Goal: Ask a question: Seek information or help from site administrators or community

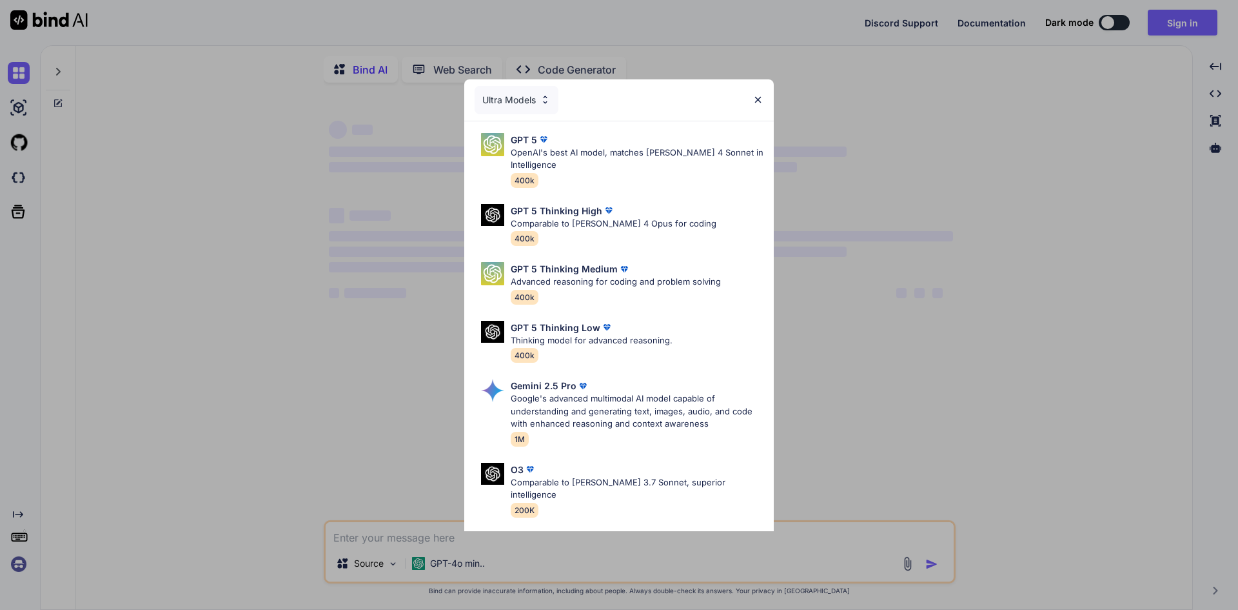
click at [760, 100] on img at bounding box center [758, 99] width 11 height 11
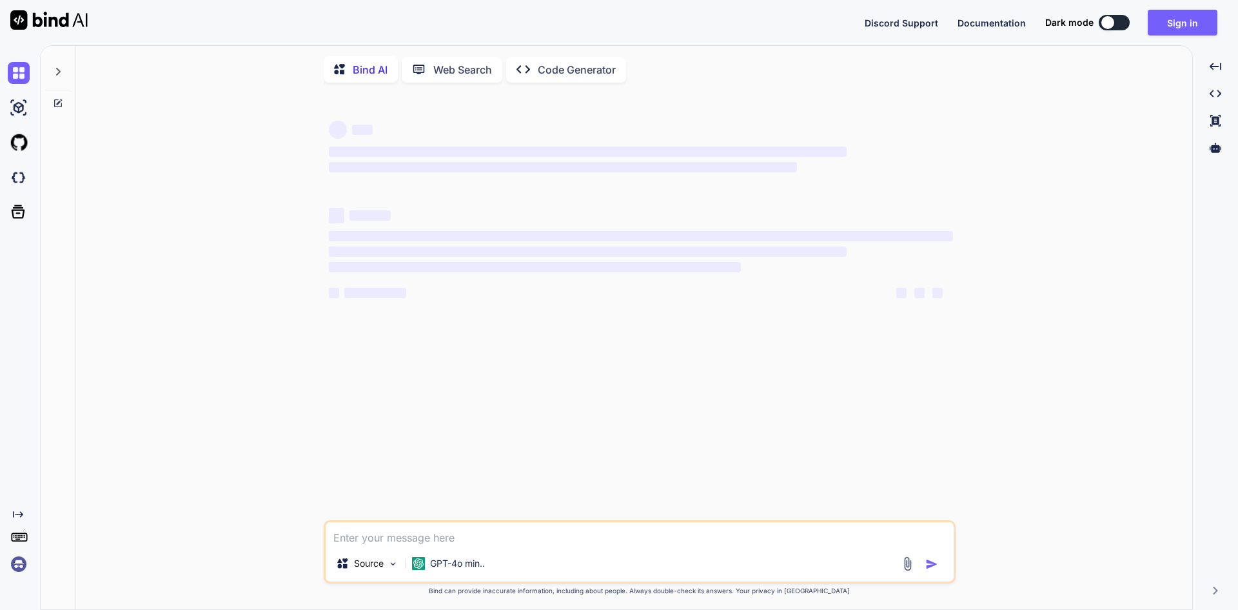
type textarea "x"
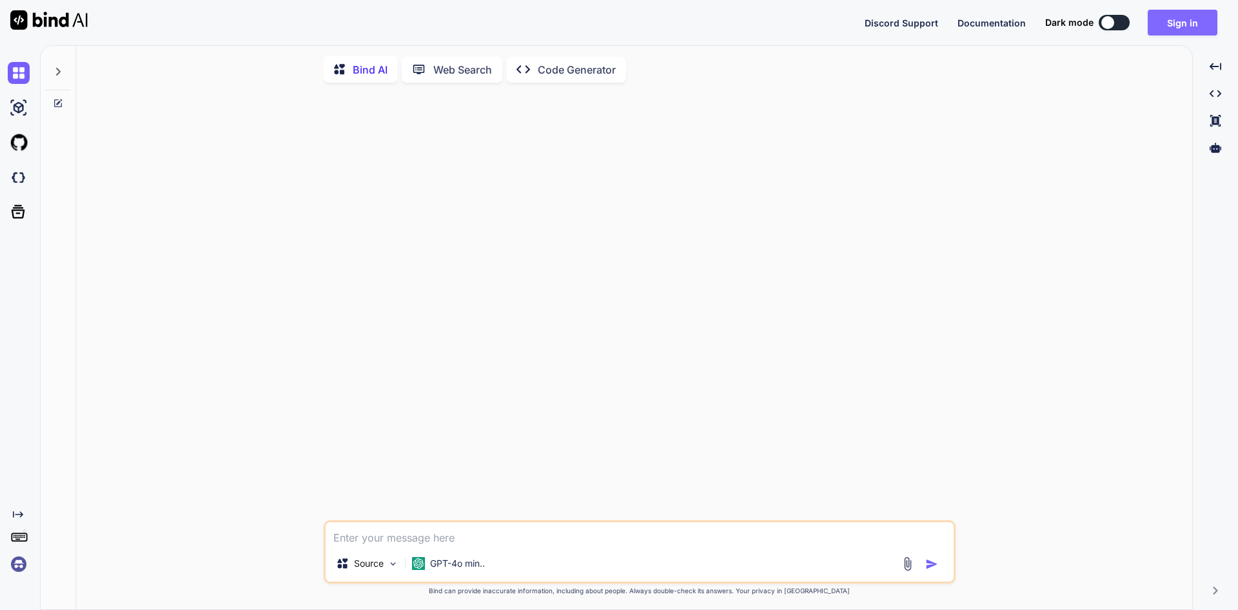
click at [1194, 15] on button "Sign in" at bounding box center [1183, 23] width 70 height 26
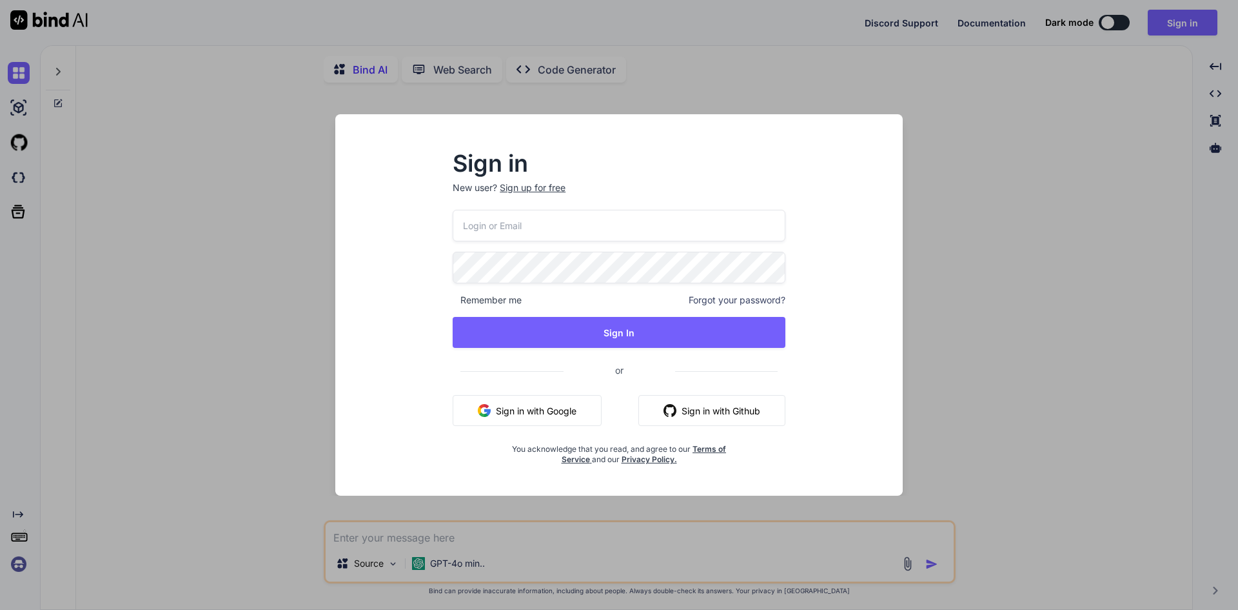
click at [601, 214] on input "email" at bounding box center [619, 226] width 333 height 32
type input "[EMAIL_ADDRESS][DOMAIN_NAME]"
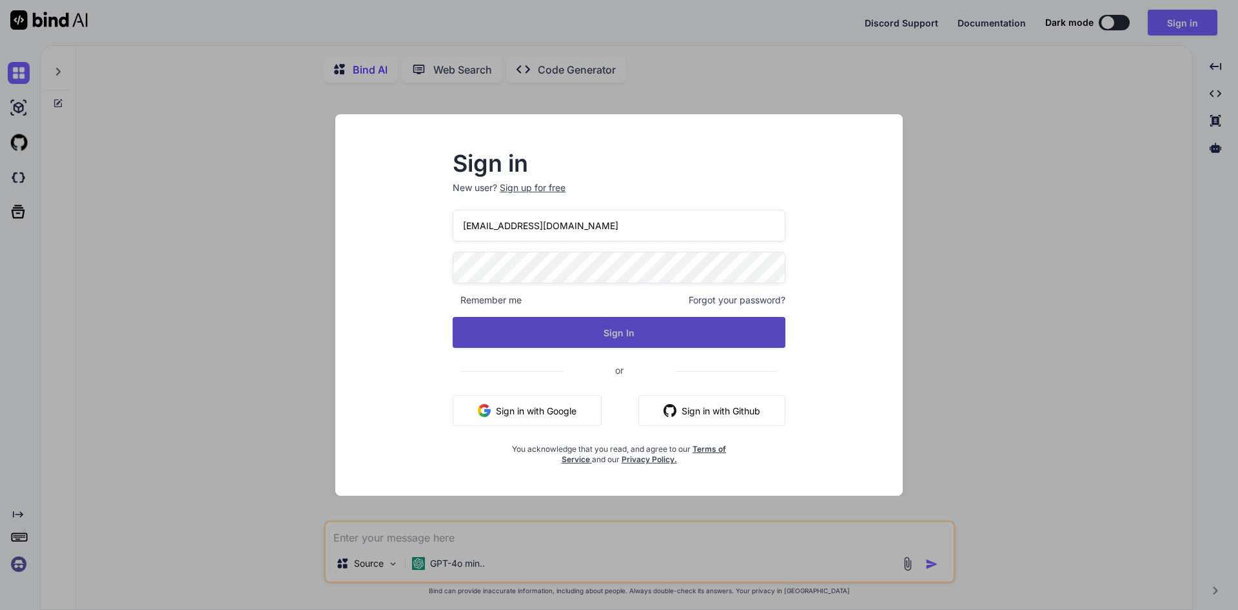
click at [622, 330] on button "Sign In" at bounding box center [619, 332] width 333 height 31
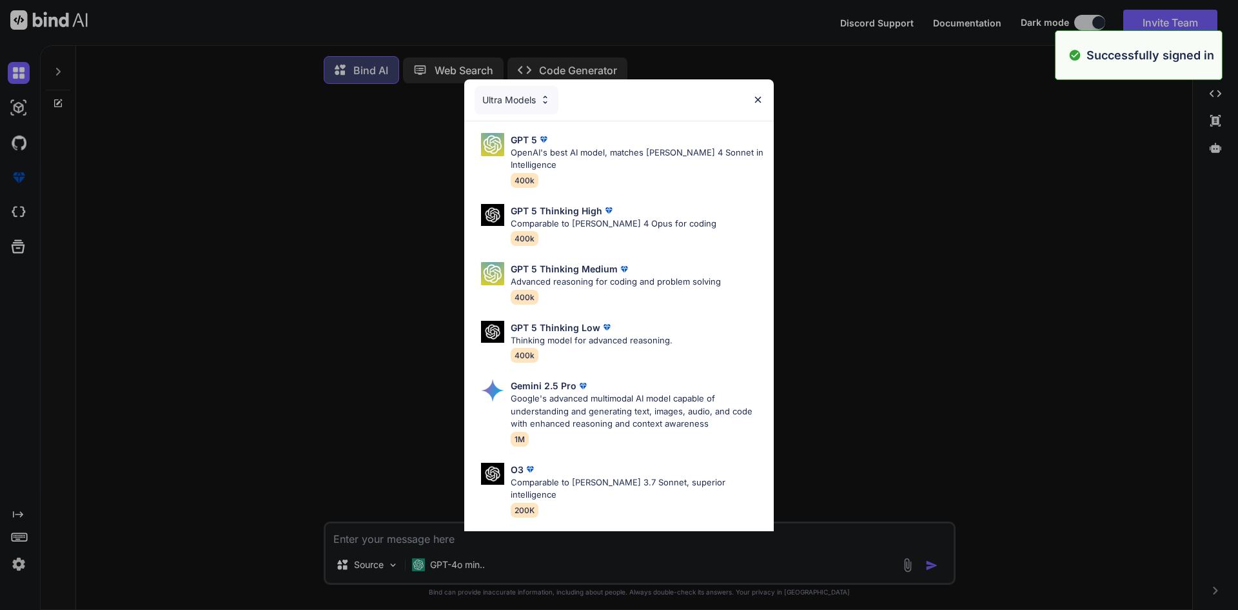
type textarea "x"
click at [758, 99] on img at bounding box center [758, 99] width 11 height 11
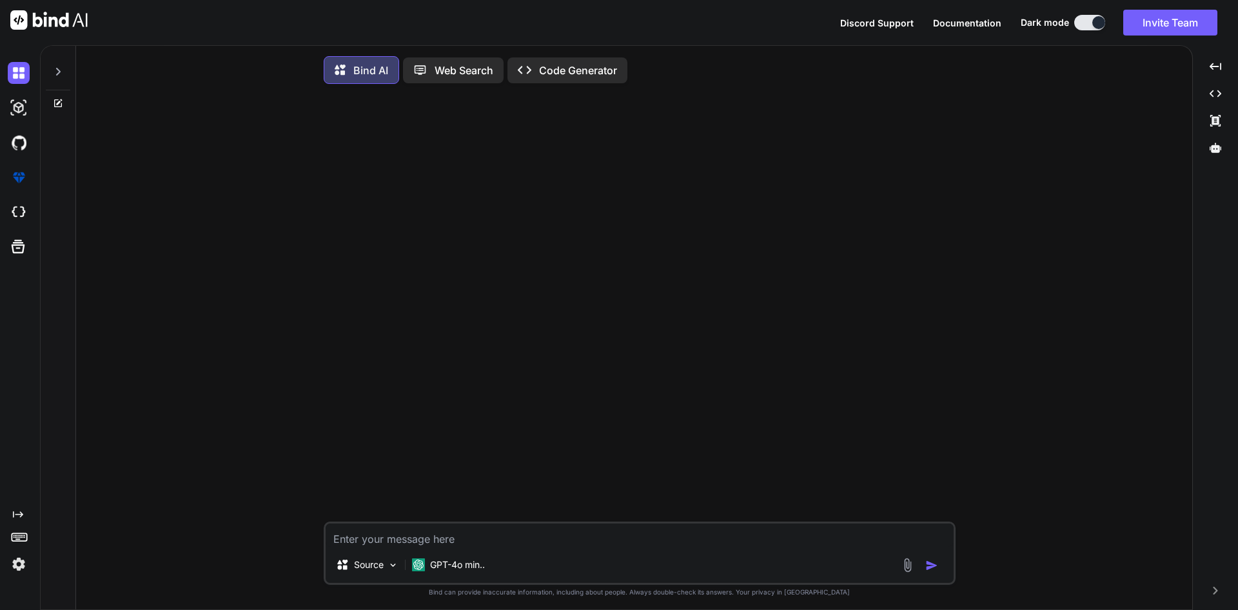
click at [504, 545] on textarea at bounding box center [640, 534] width 628 height 23
type textarea "s"
type textarea "x"
type textarea "su"
type textarea "x"
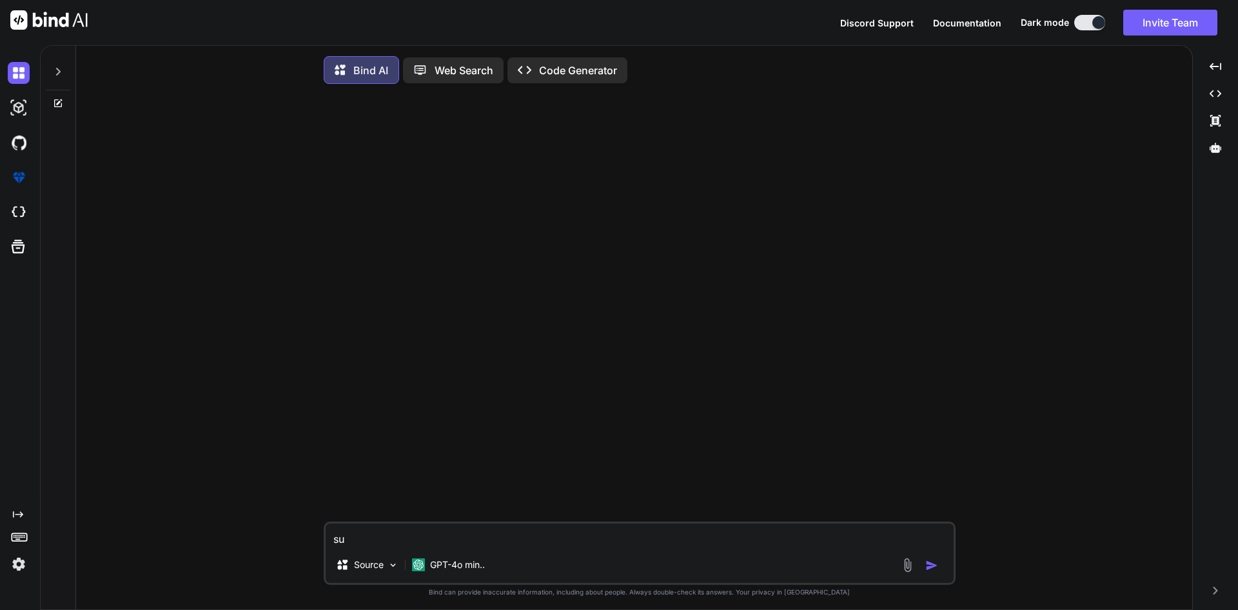
type textarea "sug"
type textarea "x"
type textarea "[PERSON_NAME]"
type textarea "x"
type textarea "sugge"
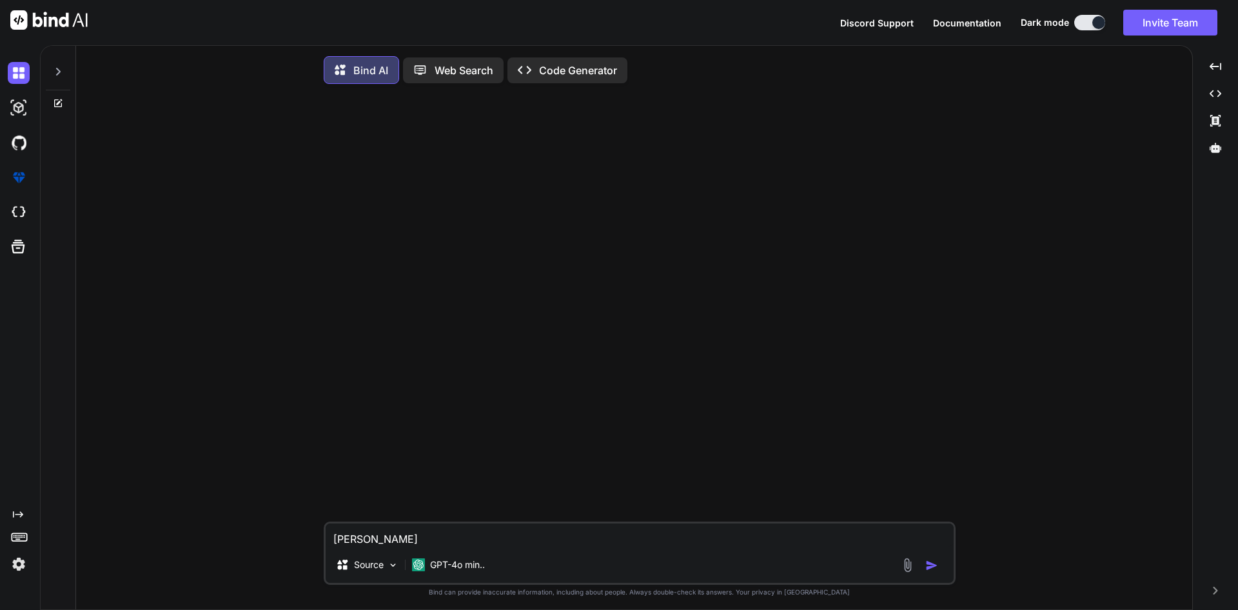
type textarea "x"
type textarea "sugges"
type textarea "x"
type textarea "suggest"
type textarea "x"
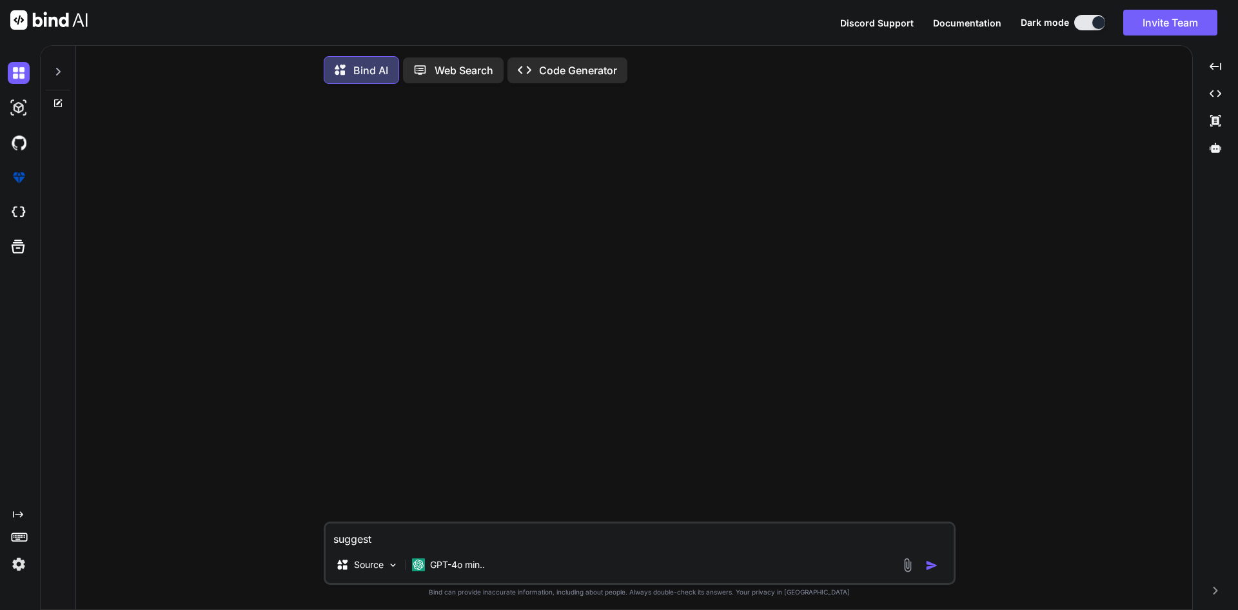
type textarea "suggest"
type textarea "x"
type textarea "suggest a"
type textarea "x"
type textarea "suggest a"
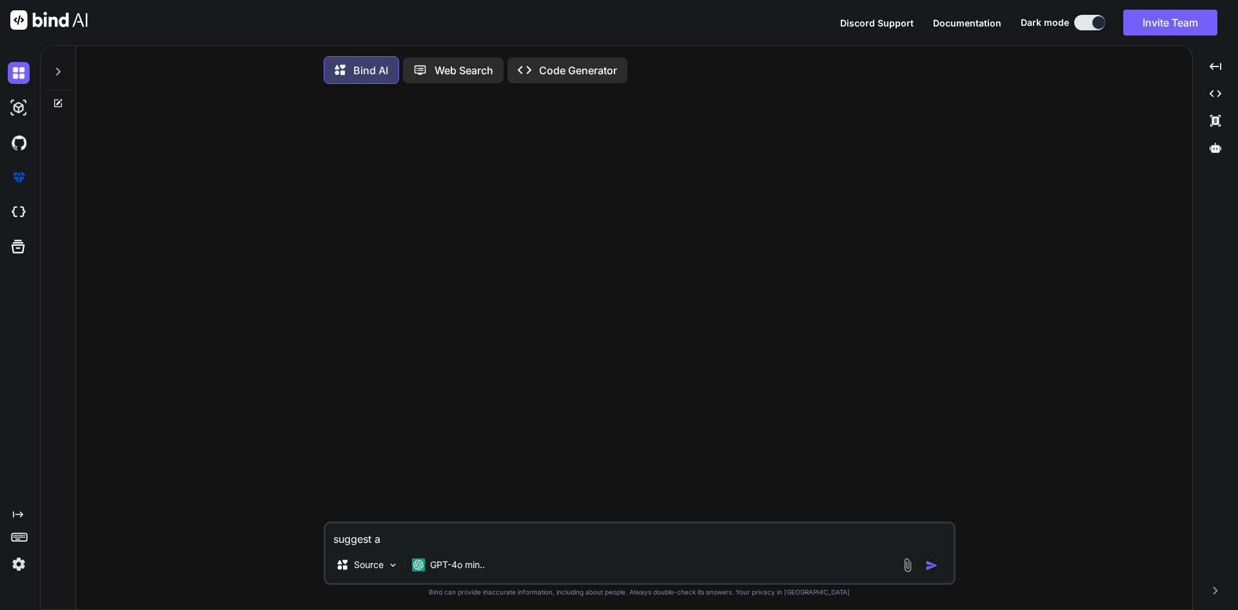
type textarea "x"
type textarea "suggest a n"
type textarea "x"
type textarea "suggest a na"
type textarea "x"
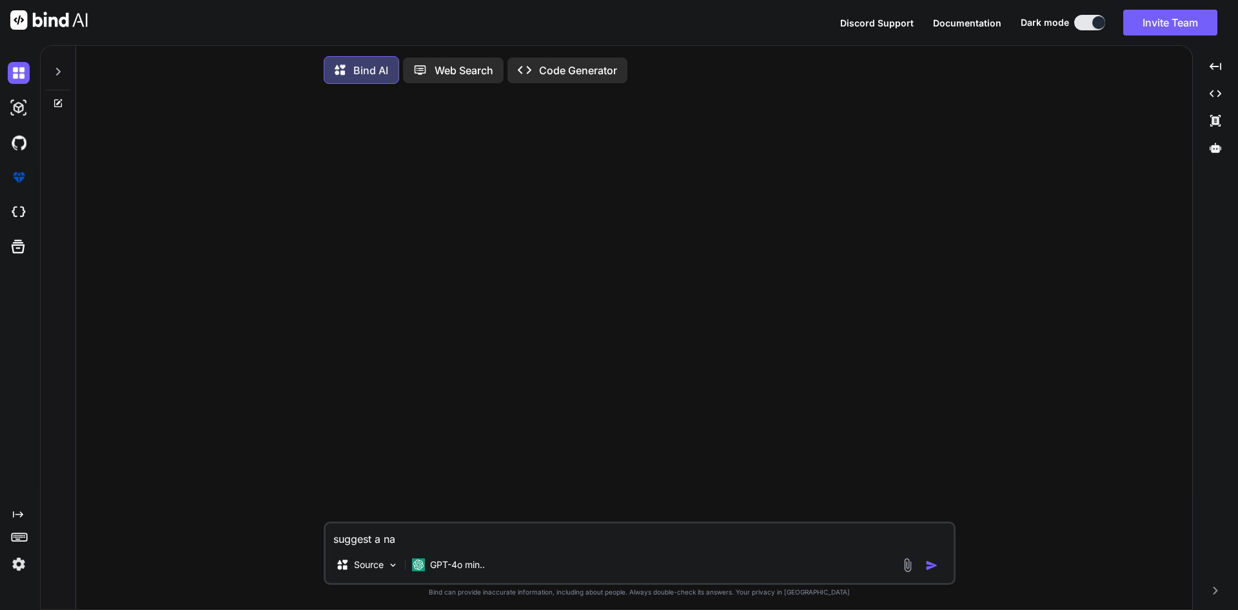
type textarea "suggest a nam"
type textarea "x"
type textarea "suggest a name"
type textarea "x"
type textarea "suggest a name"
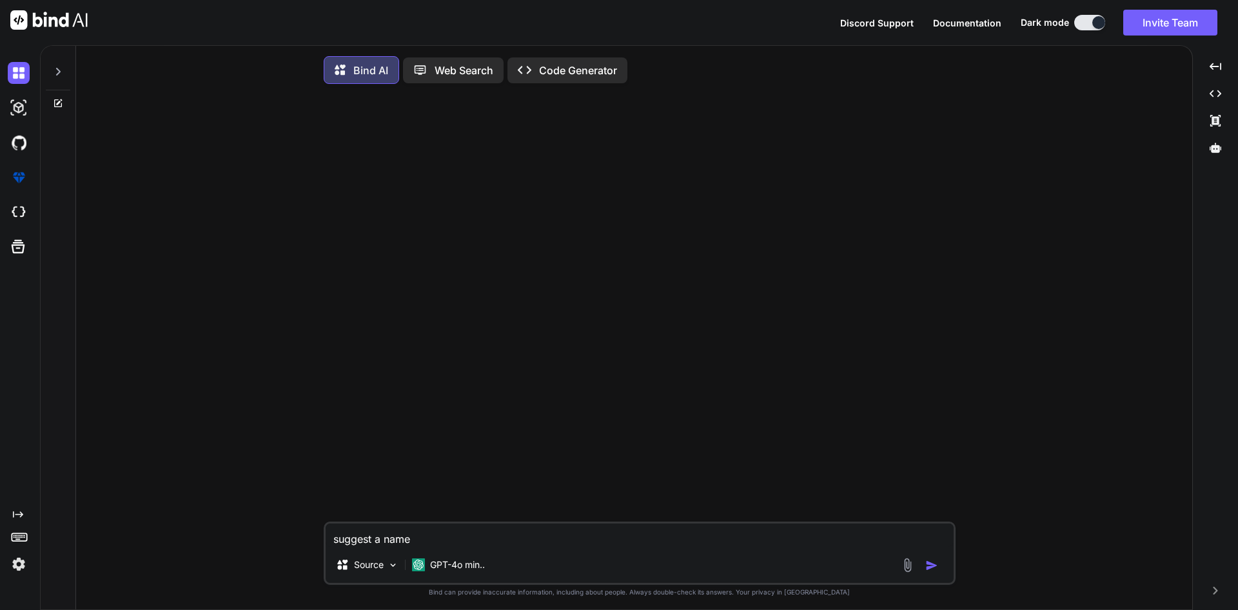
type textarea "x"
type textarea "suggest a name f"
type textarea "x"
type textarea "suggest a name fo"
type textarea "x"
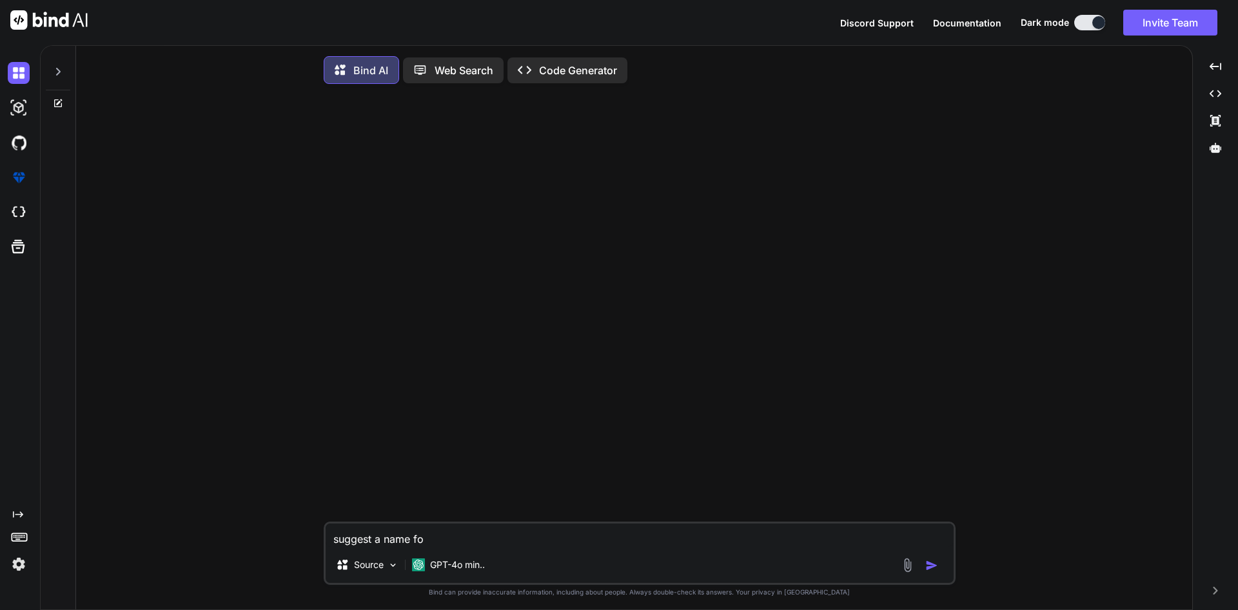
type textarea "suggest a name for"
type textarea "x"
type textarea "suggest a name for"
type textarea "x"
type textarea "suggest a name for"
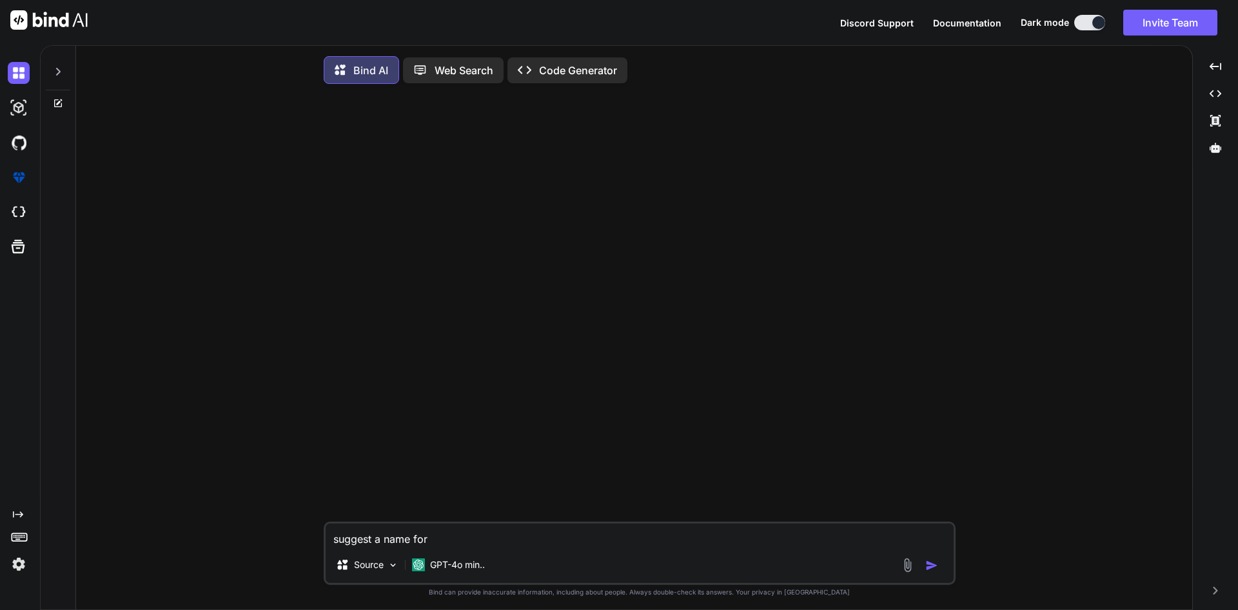
type textarea "x"
type textarea "suggest a name fo"
type textarea "x"
type textarea "suggest a name f"
type textarea "x"
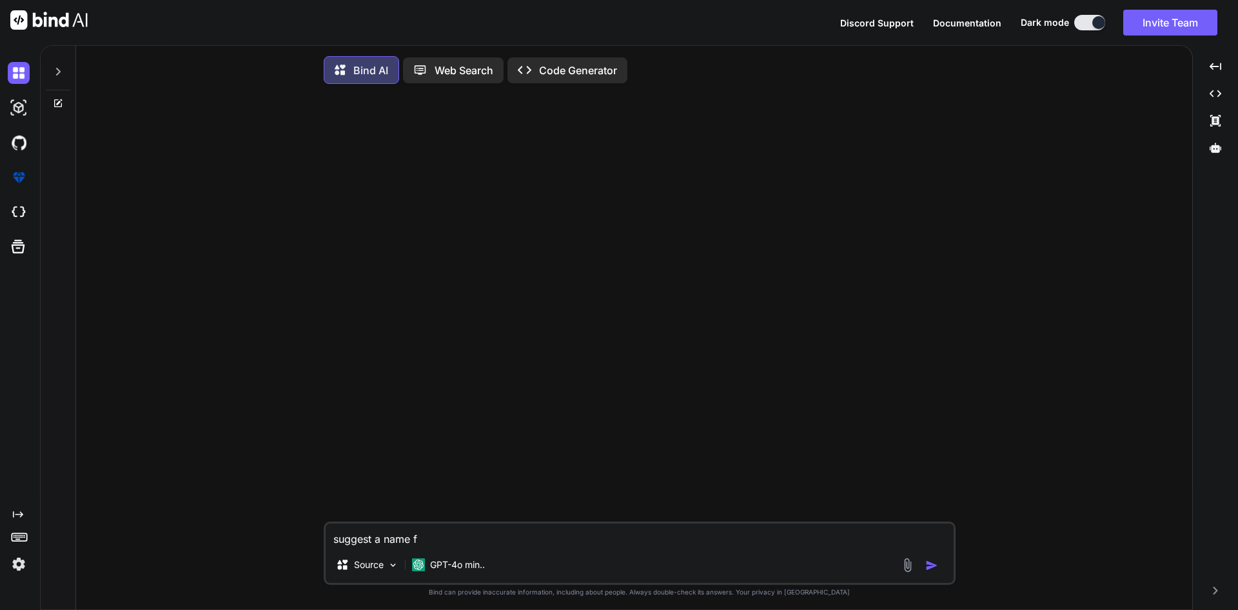
type textarea "suggest a name"
type textarea "x"
type textarea "suggest a name"
type textarea "x"
type textarea "suggest a cname"
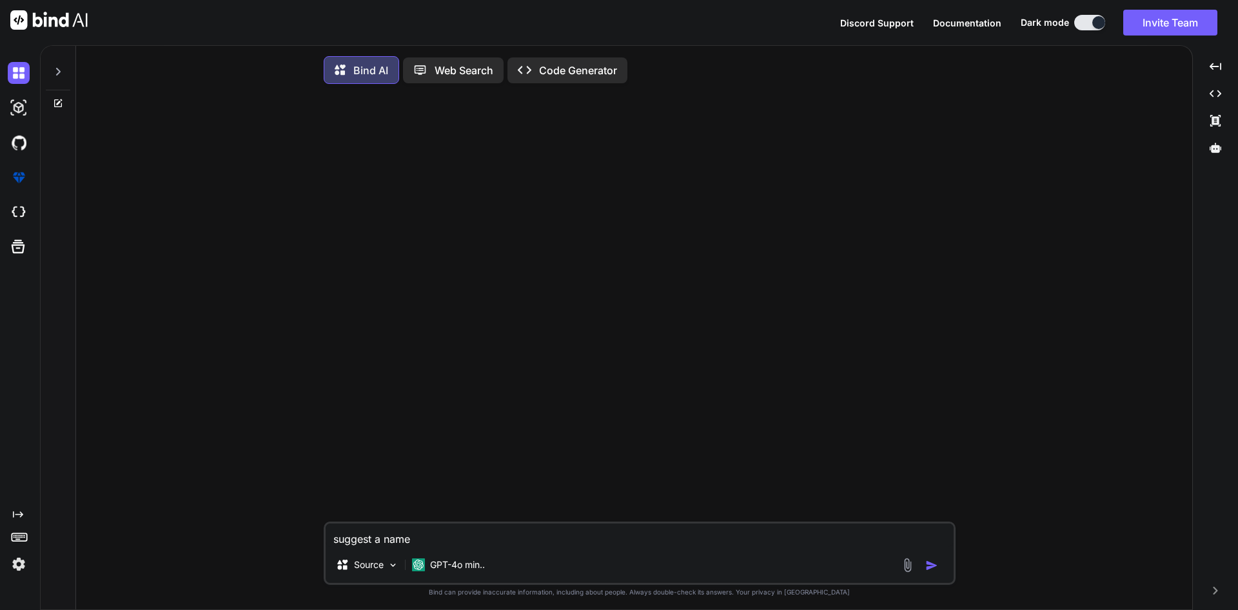
type textarea "x"
type textarea "suggest a coname"
type textarea "x"
type textarea "suggest a colname"
type textarea "x"
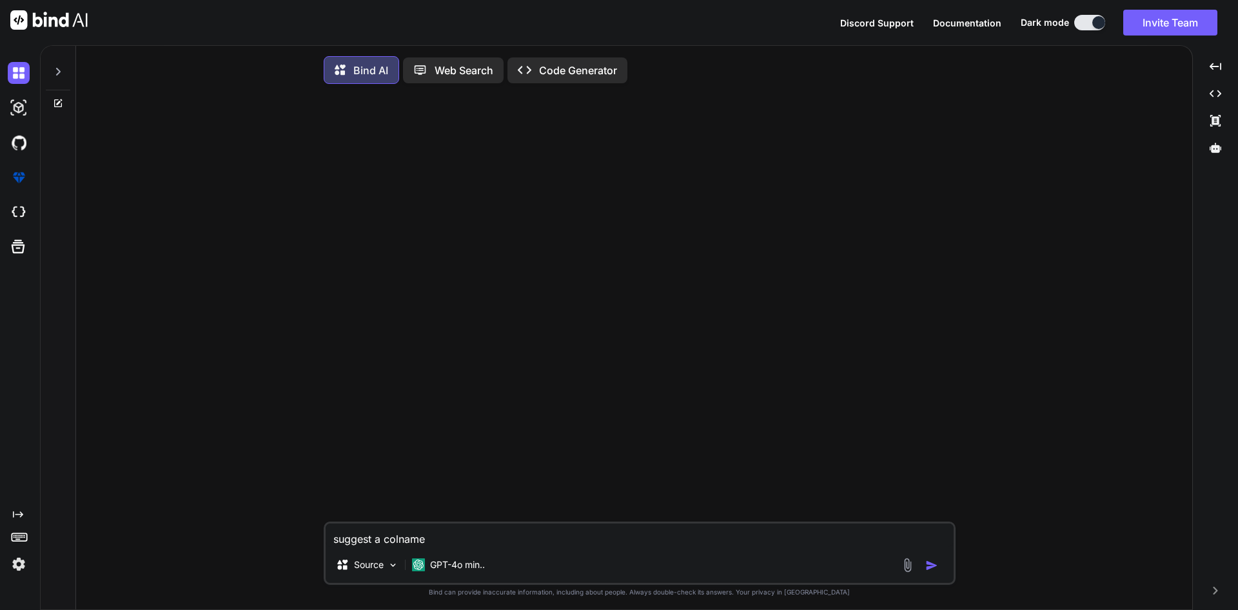
type textarea "suggest a coluname"
type textarea "x"
type textarea "suggest a columname"
type textarea "x"
type textarea "suggest a columnname"
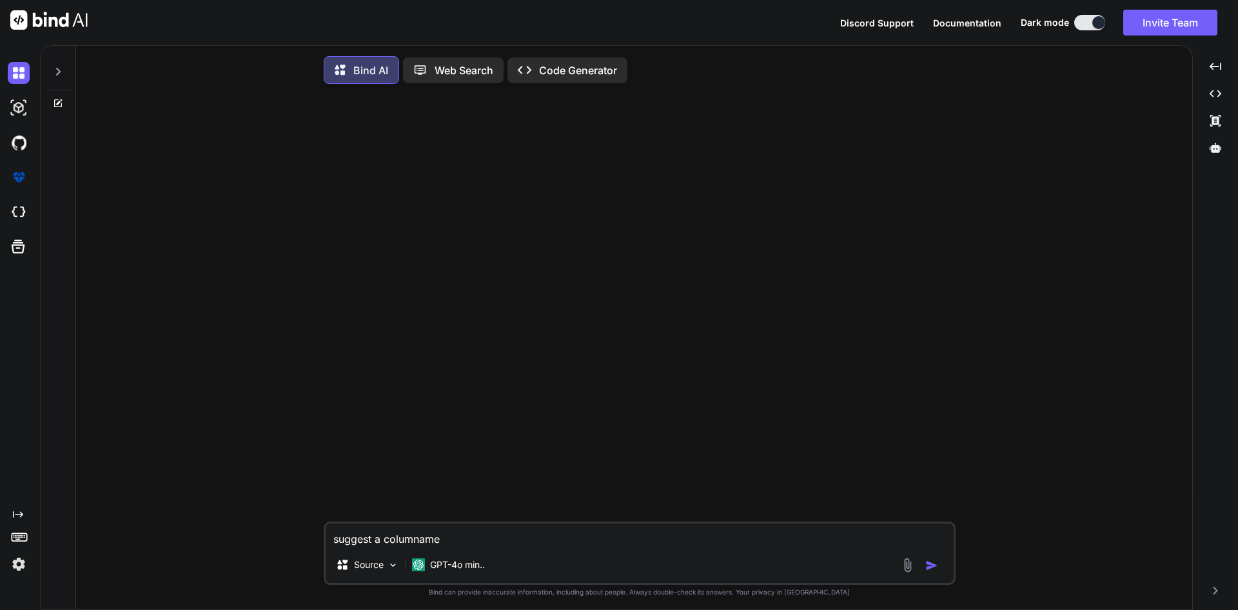
type textarea "x"
type textarea "suggest a column name"
type textarea "x"
type textarea "suggest a column name"
type textarea "x"
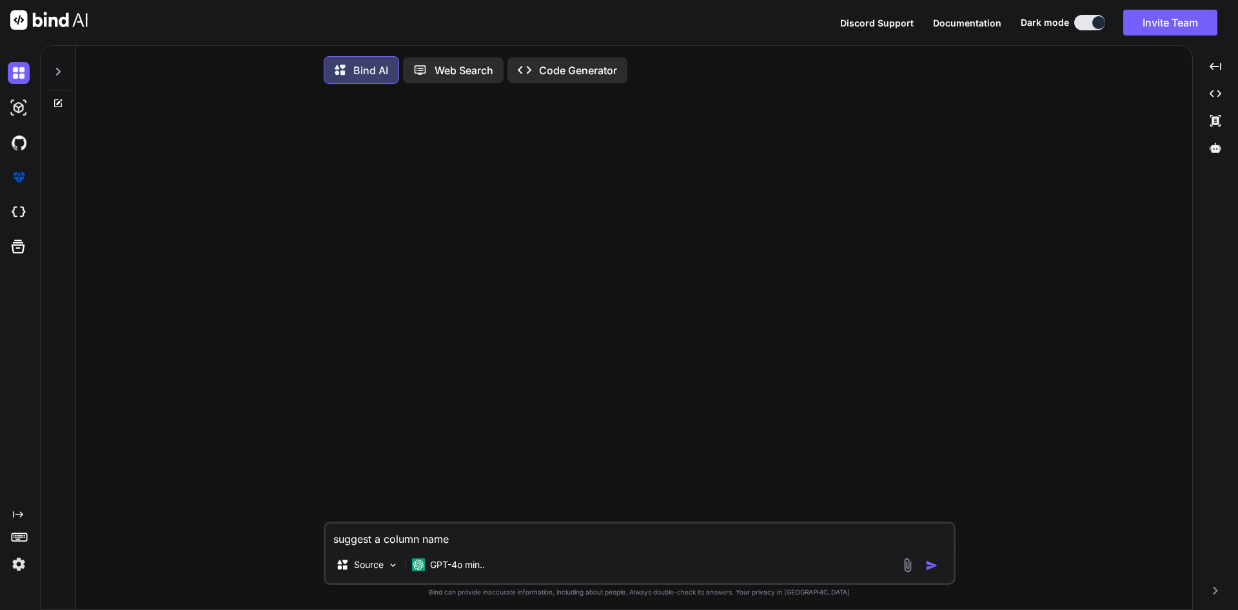
type textarea "suggest a column name i"
type textarea "x"
type textarea "suggest a column name in"
type textarea "x"
type textarea "suggest a column name in"
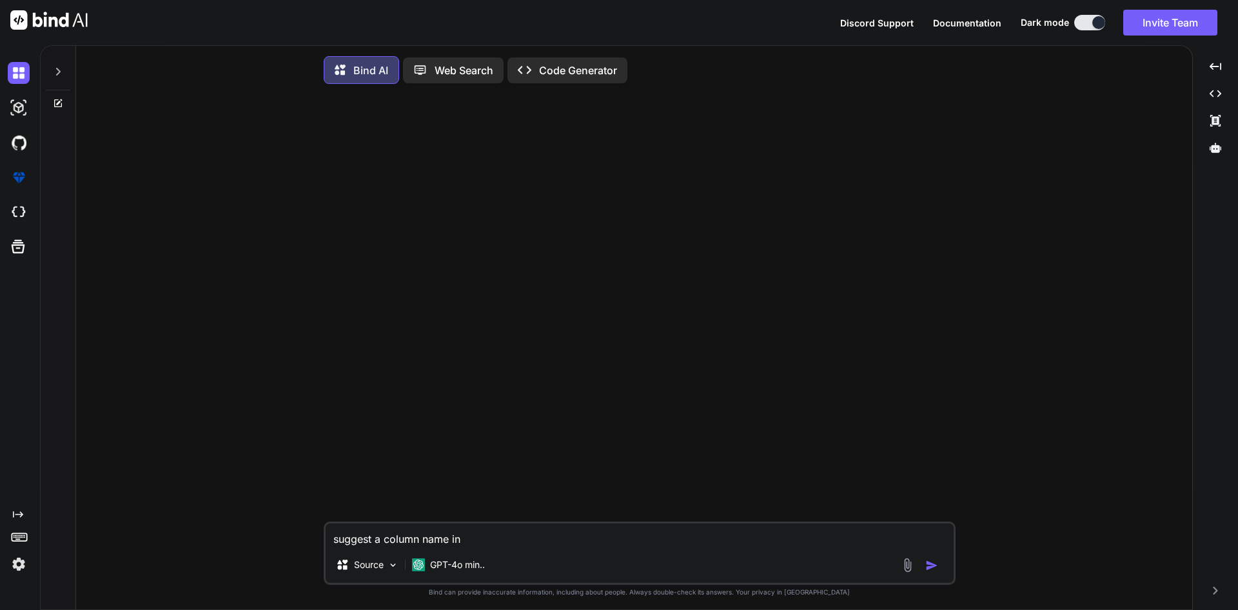
type textarea "x"
type textarea "suggest a column name in"
type textarea "x"
type textarea "suggest a column name i"
type textarea "x"
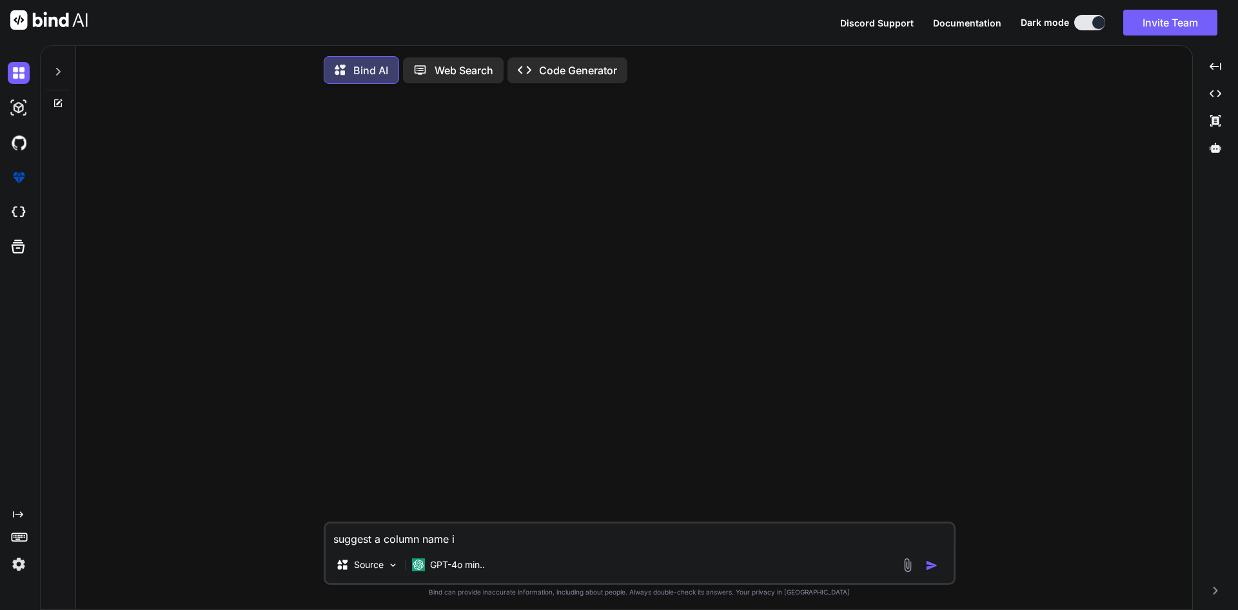
type textarea "suggest a column name"
type textarea "x"
type textarea "suggest a column name f"
type textarea "x"
type textarea "suggest a column name fo"
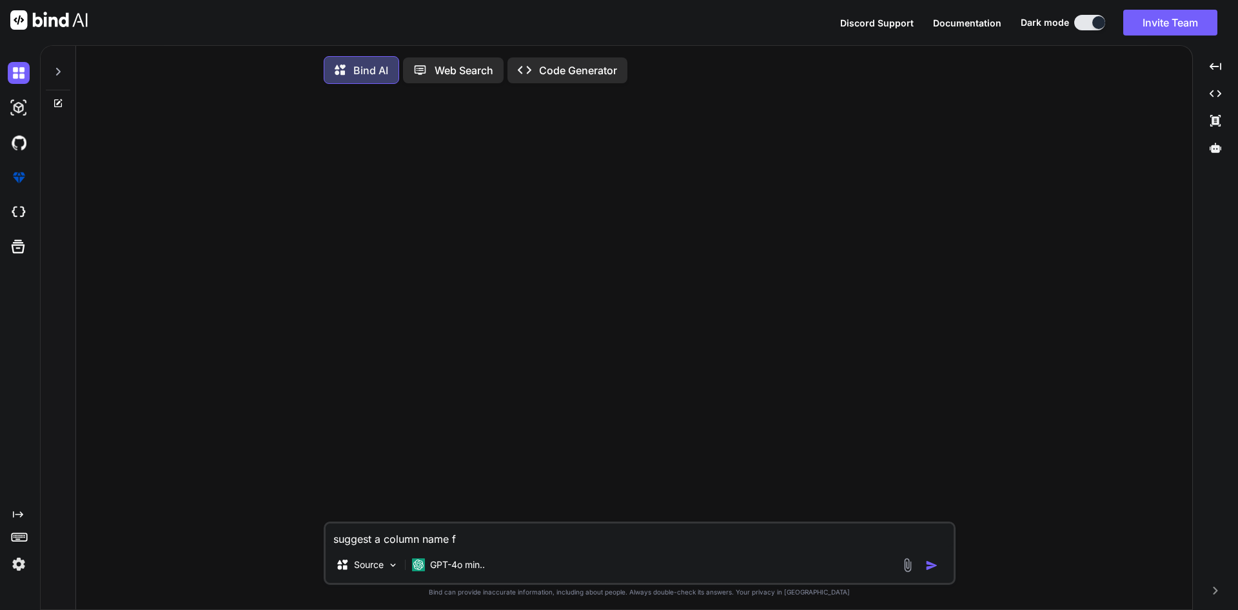
type textarea "x"
type textarea "suggest a column name for"
type textarea "x"
type textarea "suggest a column name for"
type textarea "x"
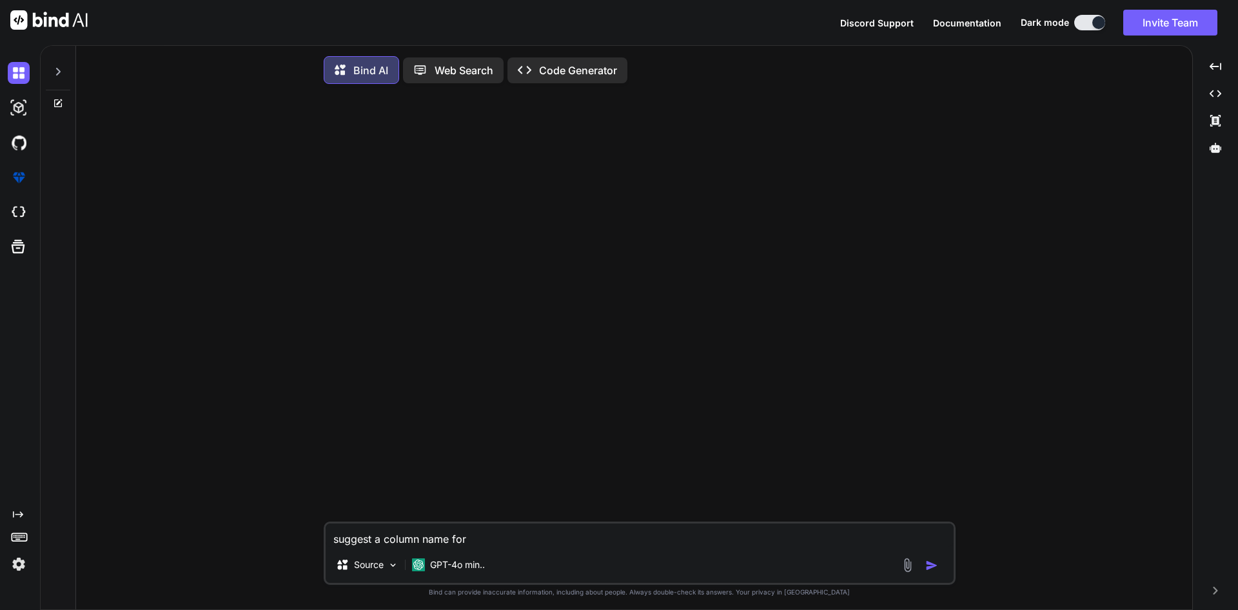
type textarea "suggest a column name for N"
type textarea "x"
type textarea "suggest a column name for"
type textarea "x"
type textarea "suggest a column name for m"
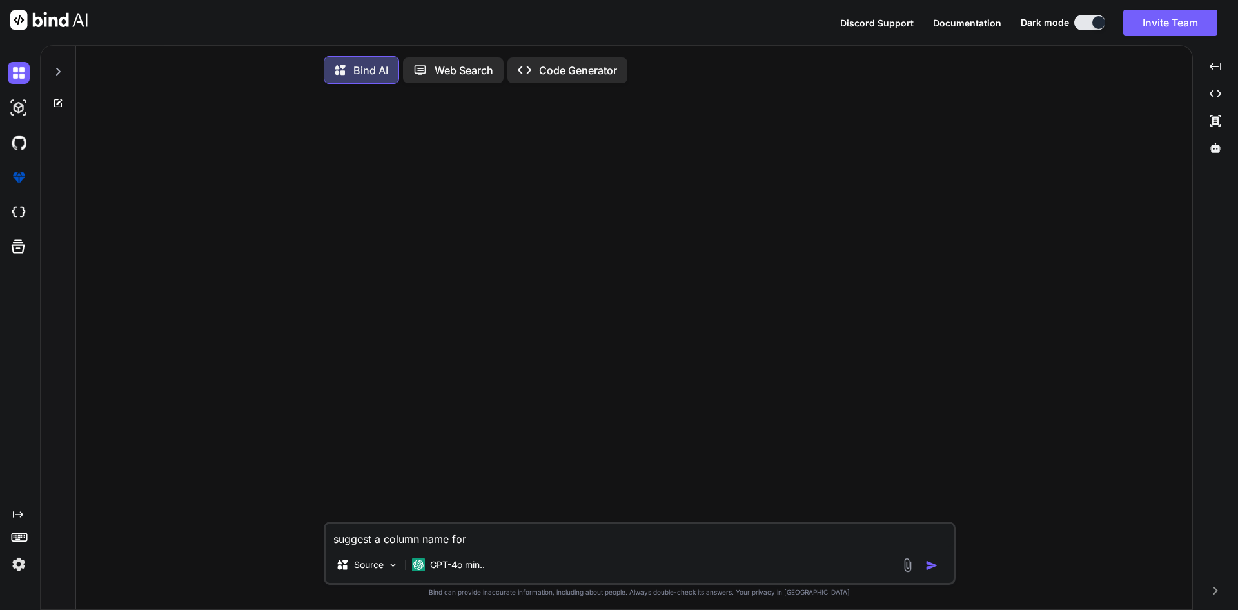
type textarea "x"
type textarea "suggest a column name for ma"
type textarea "x"
type textarea "suggest a column name for man"
type textarea "x"
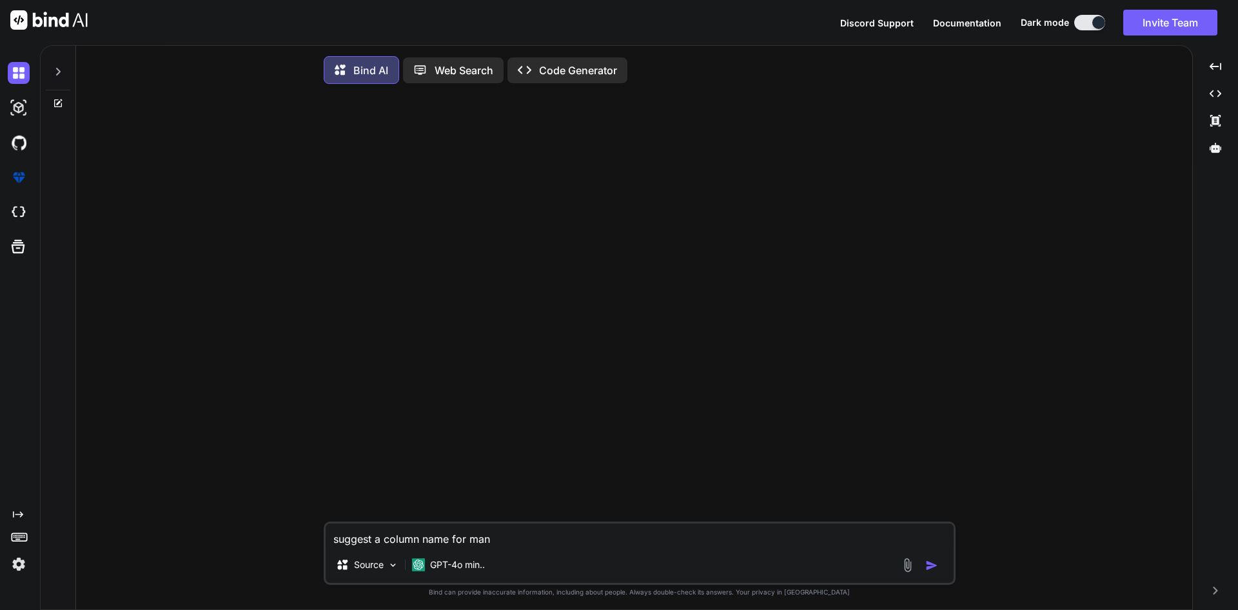
type textarea "suggest a column name for [PERSON_NAME]"
type textarea "x"
type textarea "suggest a column name for manag"
type textarea "x"
type textarea "suggest a column name for manage"
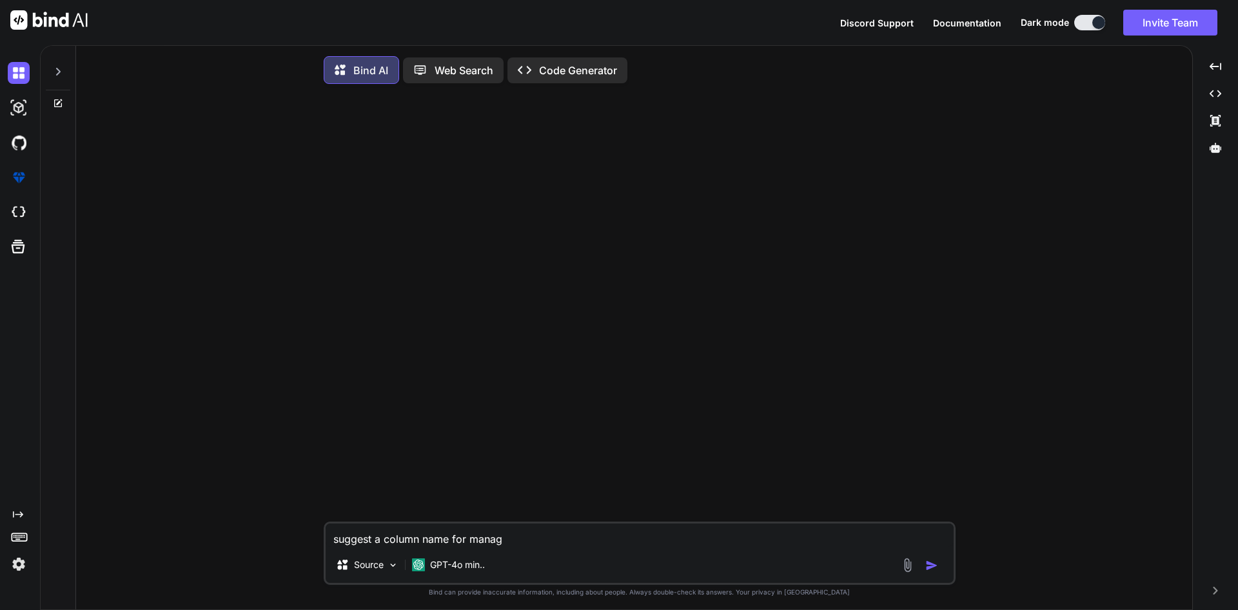
type textarea "x"
type textarea "suggest a column name for manage"
type textarea "x"
type textarea "suggest a column name for manage s"
type textarea "x"
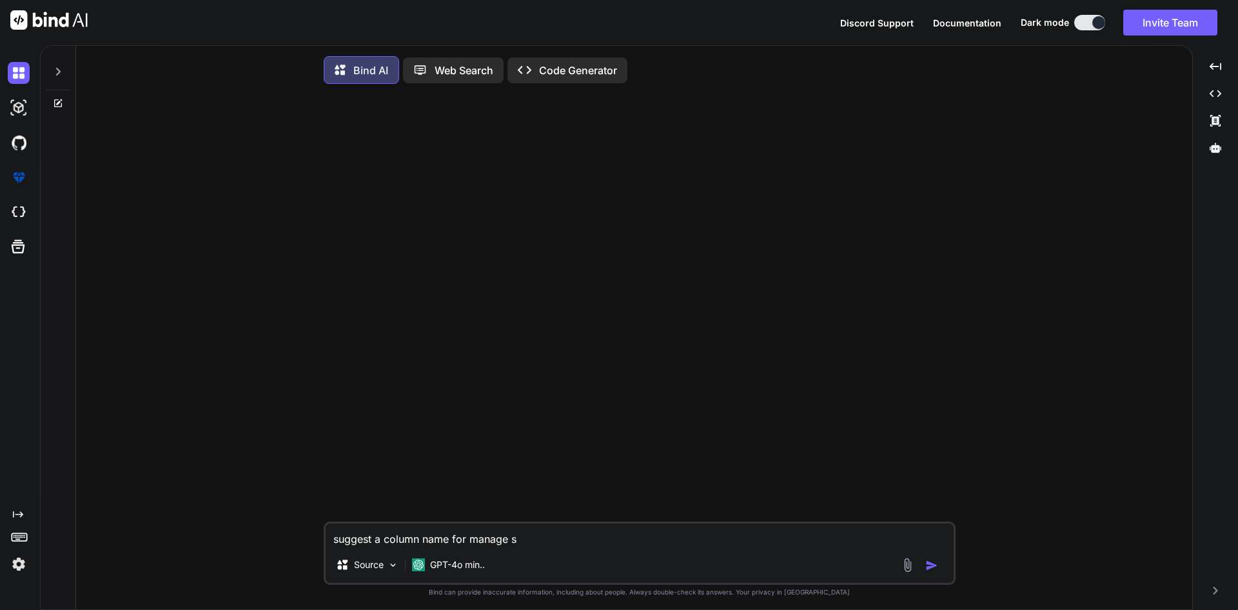
type textarea "suggest a column name for manage st"
type textarea "x"
type textarea "suggest a column name for manage sta"
type textarea "x"
type textarea "suggest a column name for manage stat"
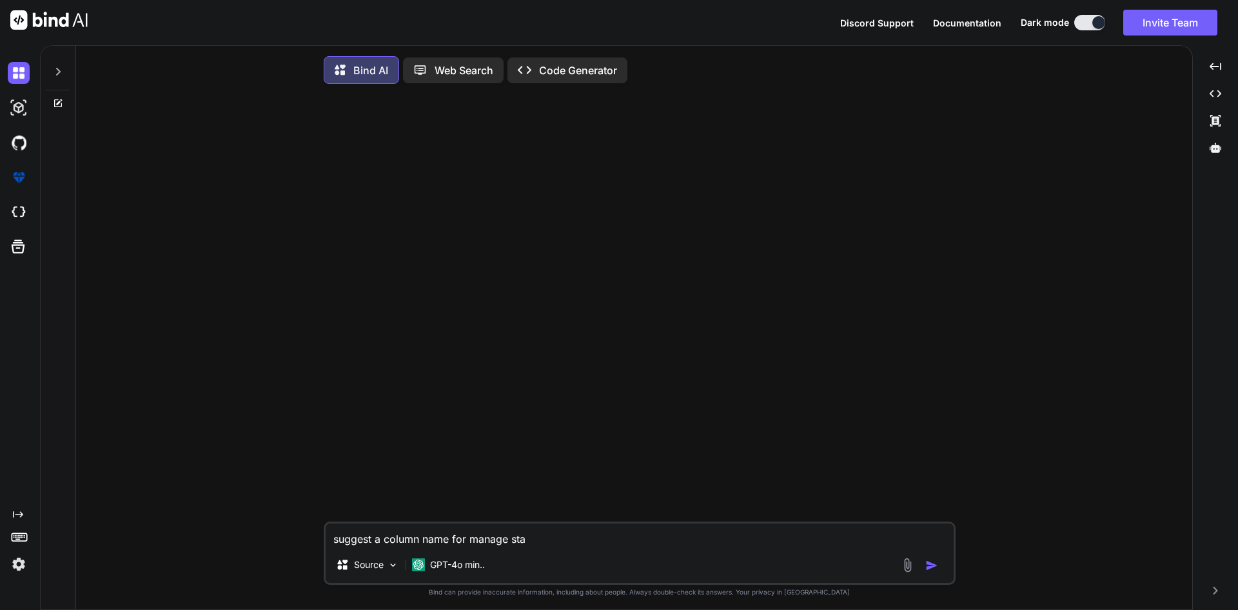
type textarea "x"
type textarea "suggest a column name for manage statu"
type textarea "x"
type textarea "suggest a column name for manage status"
type textarea "x"
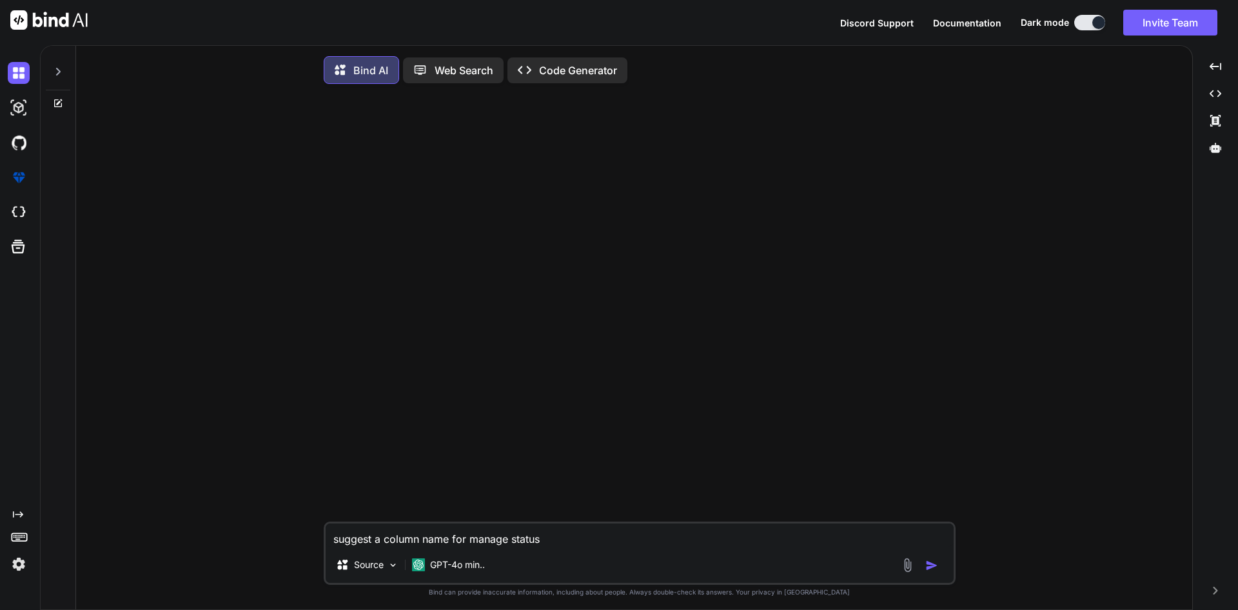
type textarea "suggest a column name for manage status"
type textarea "x"
type textarea "suggest a column name for manage status N"
type textarea "x"
type textarea "suggest a column name for manage status Ne"
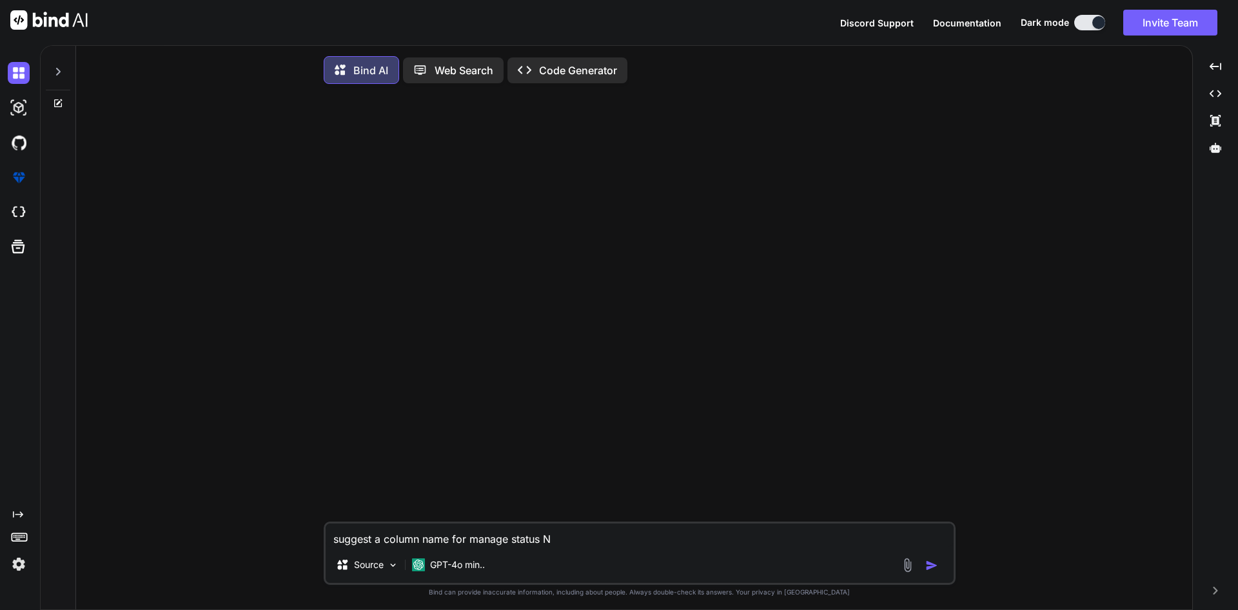
type textarea "x"
type textarea "suggest a column name for manage status New"
type textarea "x"
type textarea "suggest a column name for manage status New"
type textarea "x"
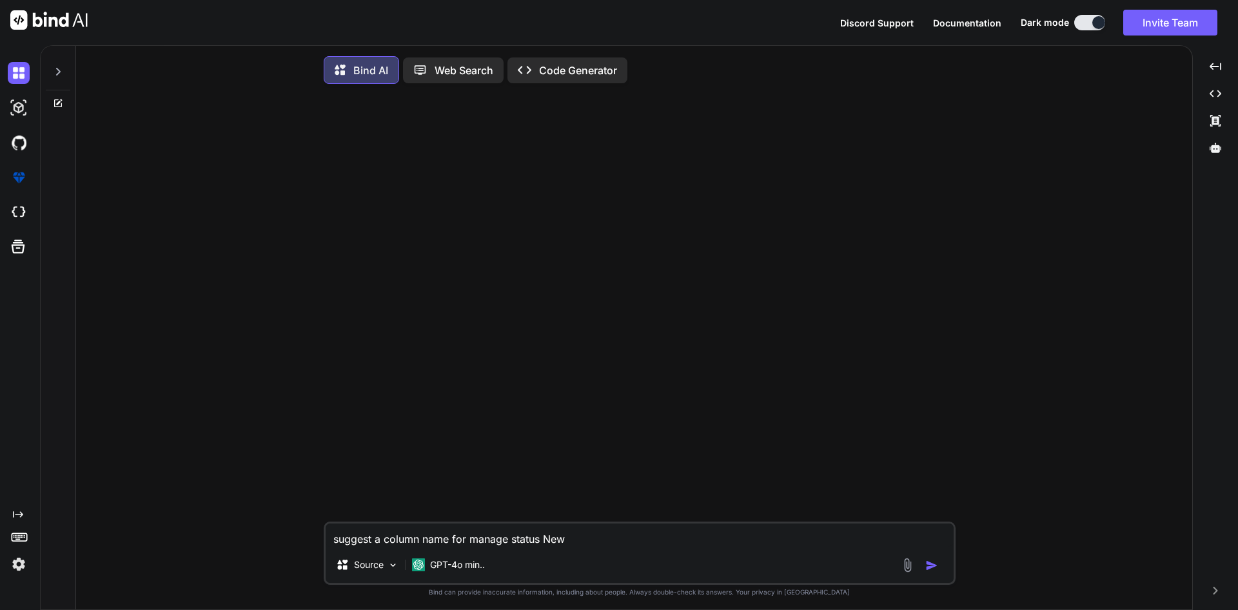
type textarea "suggest a column name for manage status New o"
type textarea "x"
type textarea "suggest a column name for manage status New or"
type textarea "x"
type textarea "suggest a column name for manage status New or"
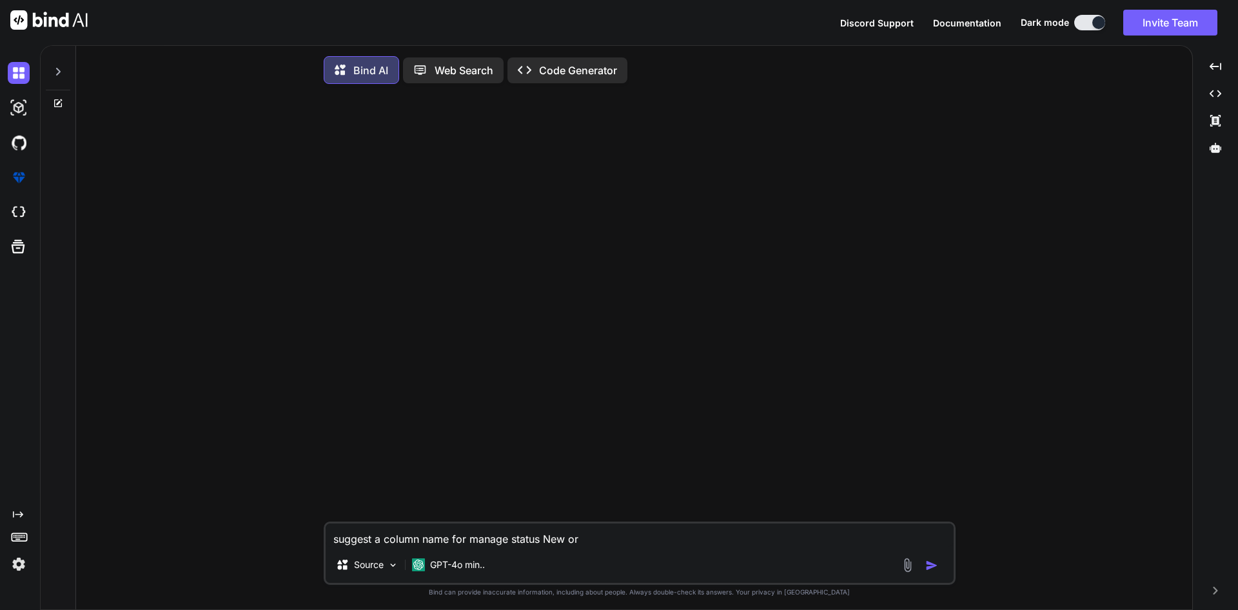
type textarea "x"
type textarea "suggest a column name for manage status New or F"
type textarea "x"
type textarea "suggest a column name for manage status New or Fo"
type textarea "x"
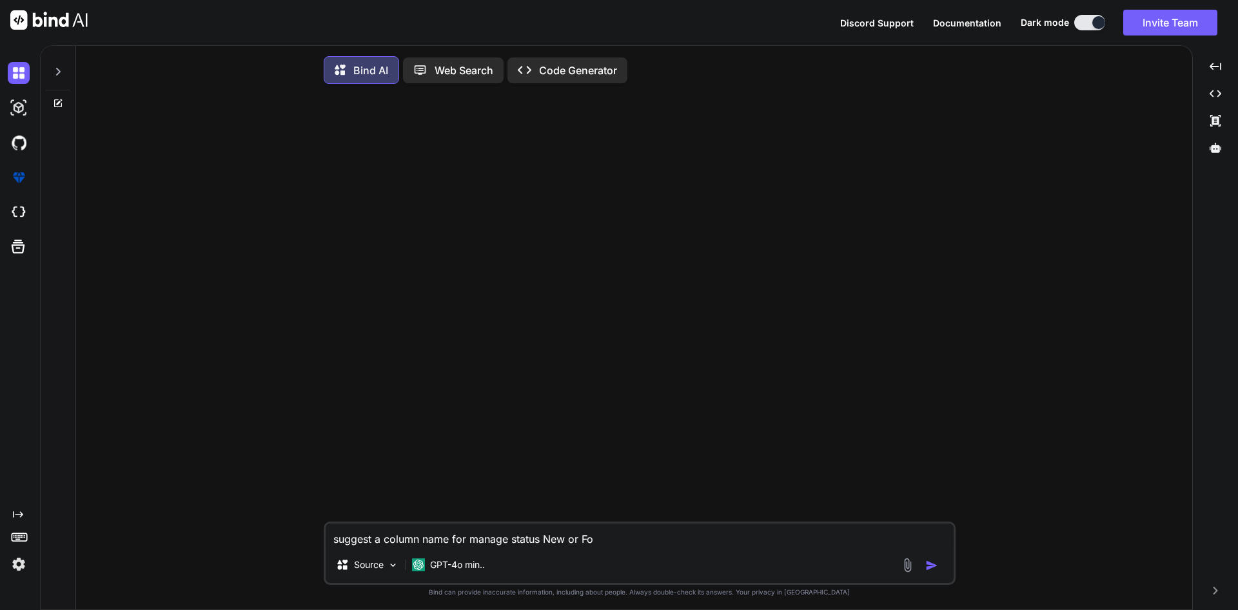
type textarea "suggest a column name for manage status New or Fol"
type textarea "x"
type textarea "suggest a column name for manage status New or Foll"
type textarea "x"
type textarea "suggest a column name for manage status New or Follo"
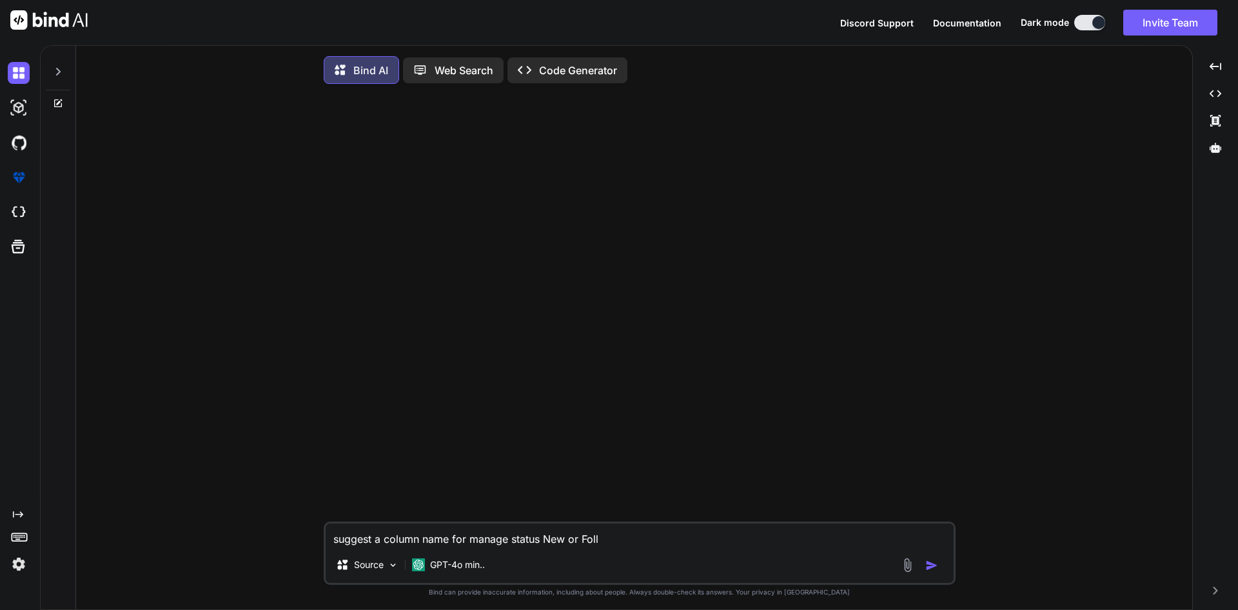
type textarea "x"
type textarea "suggest a column name for manage status New or Follow"
type textarea "x"
type textarea "suggest a column name for manage status New or Follow-"
type textarea "x"
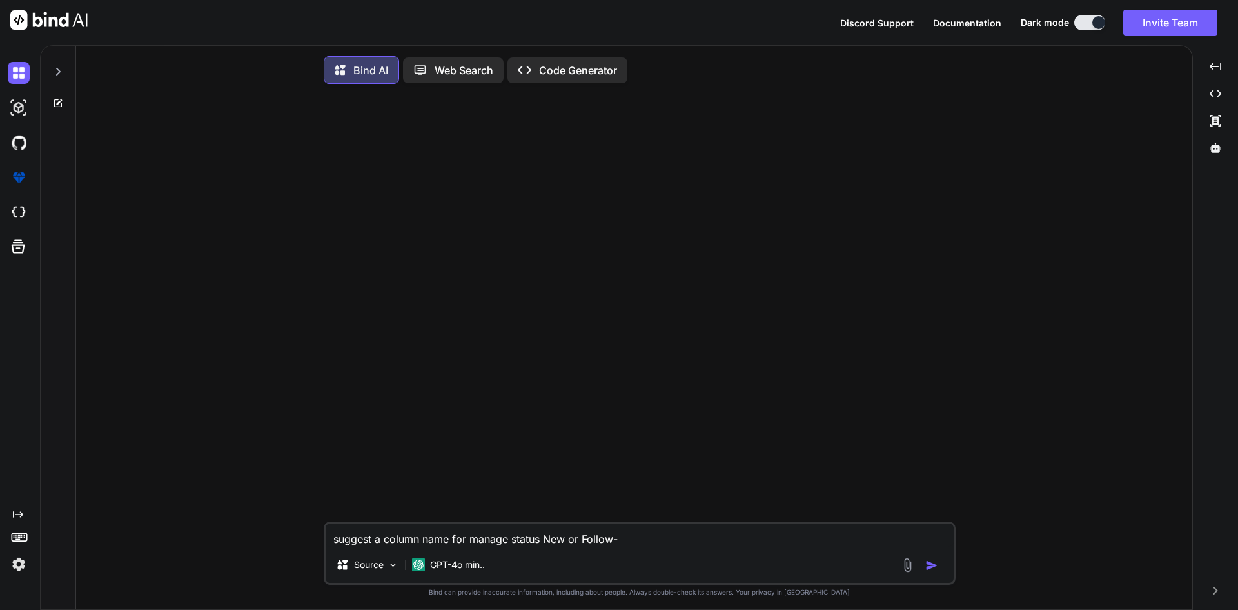
type textarea "suggest a column name for manage status New or Follow-u"
type textarea "x"
type textarea "suggest a column name for manage status New or Follow-up"
type textarea "x"
type textarea "suggest a column name for manage status New or Follow-up"
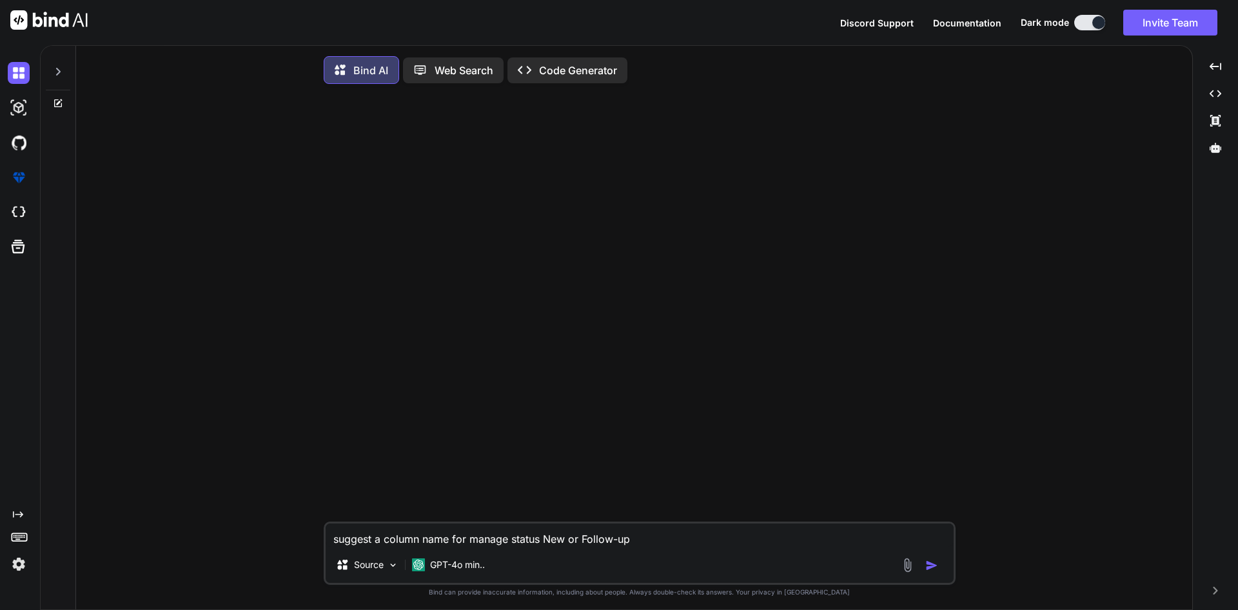
type textarea "x"
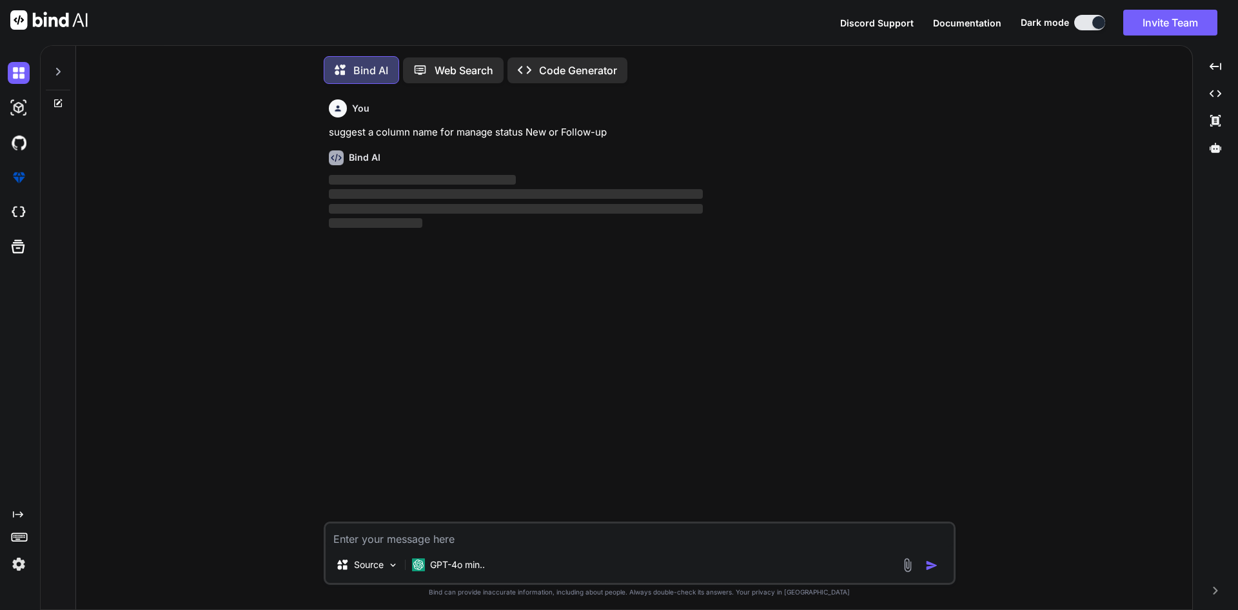
scroll to position [6, 0]
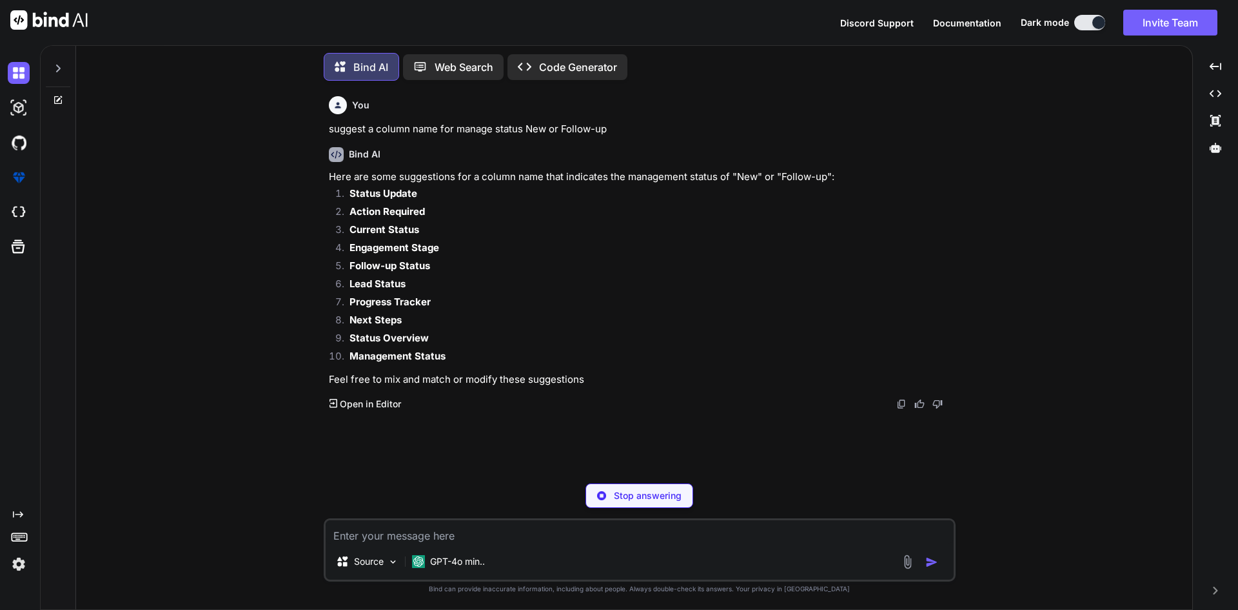
type textarea "x"
click at [436, 532] on textarea at bounding box center [640, 531] width 628 height 23
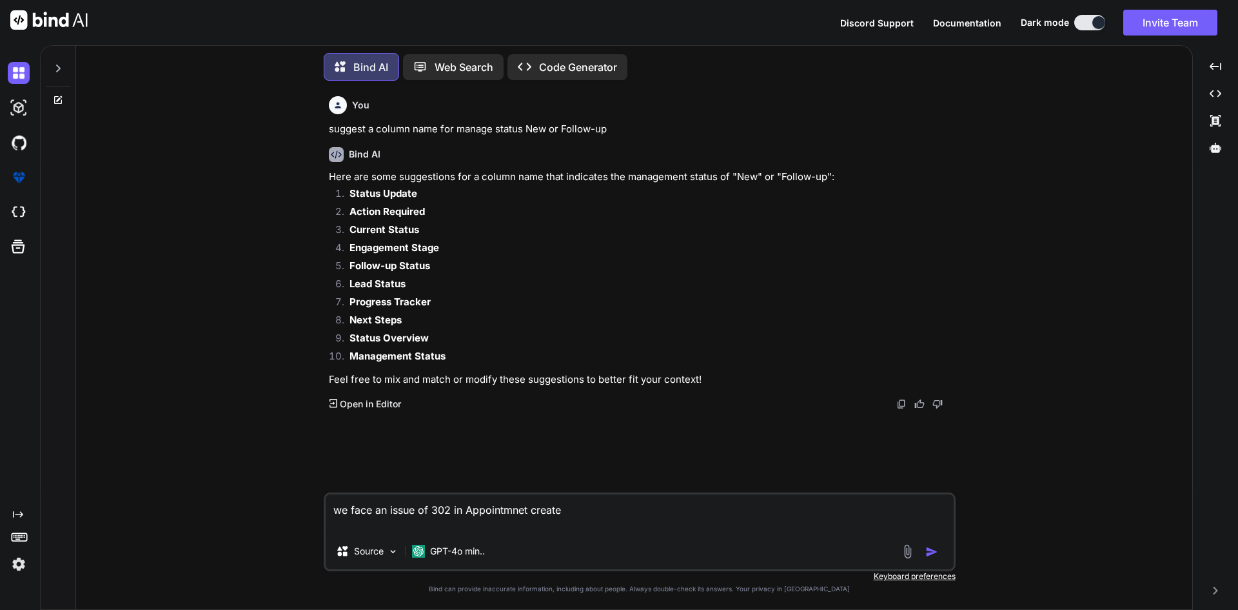
click at [576, 512] on textarea "we face an issue of 302 in Appointmnet create" at bounding box center [640, 513] width 628 height 39
paste textarea "$appointment = Appointment::create( [ 'date_of_service' => $request->dateServic…"
type textarea "we face an issue of 302 in Appointmnet create this is our code $appointment = A…"
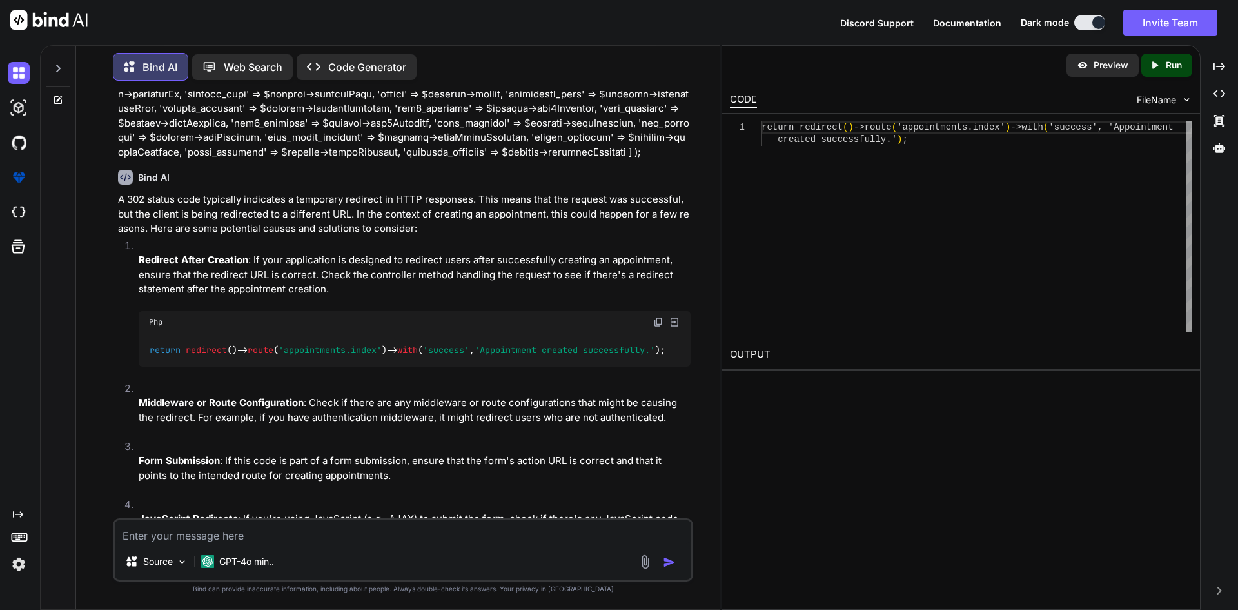
scroll to position [340, 0]
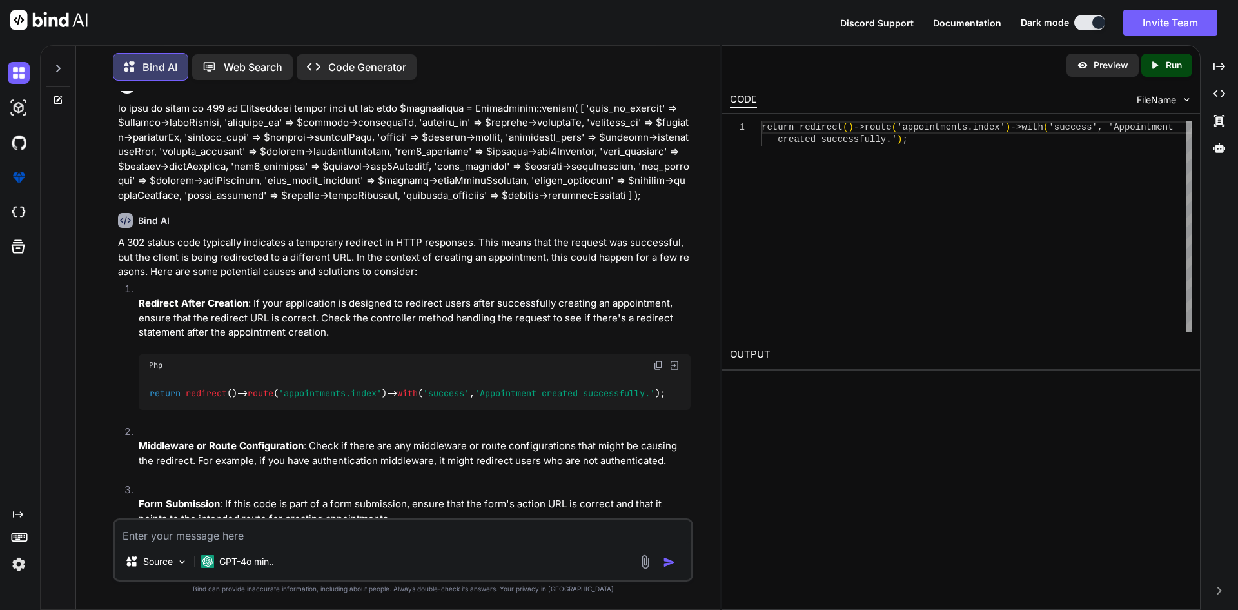
click at [325, 533] on textarea at bounding box center [403, 531] width 577 height 23
type textarea "[DATE] date in [GEOGRAPHIC_DATA]"
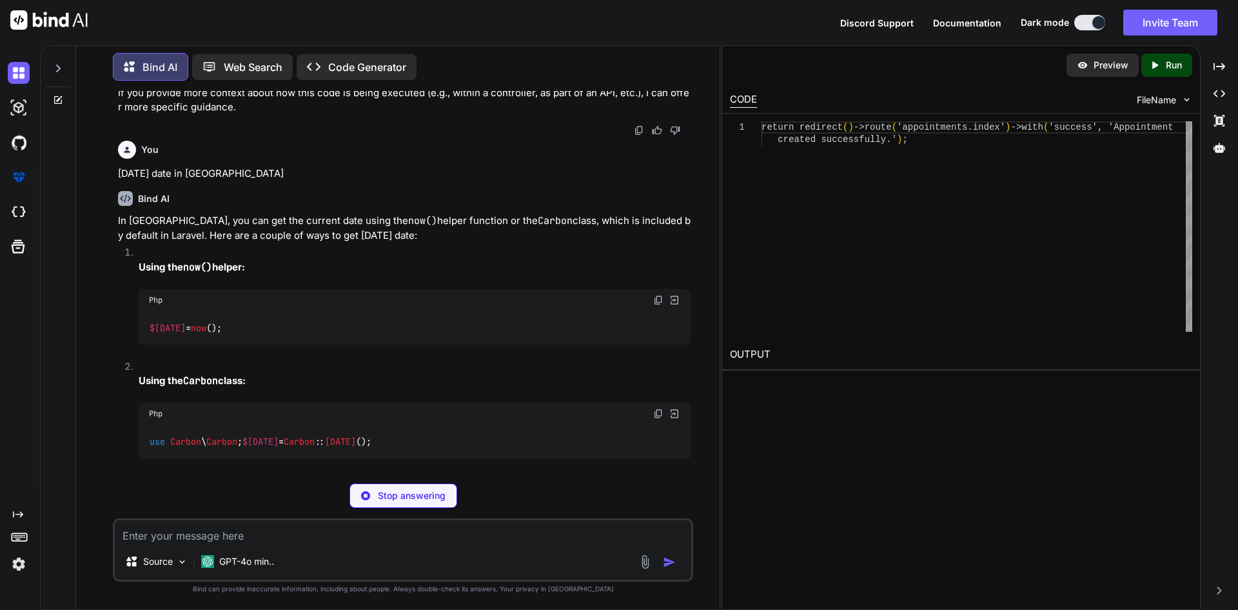
scroll to position [1097, 0]
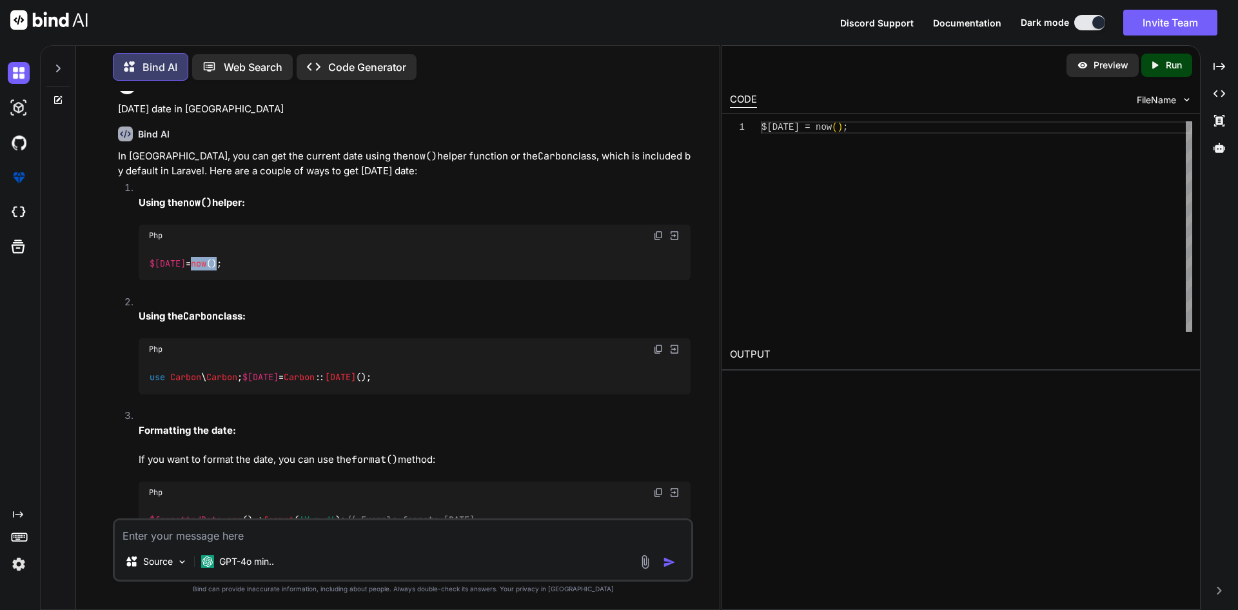
drag, startPoint x: 199, startPoint y: 277, endPoint x: 223, endPoint y: 277, distance: 23.9
click at [223, 270] on code "$[DATE] = now ();" at bounding box center [186, 264] width 74 height 14
copy code "now ()"
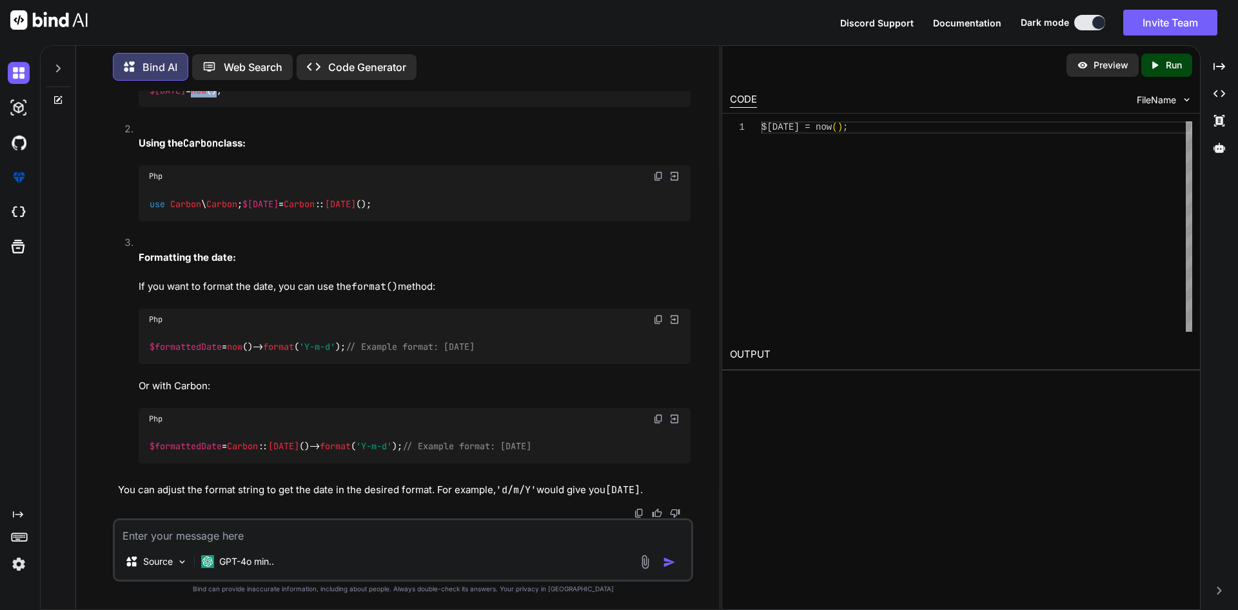
scroll to position [1309, 0]
click at [264, 357] on div "$formattedDate = now ()-> format ( 'Y-m-d' ); // Example format: [DATE]" at bounding box center [415, 347] width 552 height 34
drag, startPoint x: 239, startPoint y: 345, endPoint x: 362, endPoint y: 347, distance: 122.6
click at [362, 347] on code "$formattedDate = now ()-> format ( 'Y-m-d' ); // Example format: [DATE]" at bounding box center [312, 347] width 327 height 14
click at [353, 364] on li "Formatting the date: If you want to format the date, you can use the format() m…" at bounding box center [409, 356] width 562 height 242
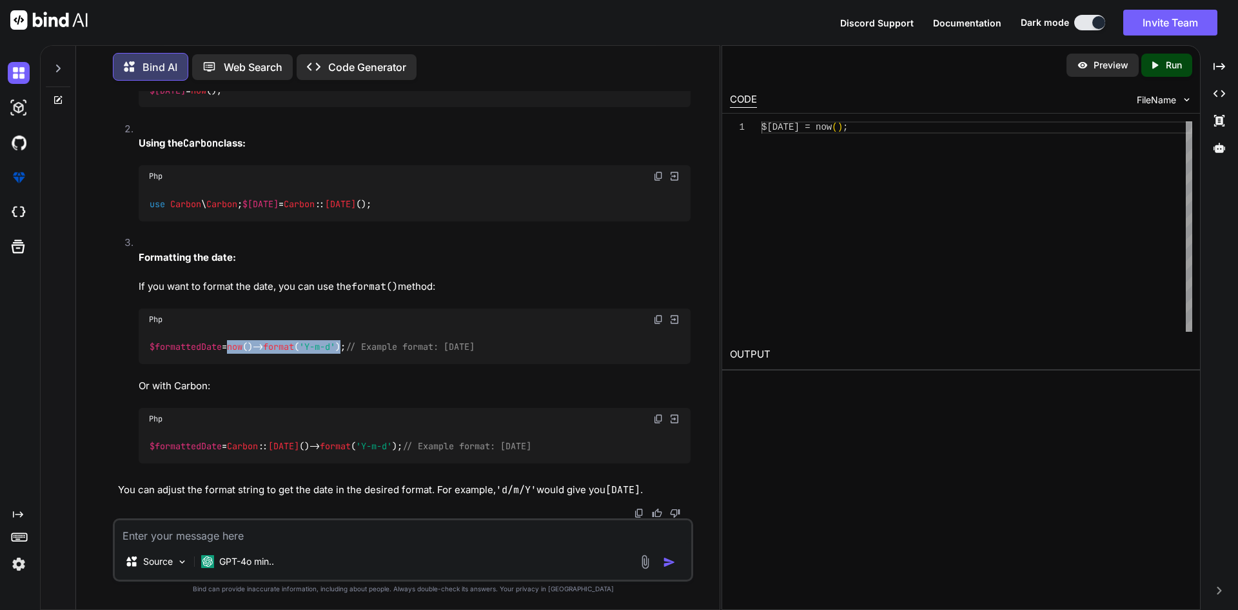
drag, startPoint x: 239, startPoint y: 344, endPoint x: 353, endPoint y: 342, distance: 114.2
click at [353, 342] on code "$formattedDate = now ()-> format ( 'Y-m-d' ); // Example format: [DATE]" at bounding box center [312, 347] width 327 height 14
copy code "now ()-> format ( 'Y-m-d' )"
click at [334, 528] on textarea at bounding box center [403, 531] width 577 height 23
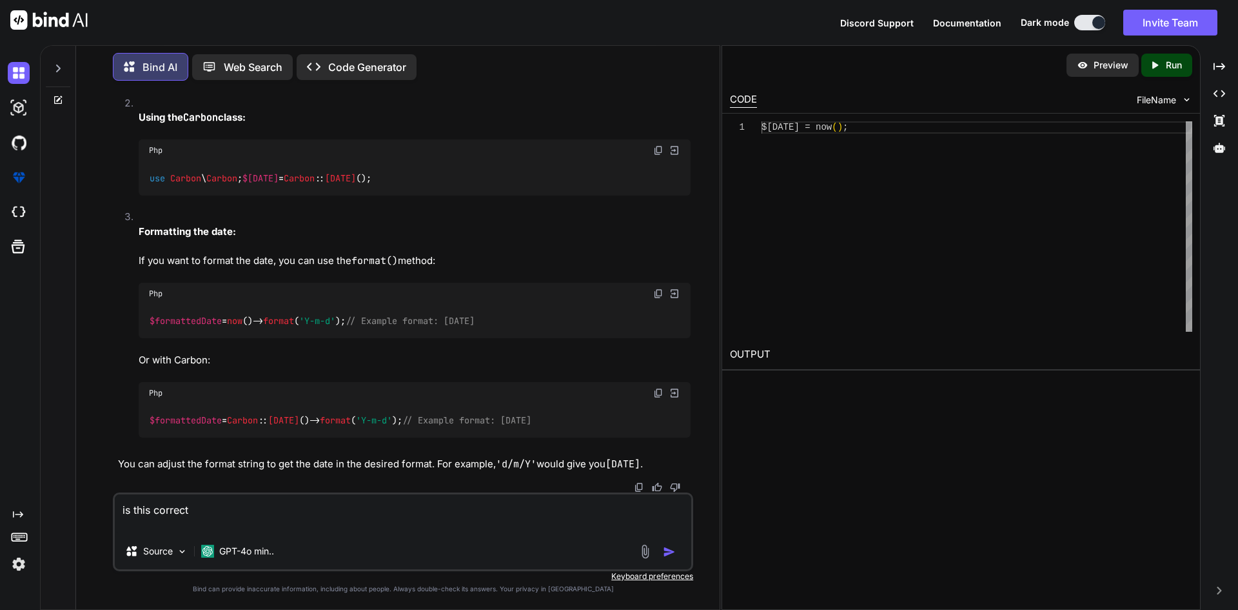
paste textarea "$patientIds = Appointment::select('patient_id')->where('date_of_service', $toda…"
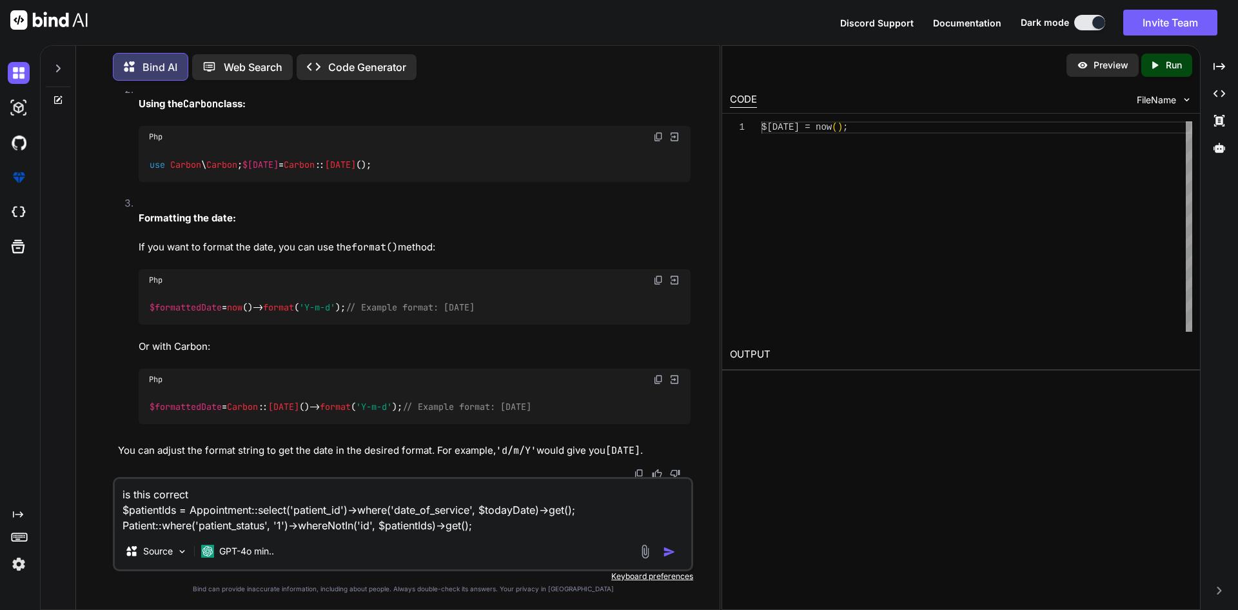
type textarea "is this correct $patientIds = Appointment::select('patient_id')->where('date_of…"
click at [670, 550] on img "button" at bounding box center [669, 551] width 13 height 13
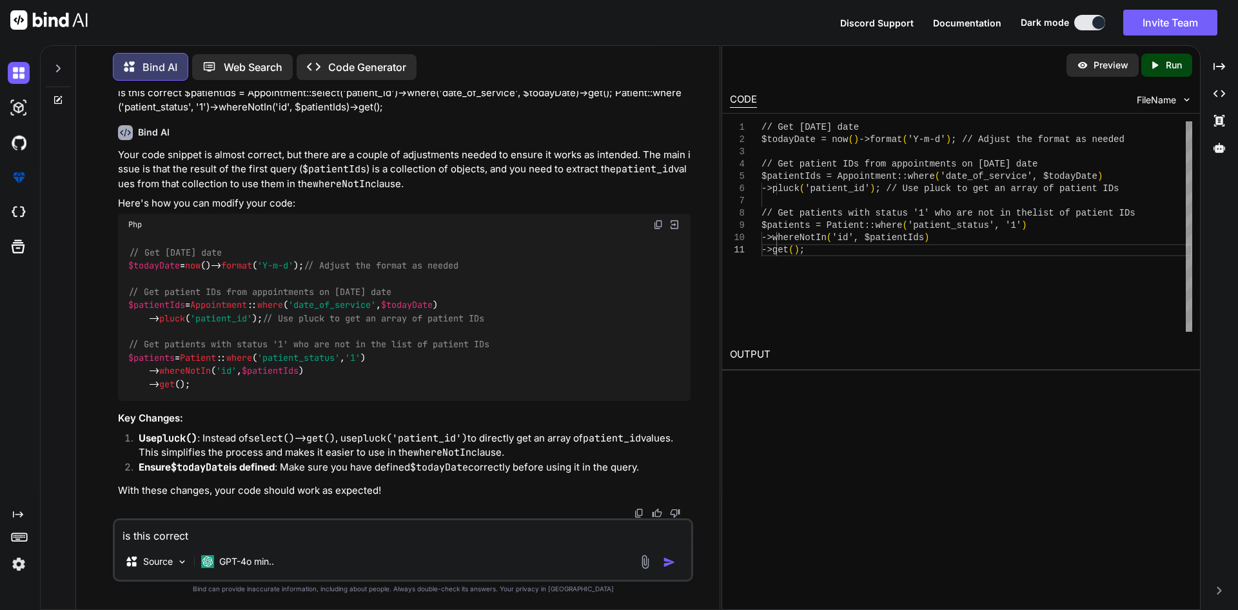
scroll to position [1772, 0]
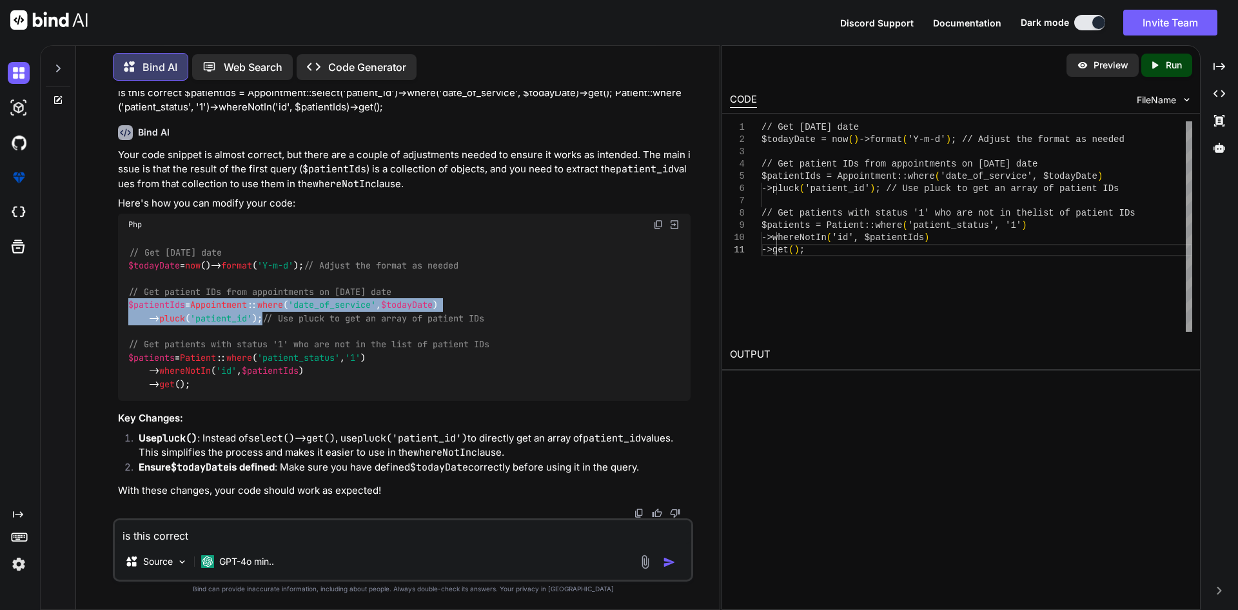
drag, startPoint x: 131, startPoint y: 301, endPoint x: 264, endPoint y: 323, distance: 134.8
click at [264, 323] on code "// Get [DATE] date $todayDate = now ()-> format ( 'Y-m-d' ); // Adjust the form…" at bounding box center [308, 318] width 361 height 145
copy code "$patientIds = Appointment :: where ( 'date_of_service' , $todayDate ) -> pluck …"
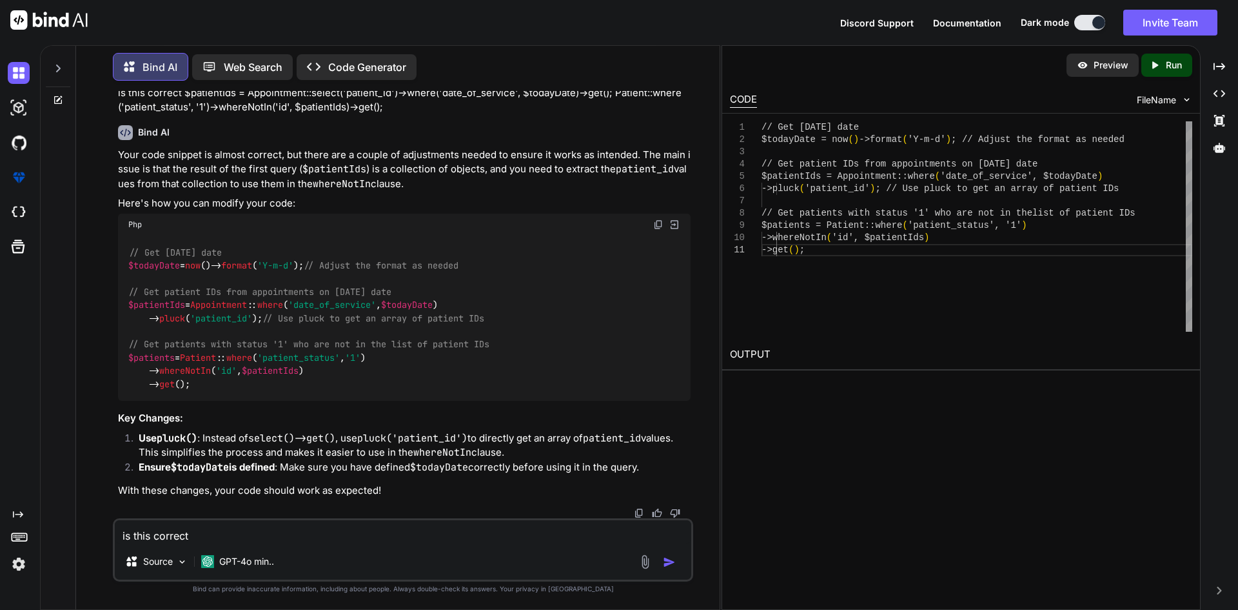
click at [327, 537] on textarea "is this correct $patientIds = Appointment::select('patient_id')->where('date_of…" at bounding box center [403, 531] width 577 height 23
type textarea "I"
drag, startPoint x: 129, startPoint y: 265, endPoint x: 317, endPoint y: 264, distance: 187.7
click at [317, 264] on code "// Get [DATE] date $todayDate = now ()-> format ( 'Y-m-d' ); // Adjust the form…" at bounding box center [308, 318] width 361 height 145
copy code "$todayDate = now ()-> format ( 'Y-m-d' );"
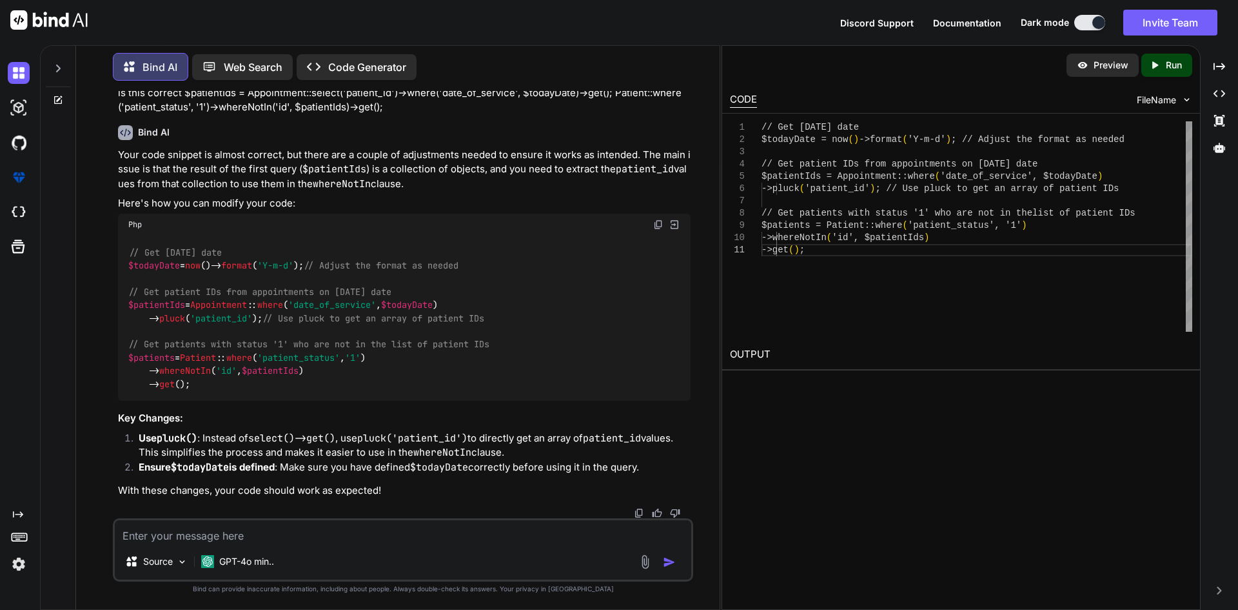
click at [243, 526] on textarea at bounding box center [403, 531] width 577 height 23
paste textarea "$todayDate = now()->format('Y-m-d');"
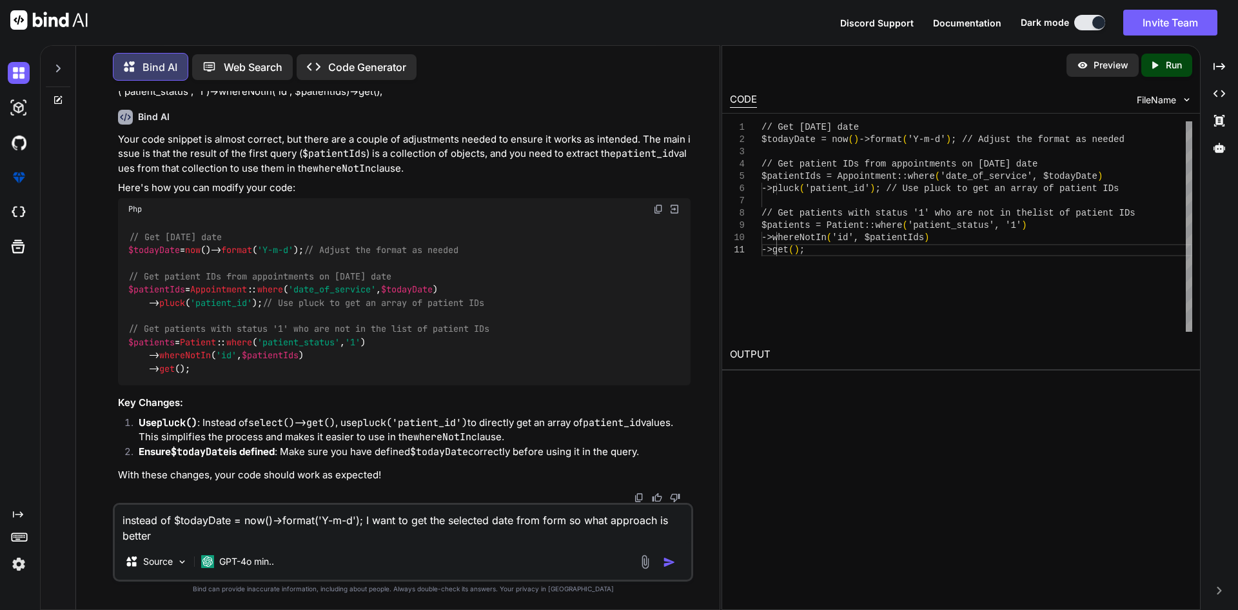
type textarea "instead of $todayDate = now()->format('Y-m-d'); I want to get the selected date…"
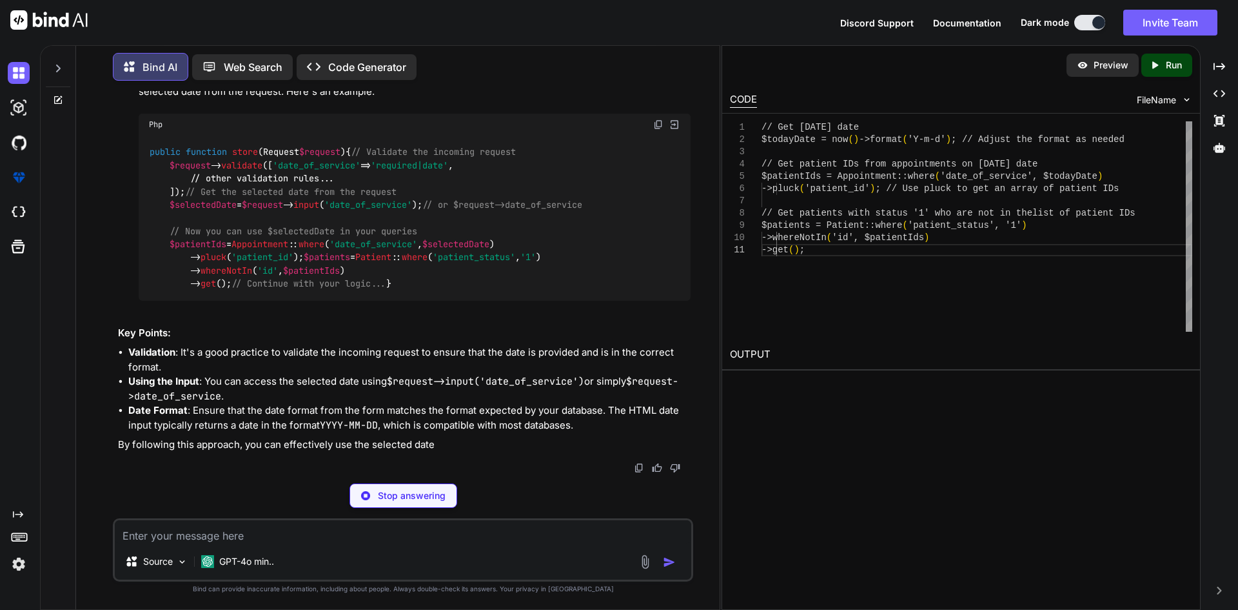
scroll to position [2596, 0]
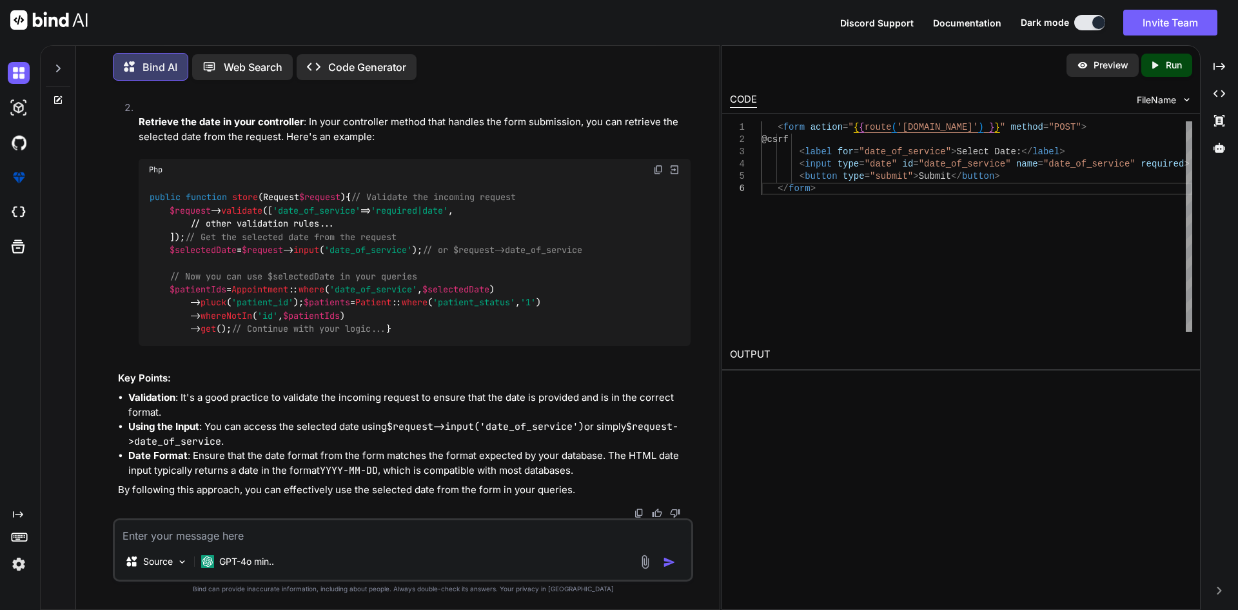
click at [224, 530] on textarea at bounding box center [403, 531] width 577 height 23
type textarea "we have multiple fields in the form, in this we have date, patient dropdown and…"
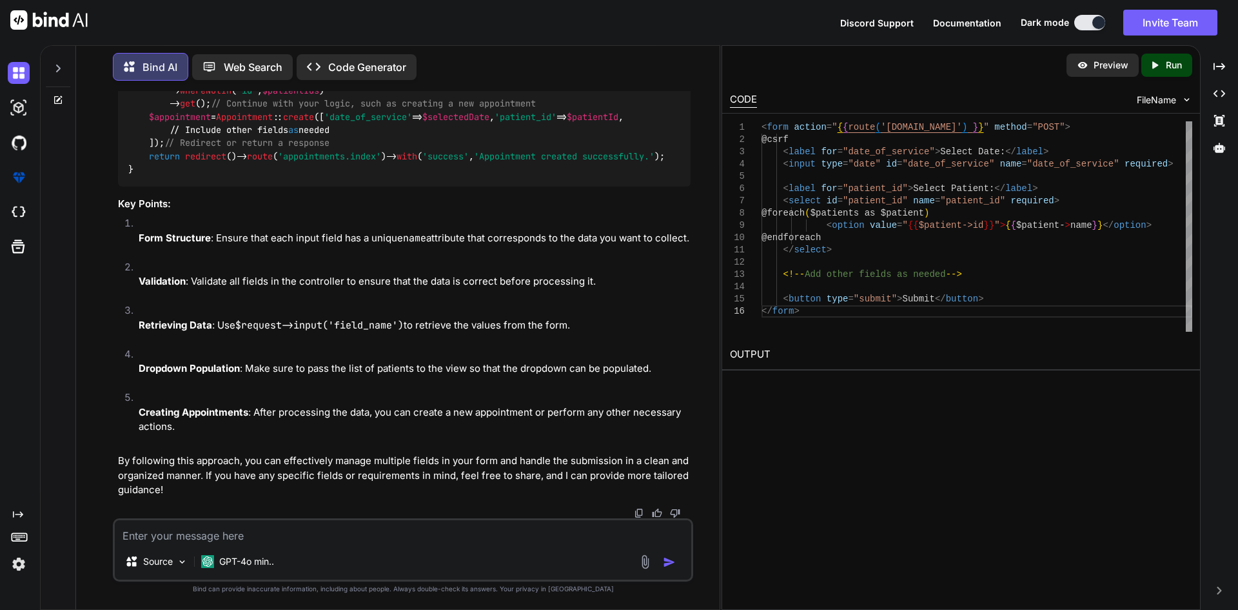
scroll to position [3874, 0]
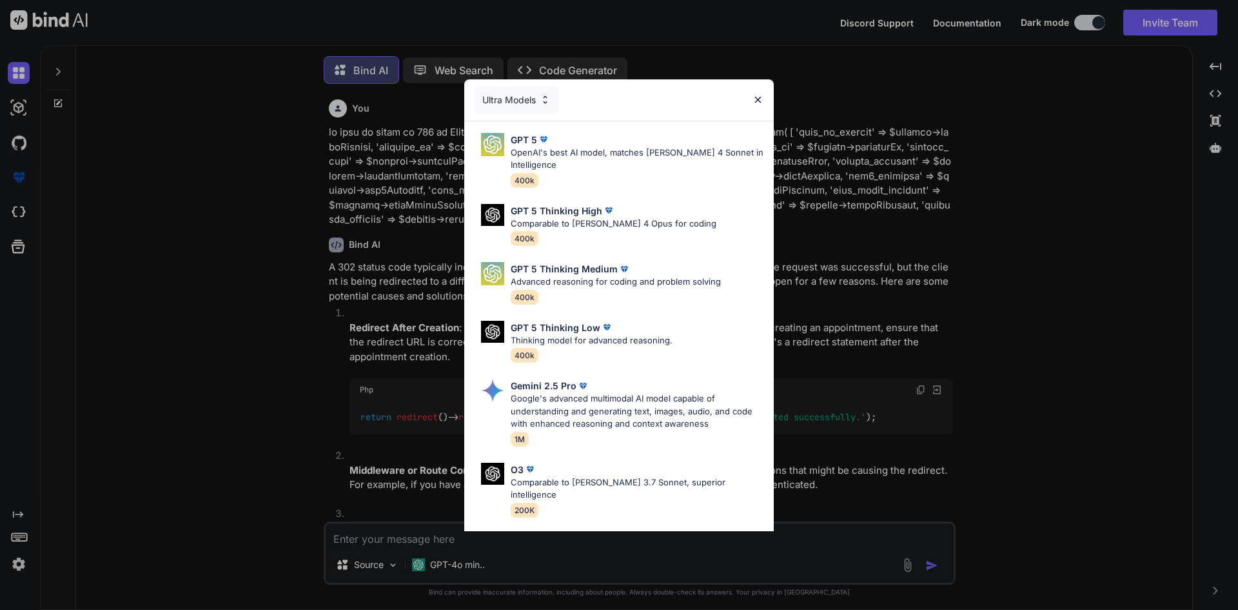
scroll to position [6, 0]
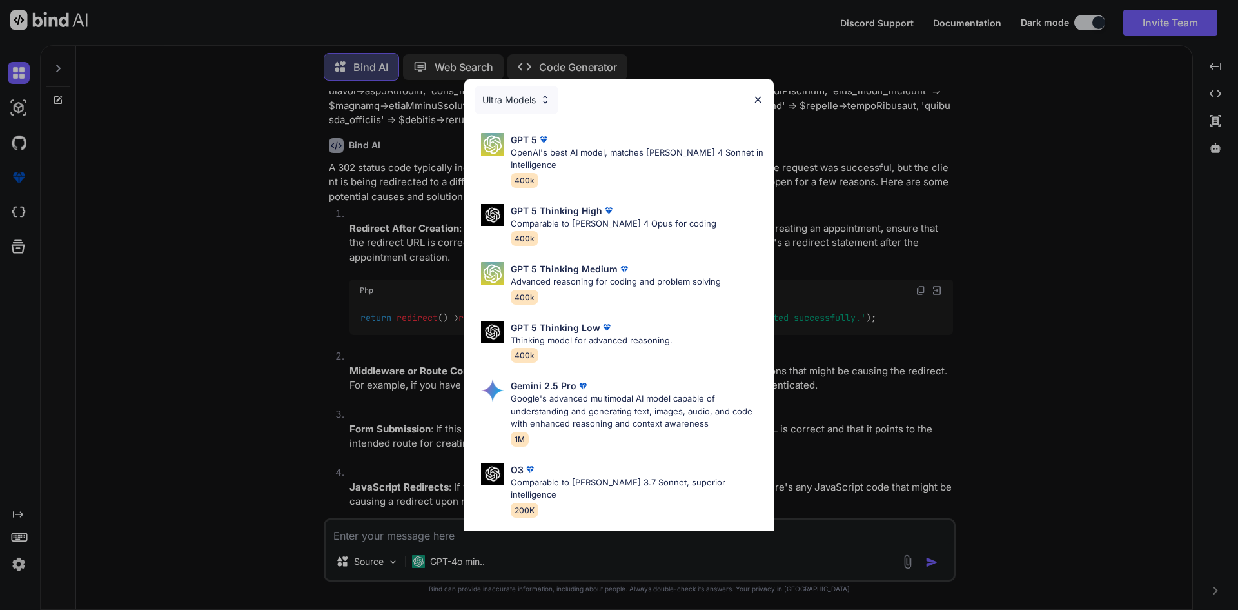
click at [1035, 331] on div "Ultra Models GPT 5 OpenAI's best AI model, matches Claude 4 Sonnet in Intellige…" at bounding box center [619, 305] width 1238 height 610
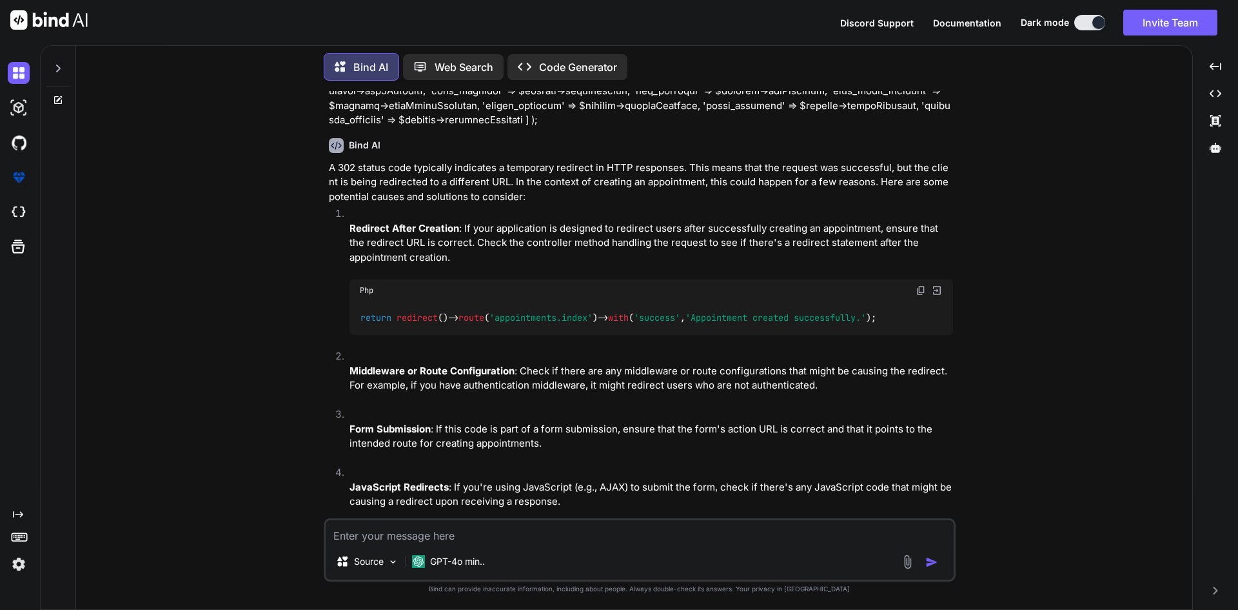
type textarea "x"
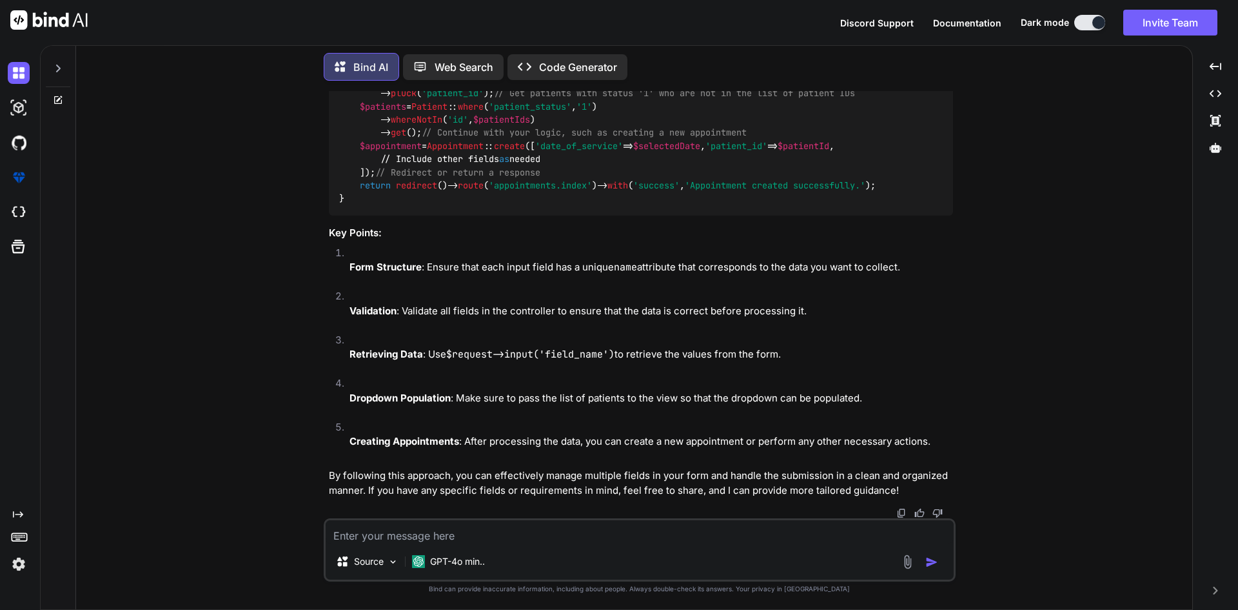
scroll to position [3470, 0]
click at [403, 538] on textarea at bounding box center [640, 531] width 628 height 23
type textarea "c"
type textarea "x"
type textarea "ca"
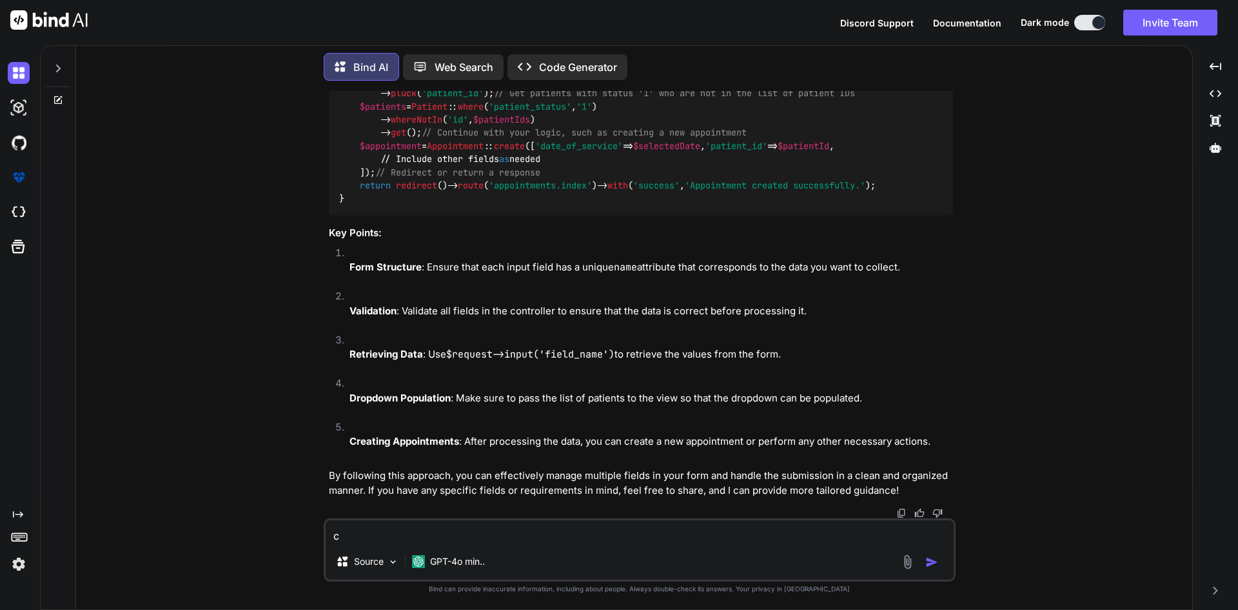
type textarea "x"
type textarea "can"
type textarea "x"
type textarea "can"
type textarea "x"
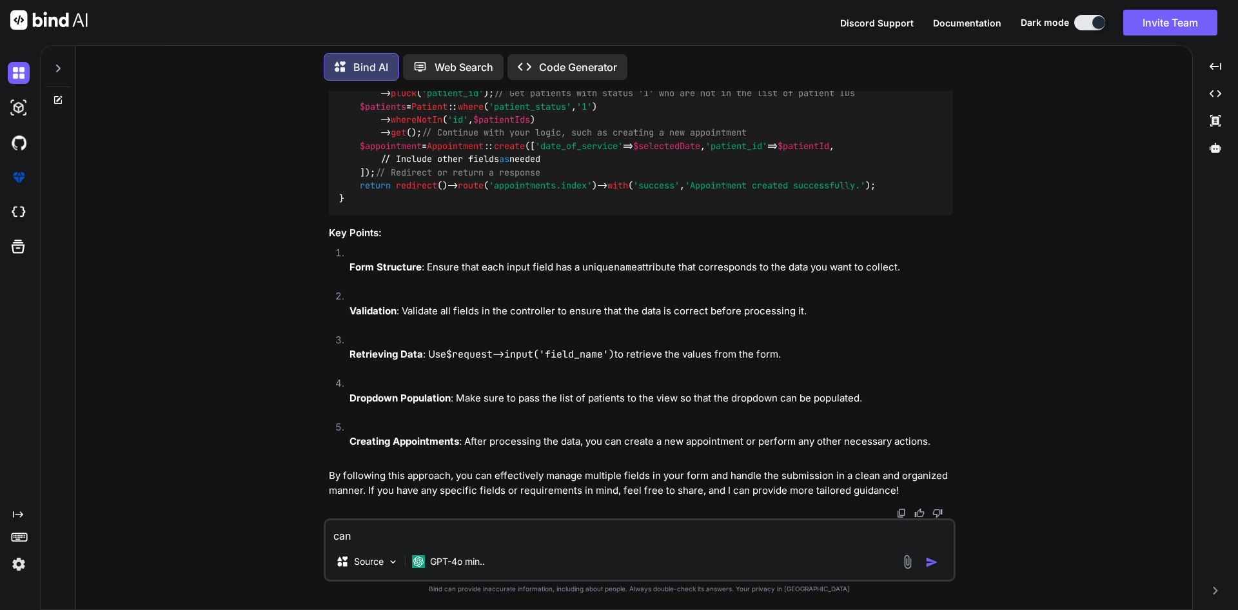
type textarea "can w"
type textarea "x"
type textarea "can we"
type textarea "x"
type textarea "can we"
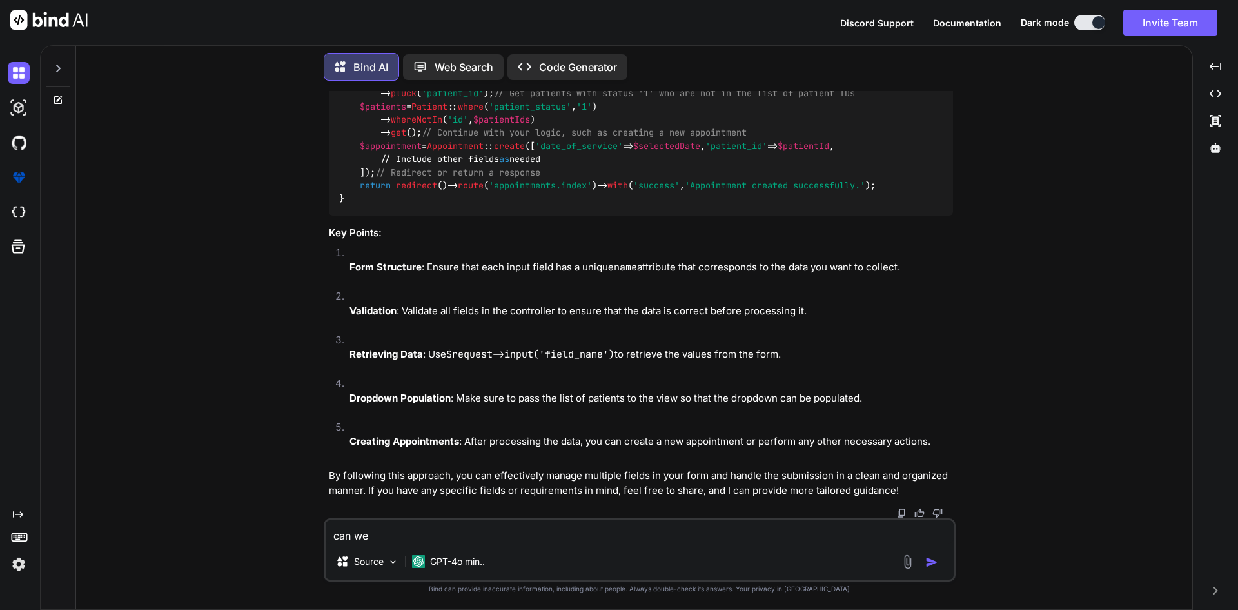
type textarea "x"
type textarea "can we u"
type textarea "x"
type textarea "can we us"
type textarea "x"
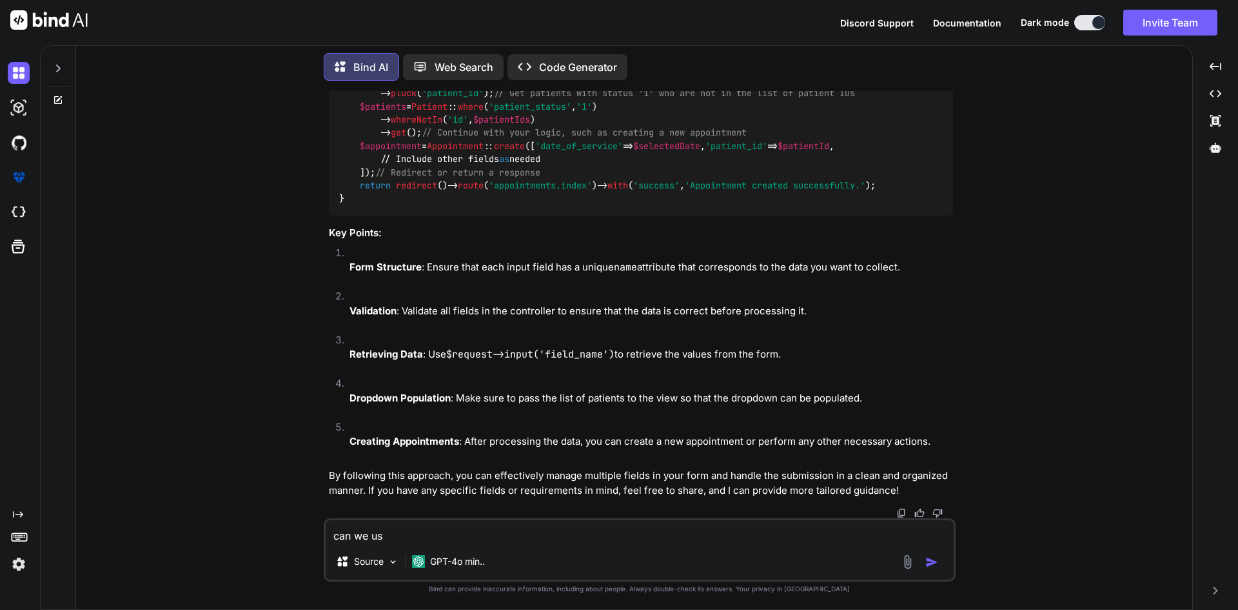
type textarea "can we use"
type textarea "x"
type textarea "can we use"
type textarea "x"
type textarea "can we use s"
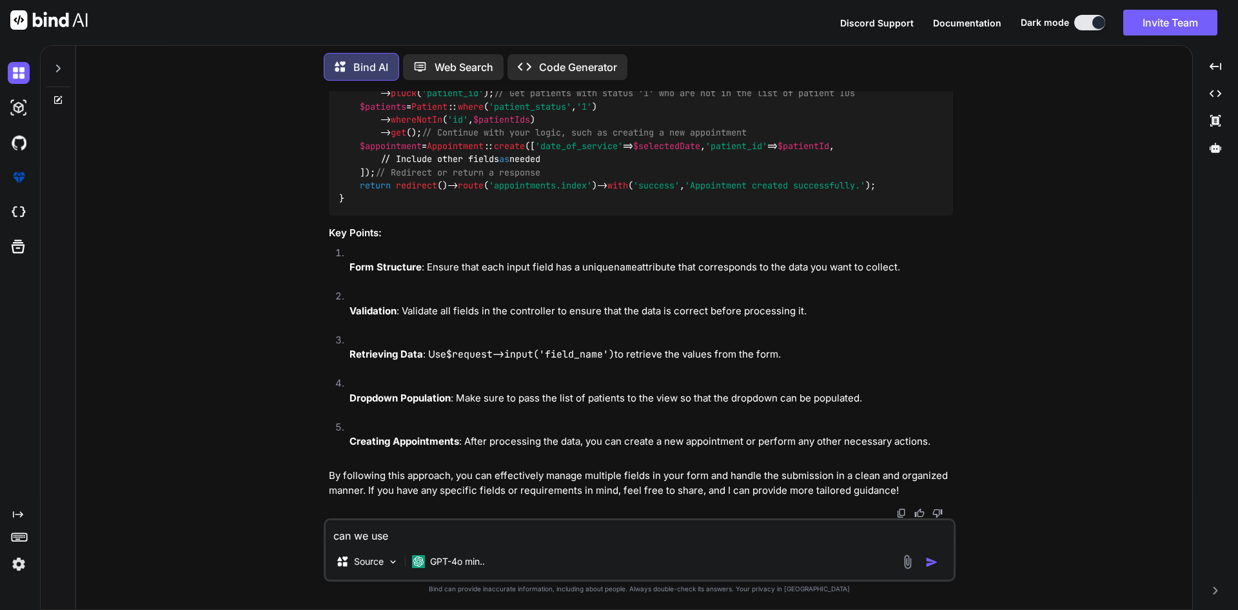
type textarea "x"
type textarea "can we use se"
type textarea "x"
type textarea "can we use see"
type textarea "x"
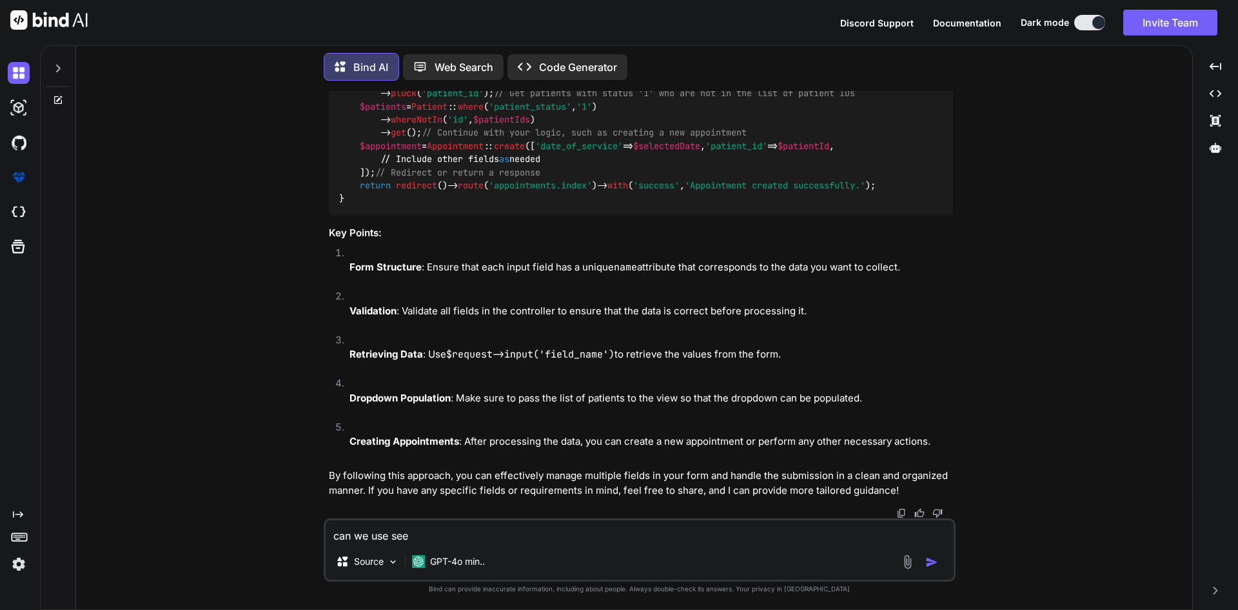
type textarea "can we use sees"
type textarea "x"
type textarea "can we use seesi"
type textarea "x"
type textarea "can we use seesio"
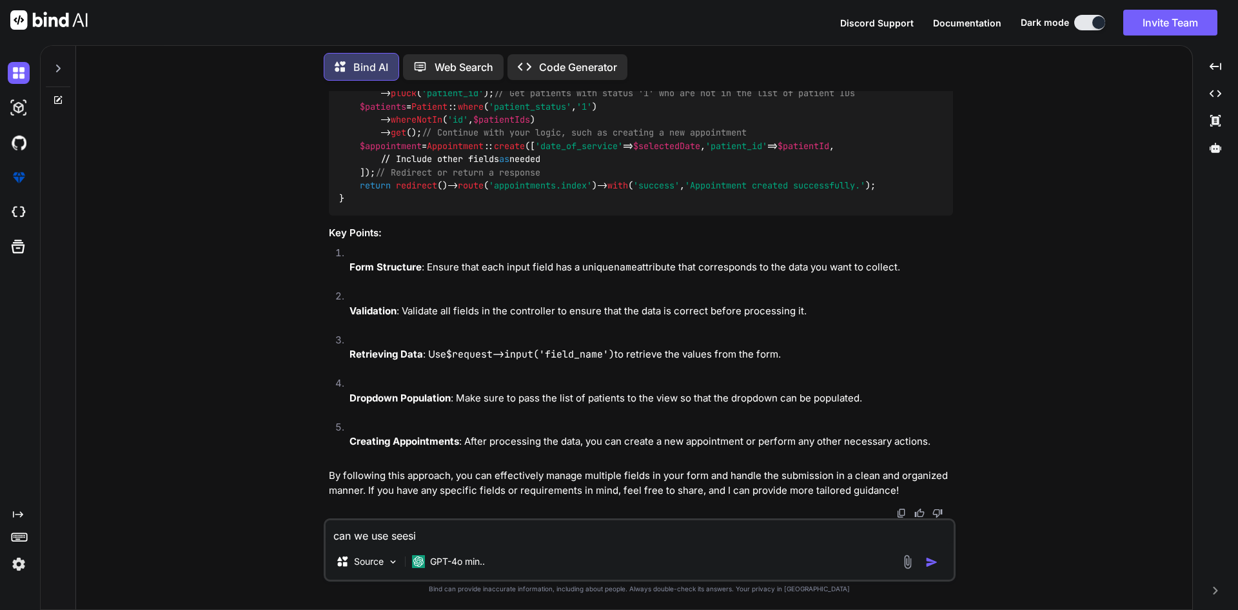
type textarea "x"
type textarea "can we use seesion"
type textarea "x"
type textarea "can we use seesion"
type textarea "x"
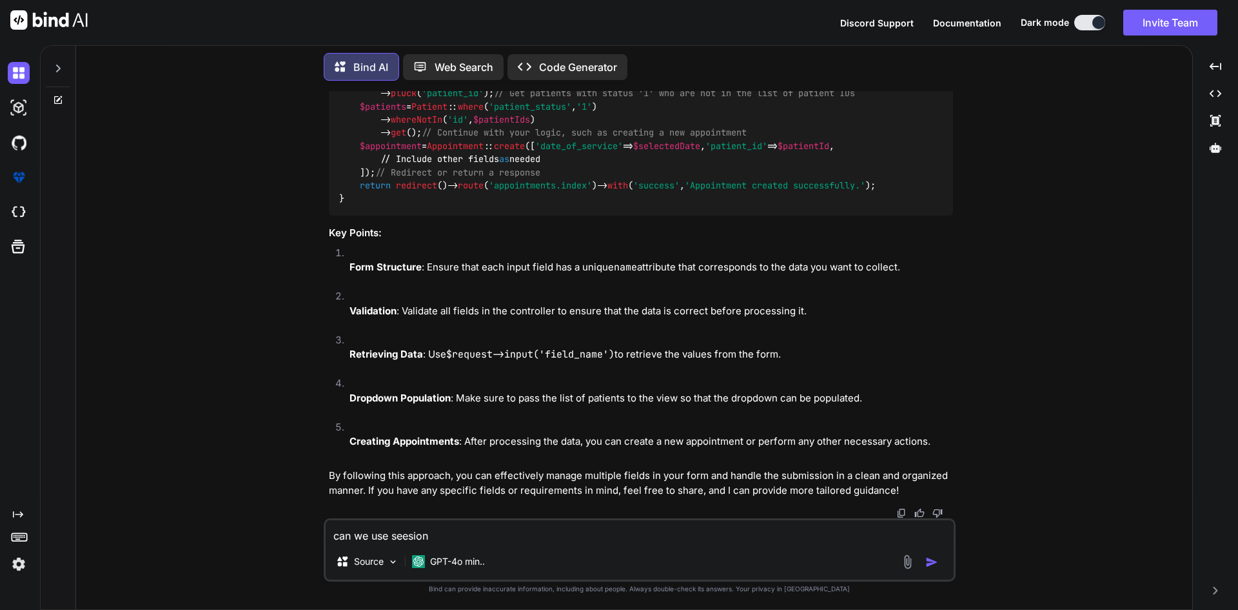
type textarea "can we use seesion"
type textarea "x"
type textarea "can we use seesio"
type textarea "x"
type textarea "can we use seesi"
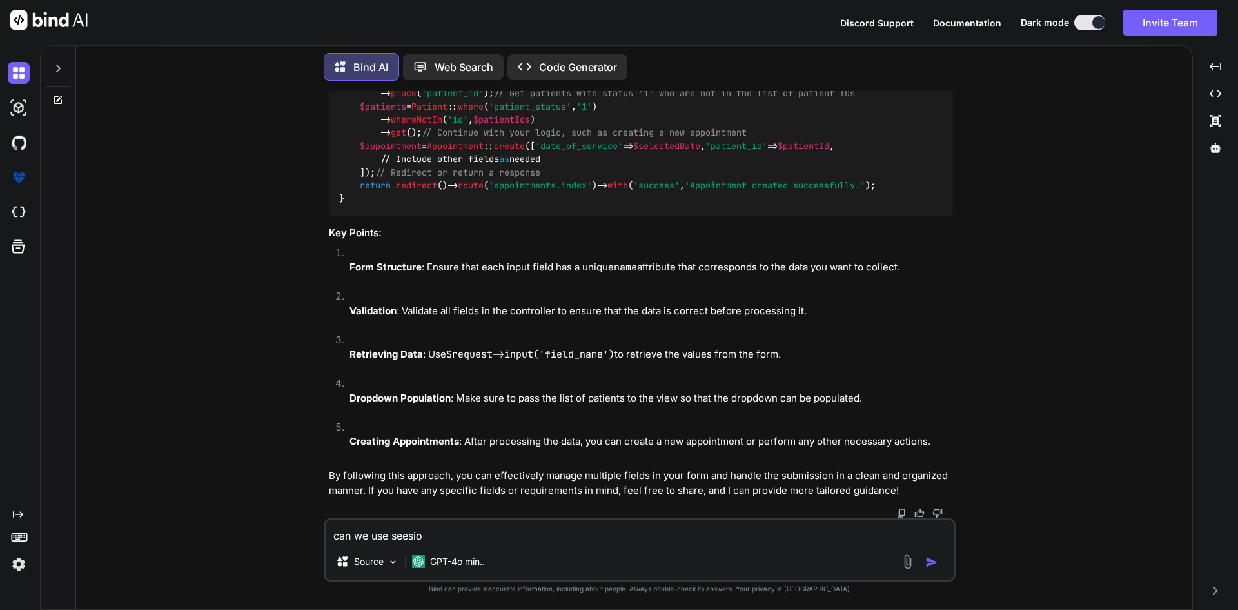
type textarea "x"
type textarea "can we use sees"
type textarea "x"
type textarea "can we use see"
type textarea "x"
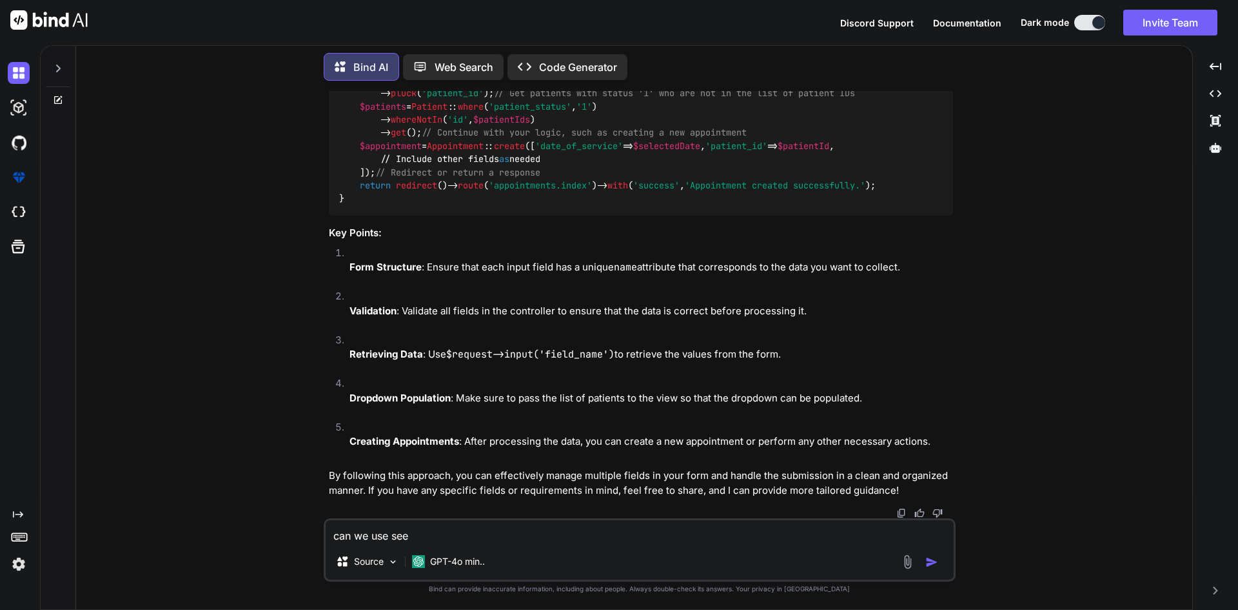
type textarea "can we use se"
type textarea "x"
type textarea "can we use ses"
type textarea "x"
type textarea "can we use sess"
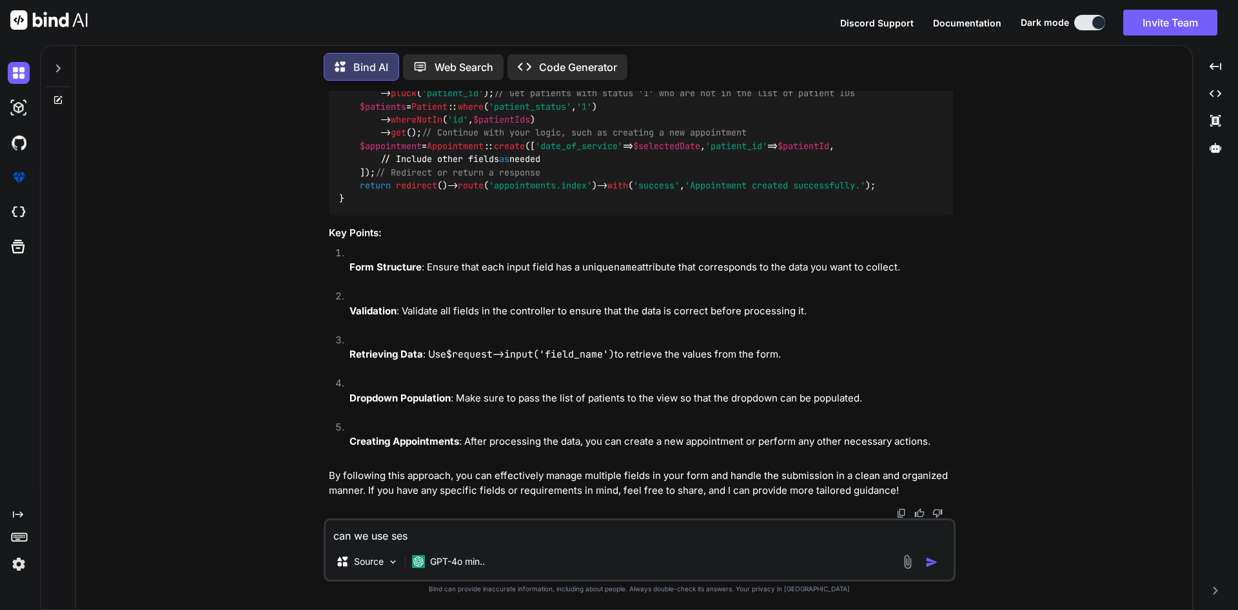
type textarea "x"
type textarea "can we use sessi"
type textarea "x"
type textarea "can we use sessio"
type textarea "x"
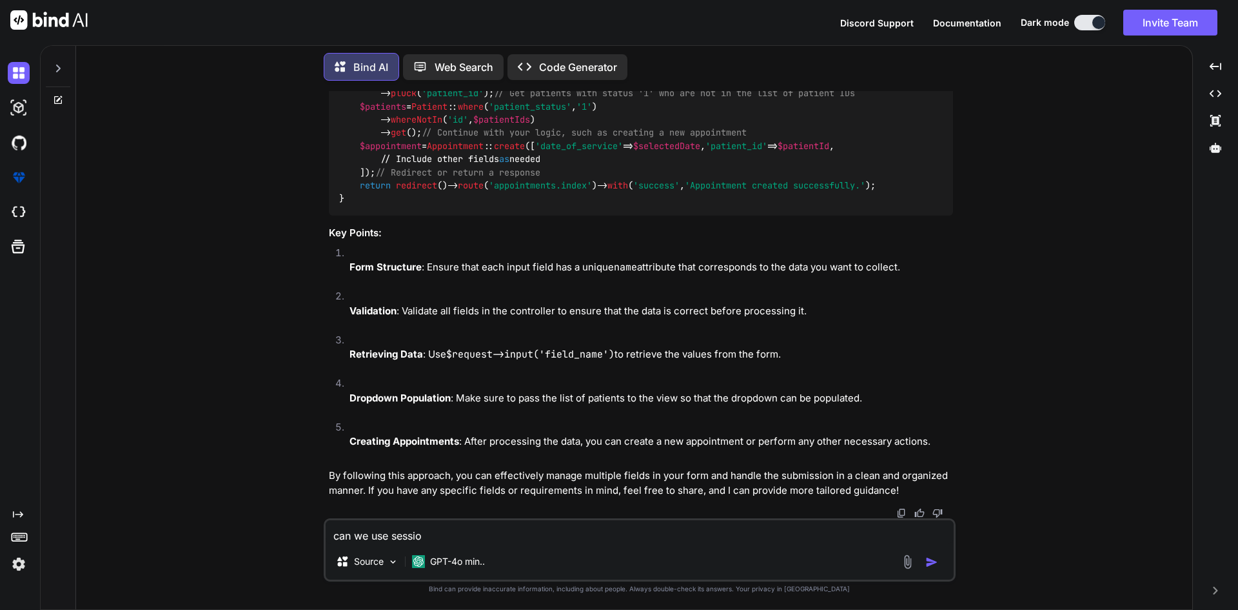
type textarea "can we use sessio"
type textarea "x"
type textarea "can we use sessio"
type textarea "x"
type textarea "can we use session"
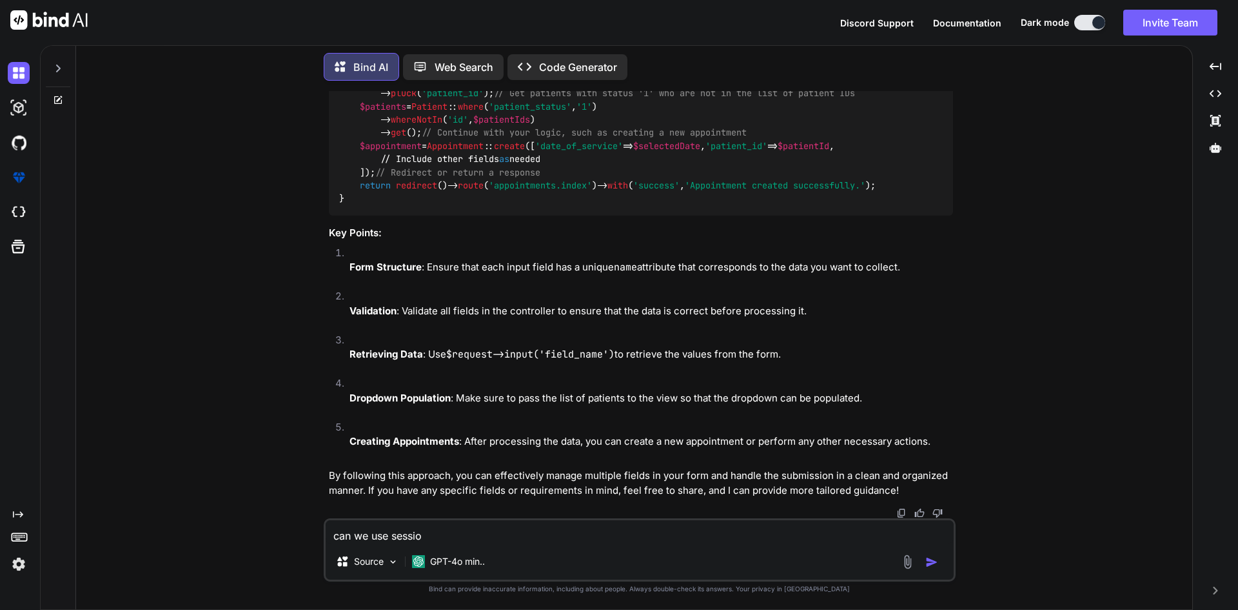
type textarea "x"
type textarea "can we use session"
type textarea "x"
type textarea "can we use session o"
type textarea "x"
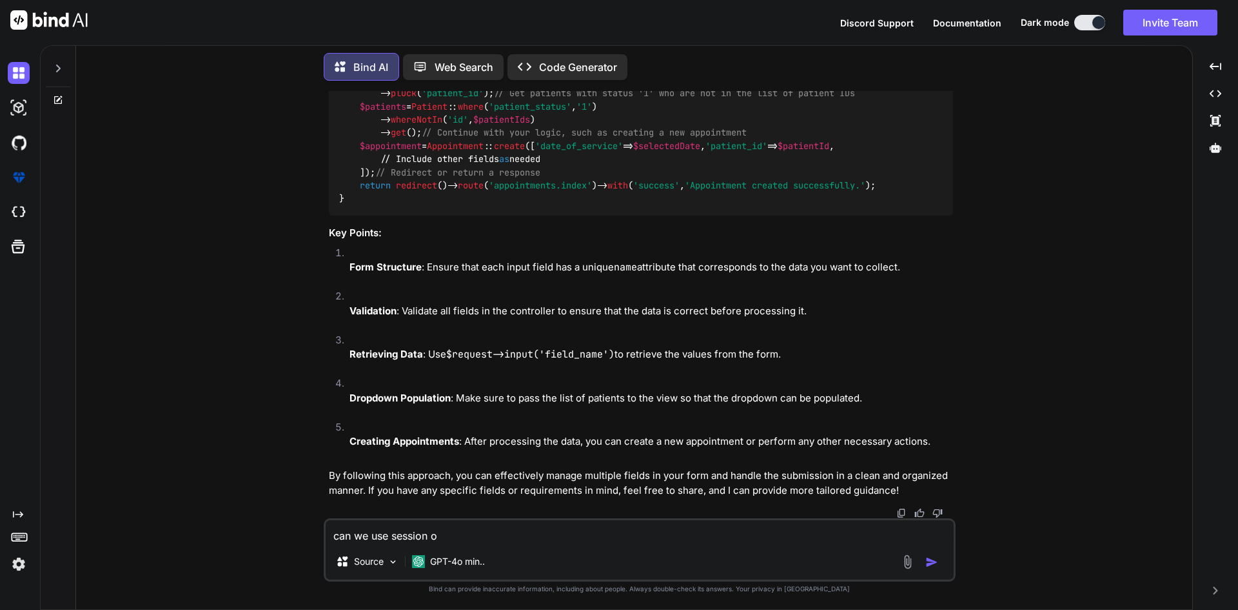
type textarea "can we use session or"
type textarea "x"
type textarea "can we use session or"
type textarea "x"
type textarea "can we use session or c"
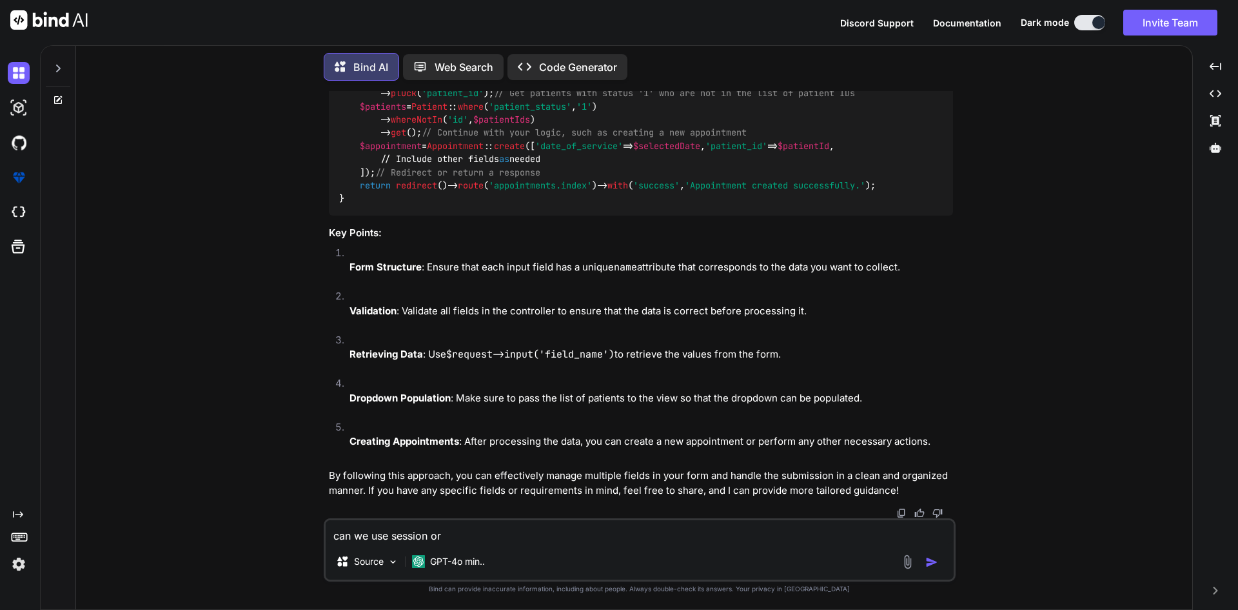
type textarea "x"
type textarea "can we use session or ca"
type textarea "x"
type textarea "can we use session or cac"
type textarea "x"
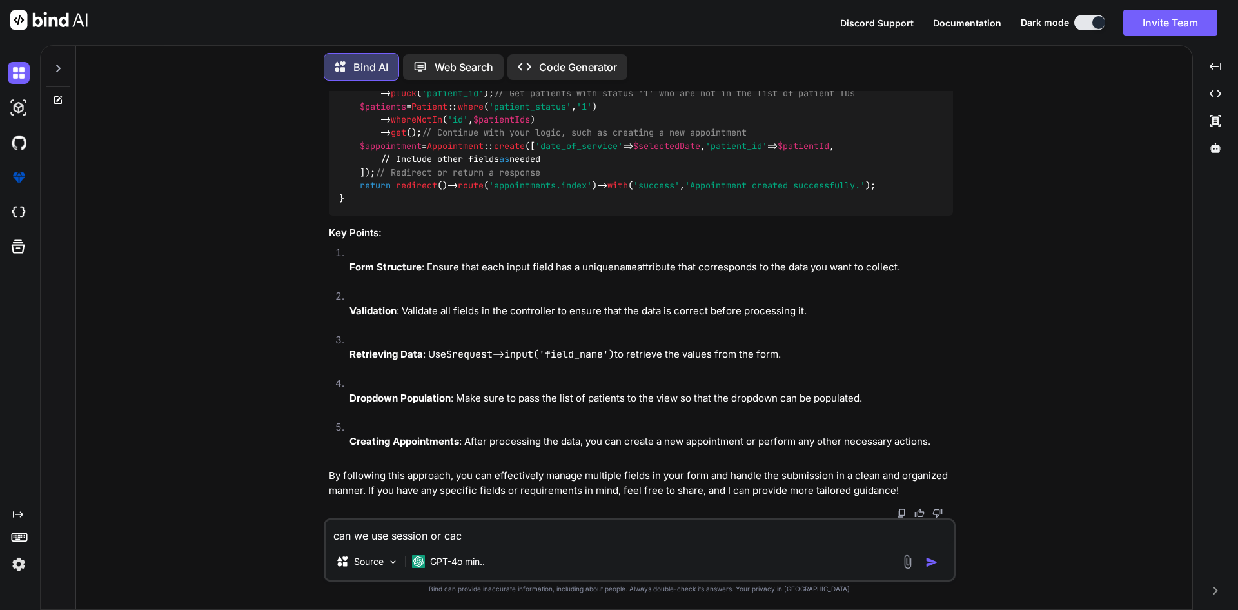
type textarea "can we use session or cach"
type textarea "x"
type textarea "can we use session or cache"
type textarea "x"
type textarea "can we use session or cache"
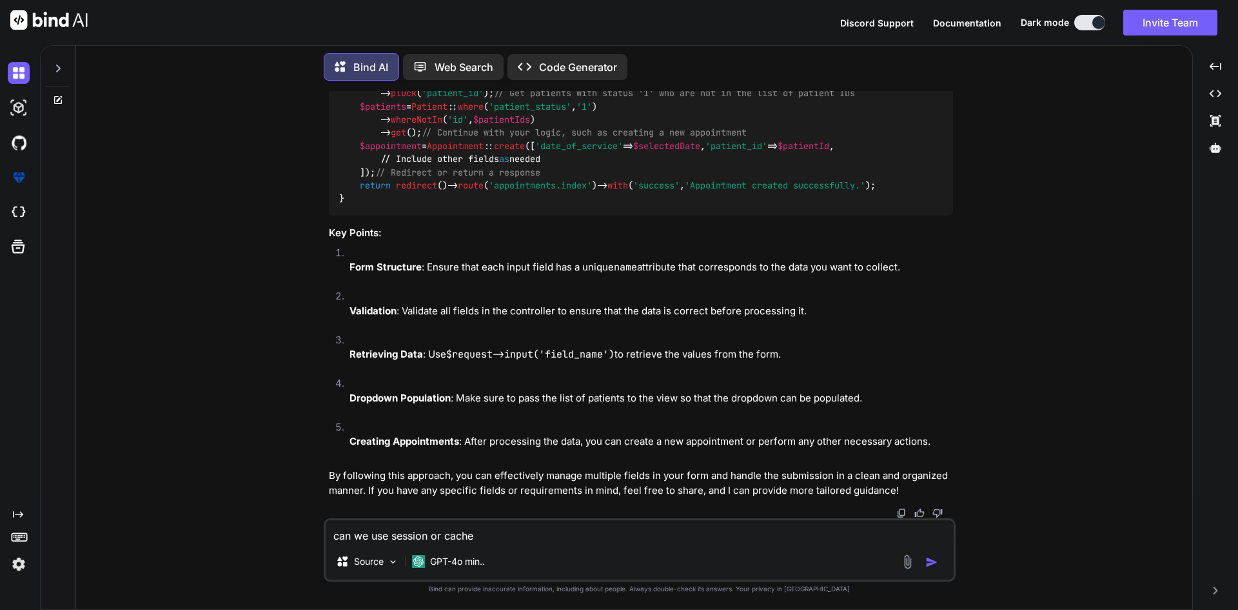
type textarea "x"
drag, startPoint x: 361, startPoint y: 233, endPoint x: 523, endPoint y: 244, distance: 162.9
click at [523, 215] on div "public function store ( Request $request ) { // Validate the incoming request $…" at bounding box center [641, 100] width 624 height 231
copy code "$patientIds = Appointment :: where ( 'date_of_service' , $selectedDate ) -> plu…"
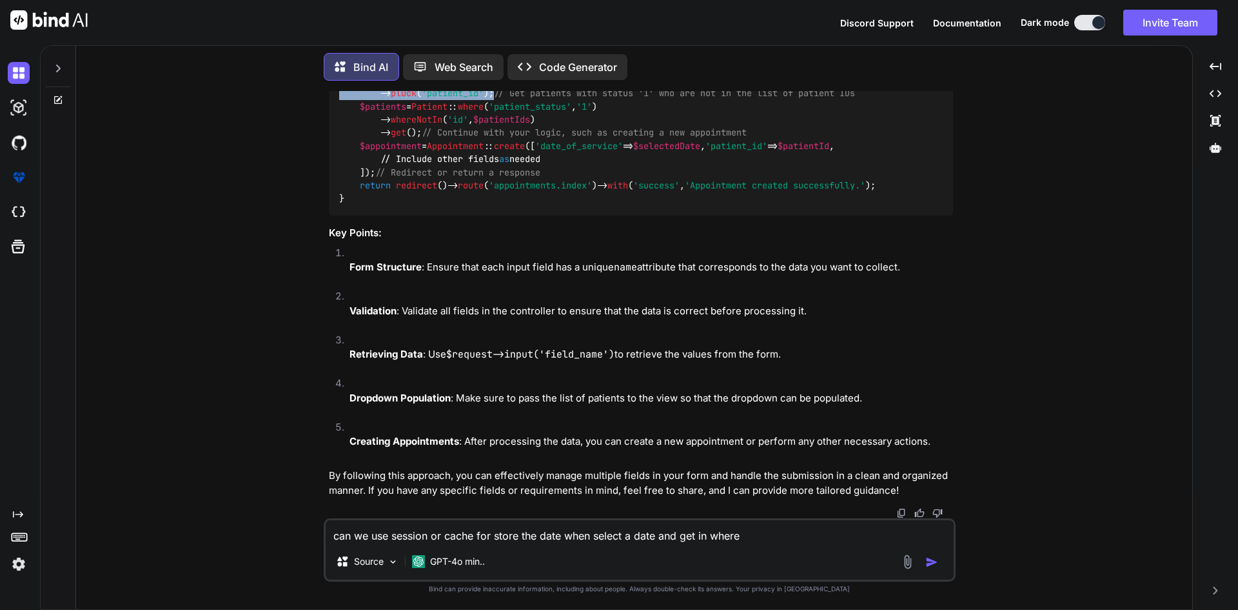
scroll to position [3470, 0]
click at [764, 533] on textarea "can we use session or cache for store the date when select a date and get in wh…" at bounding box center [640, 531] width 628 height 23
paste textarea "$patientIds = Appointment::where('date_of_service', $selectedDate) ->pluck('pat…"
type textarea "can we use session or cache for store the date when select a date and get in wh…"
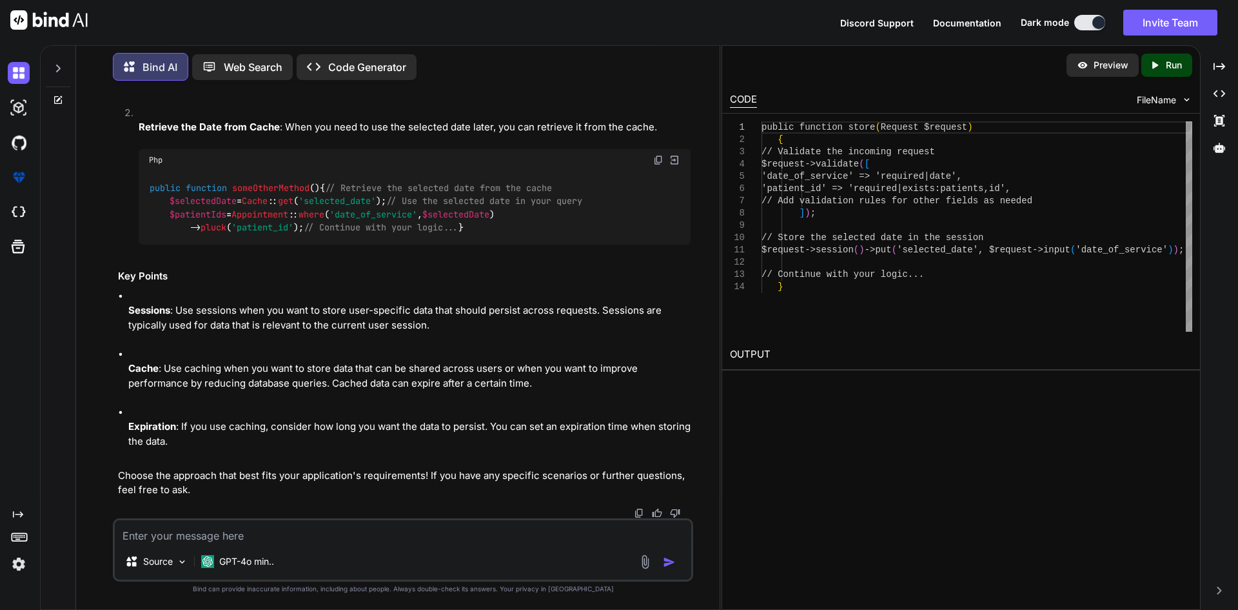
scroll to position [5113, 0]
click at [378, 539] on textarea at bounding box center [403, 531] width 577 height 23
type textarea "we are use component in laravel can we pass the date value in component on the …"
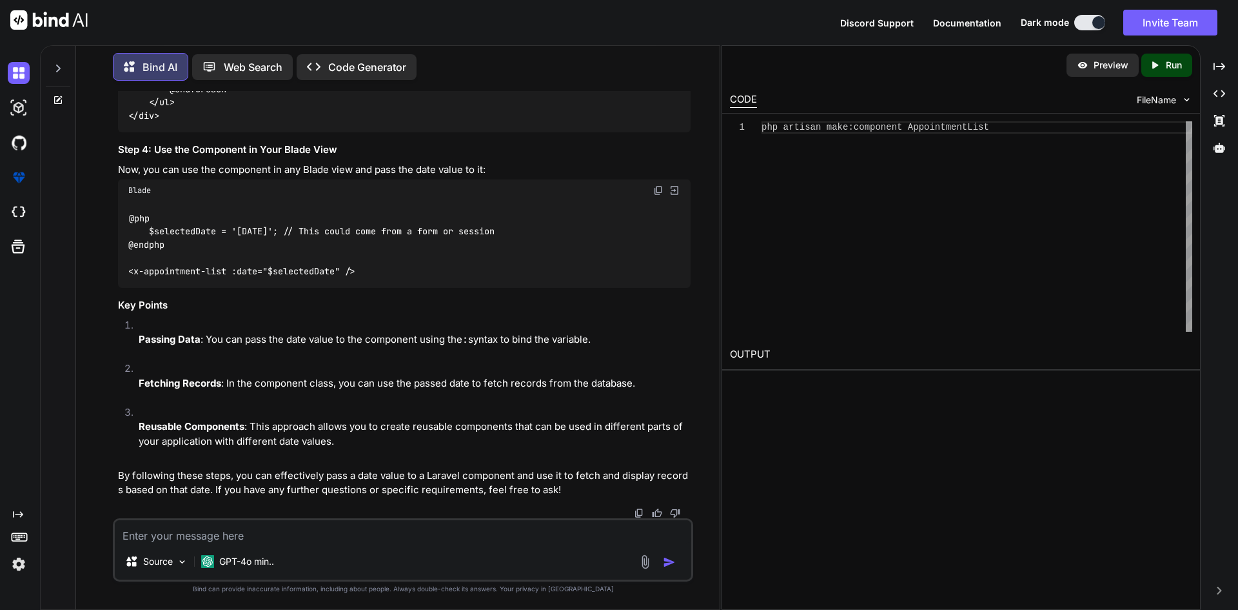
scroll to position [6331, 0]
click at [215, 528] on textarea at bounding box center [403, 531] width 577 height 23
type textarea "s"
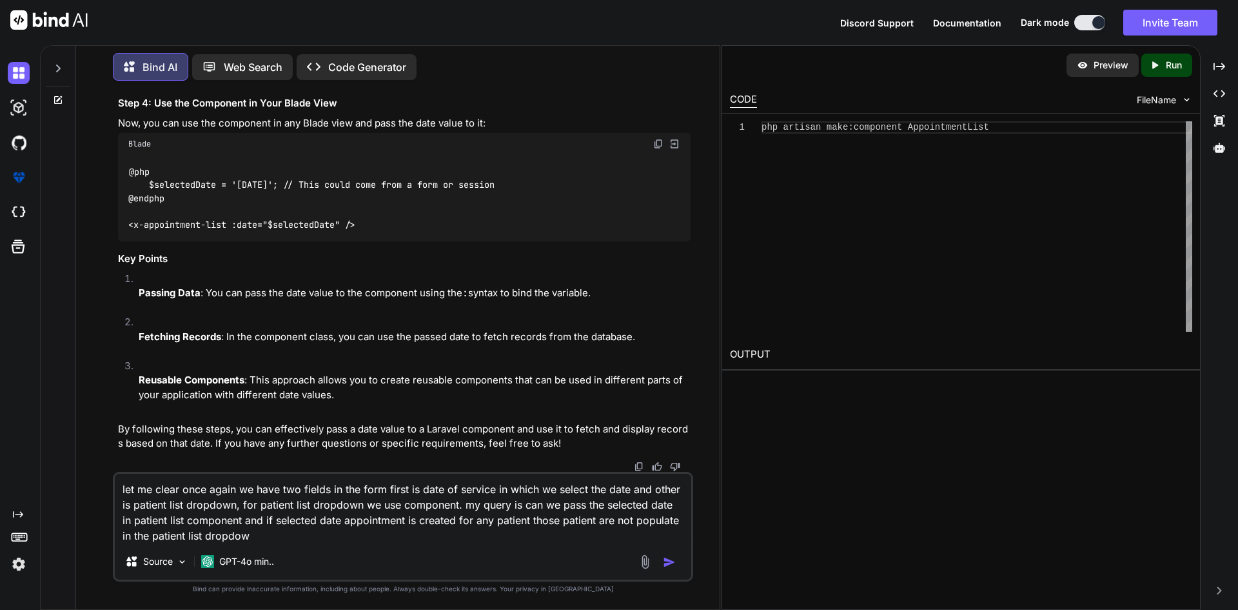
type textarea "let me clear once again we have two fields in the form first is date of service…"
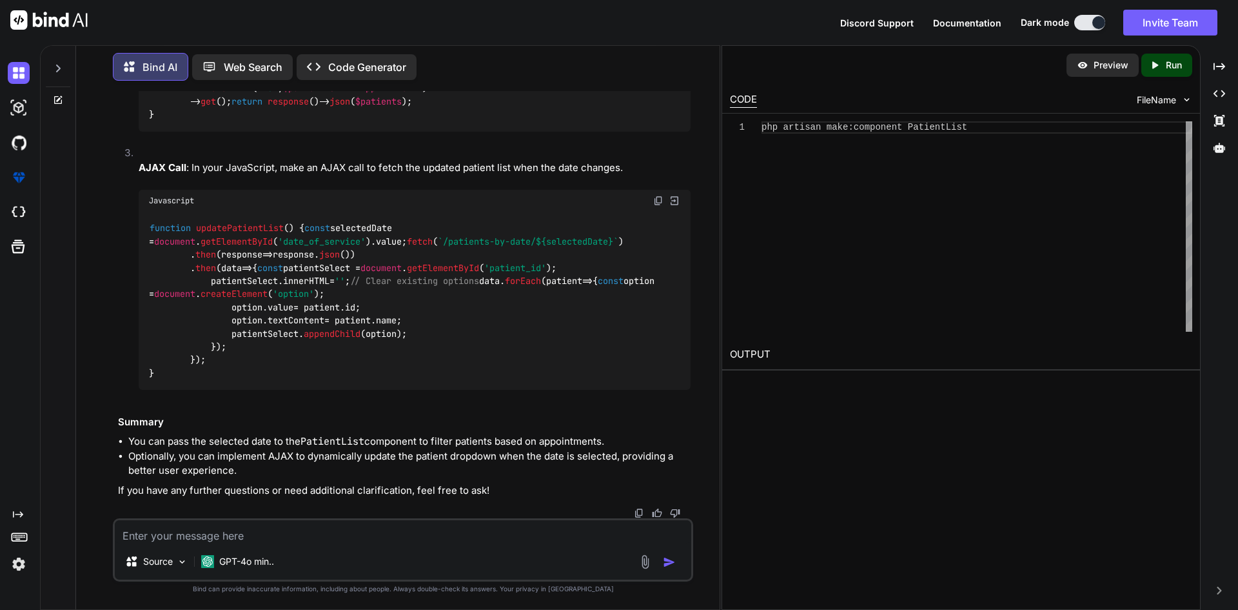
scroll to position [7594, 0]
click at [256, 223] on span "updatePatientList" at bounding box center [240, 229] width 88 height 12
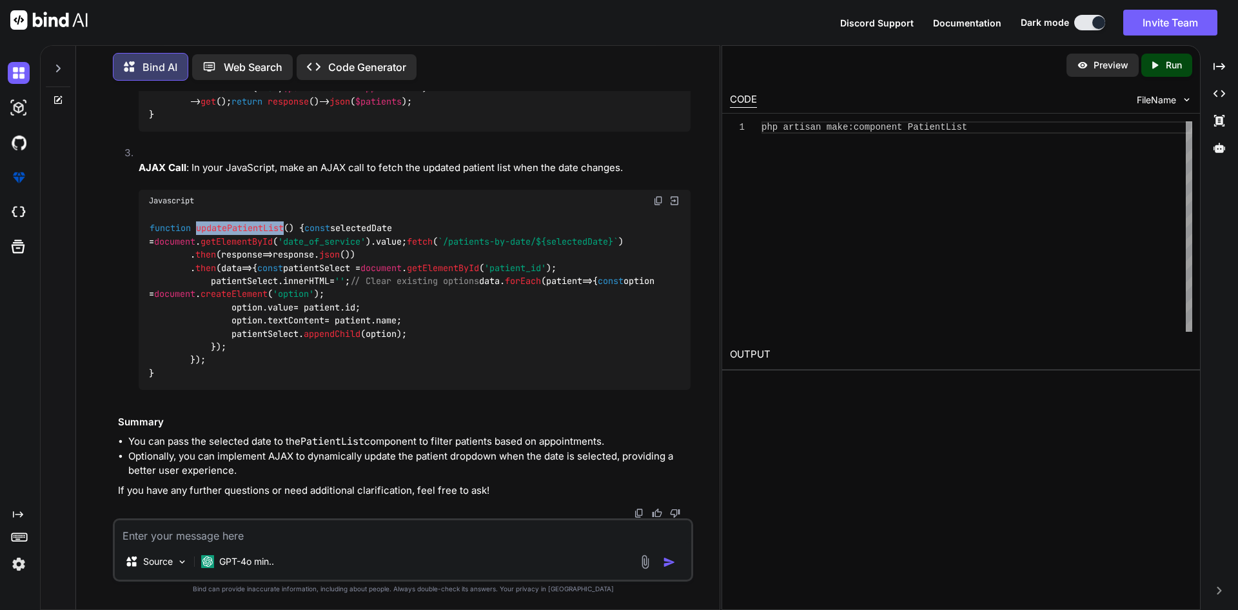
click at [256, 223] on span "updatePatientList" at bounding box center [240, 229] width 88 height 12
click at [208, 390] on div "function updatePatientList ( ) { const selectedDate = document . getElementById…" at bounding box center [415, 301] width 552 height 179
click at [258, 234] on span "updatePatientList" at bounding box center [240, 229] width 88 height 12
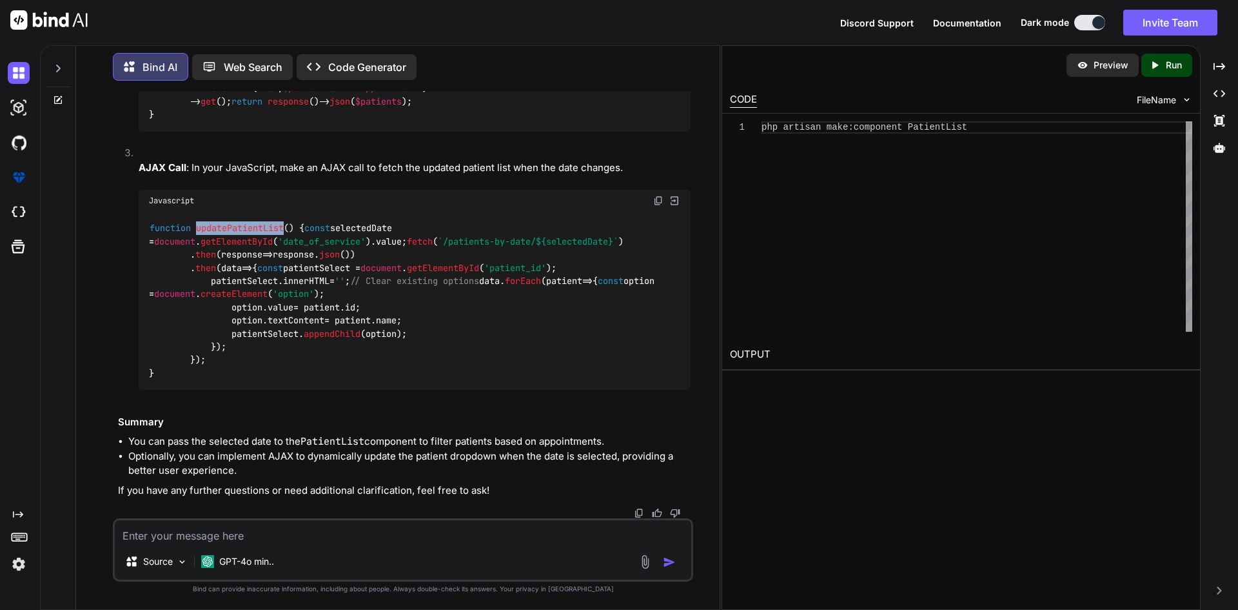
click at [258, 234] on span "updatePatientList" at bounding box center [240, 229] width 88 height 12
click at [244, 528] on textarea at bounding box center [403, 531] width 577 height 23
drag, startPoint x: 128, startPoint y: 232, endPoint x: 286, endPoint y: 228, distance: 157.4
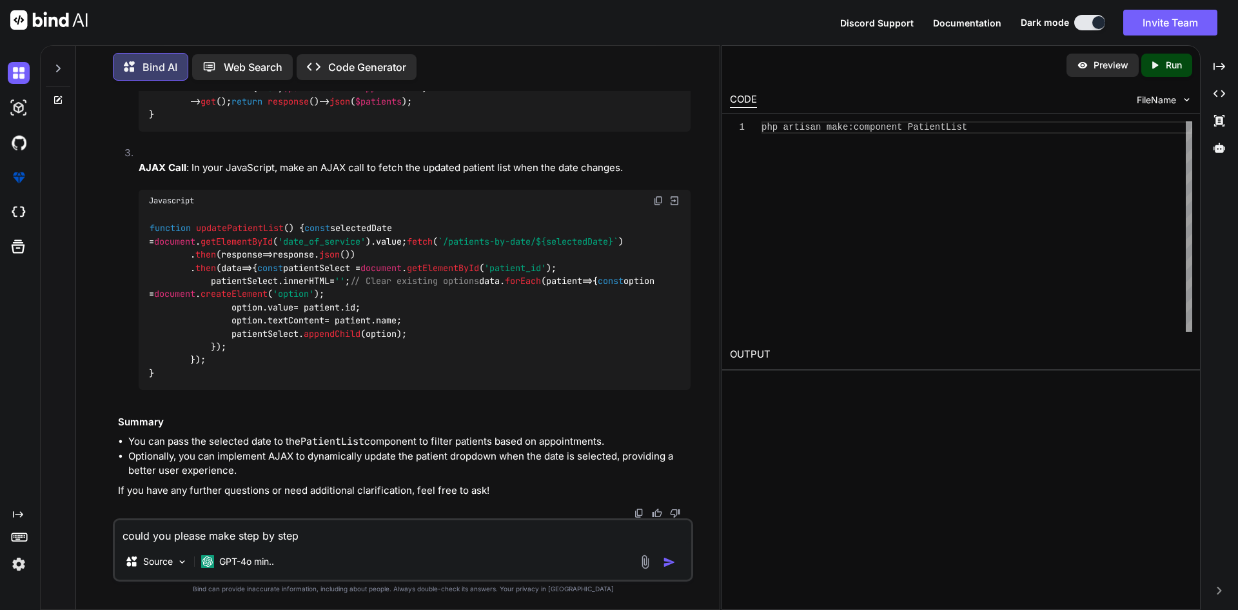
copy code "onchange="updatePatientList()""
drag, startPoint x: 150, startPoint y: 224, endPoint x: 226, endPoint y: 231, distance: 76.4
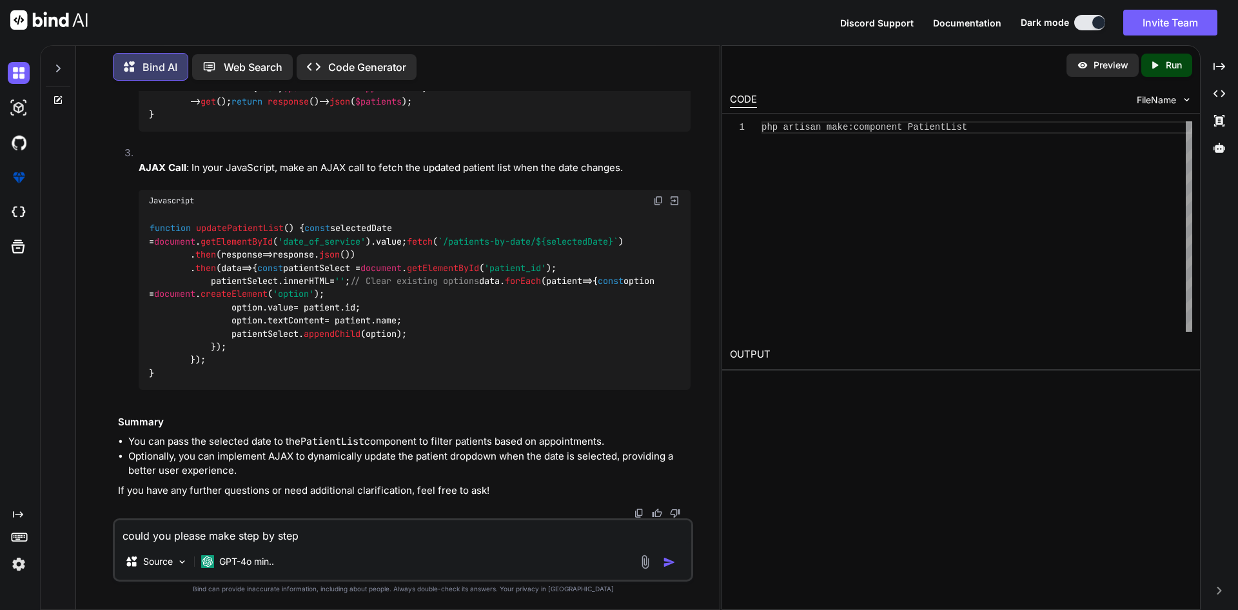
drag, startPoint x: 149, startPoint y: 224, endPoint x: 245, endPoint y: 226, distance: 96.1
copy code "public $date ;"
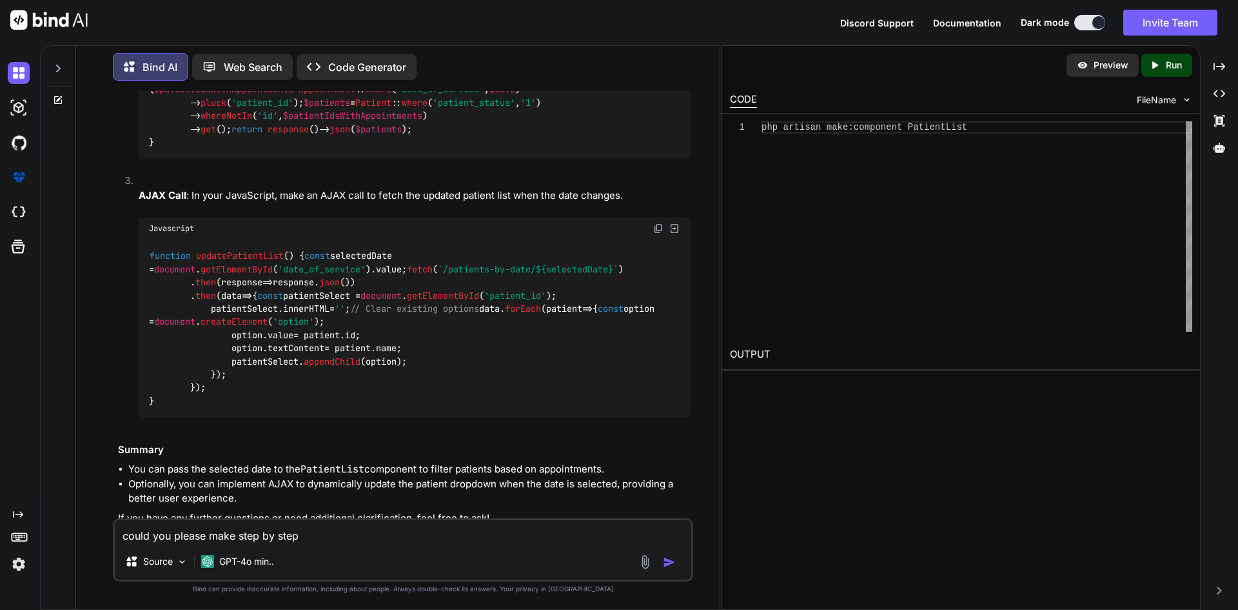
scroll to position [7005, 0]
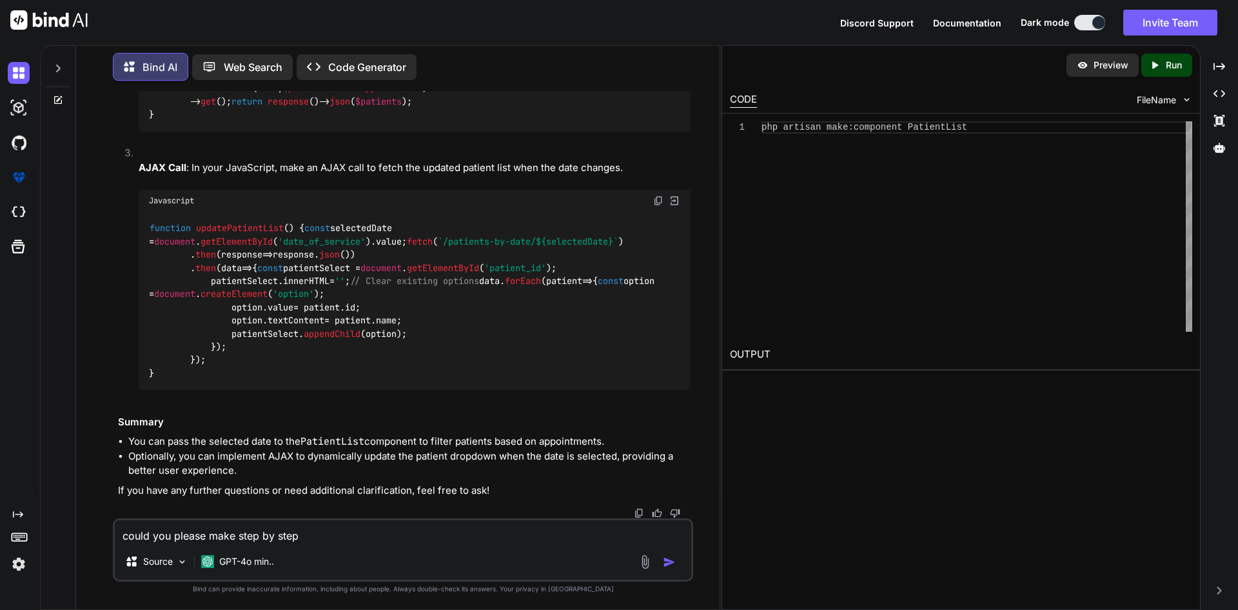
click at [204, 526] on textarea "could you please make step by step" at bounding box center [403, 531] width 577 height 23
click at [333, 541] on textarea "could you please make step by step" at bounding box center [403, 531] width 577 height 23
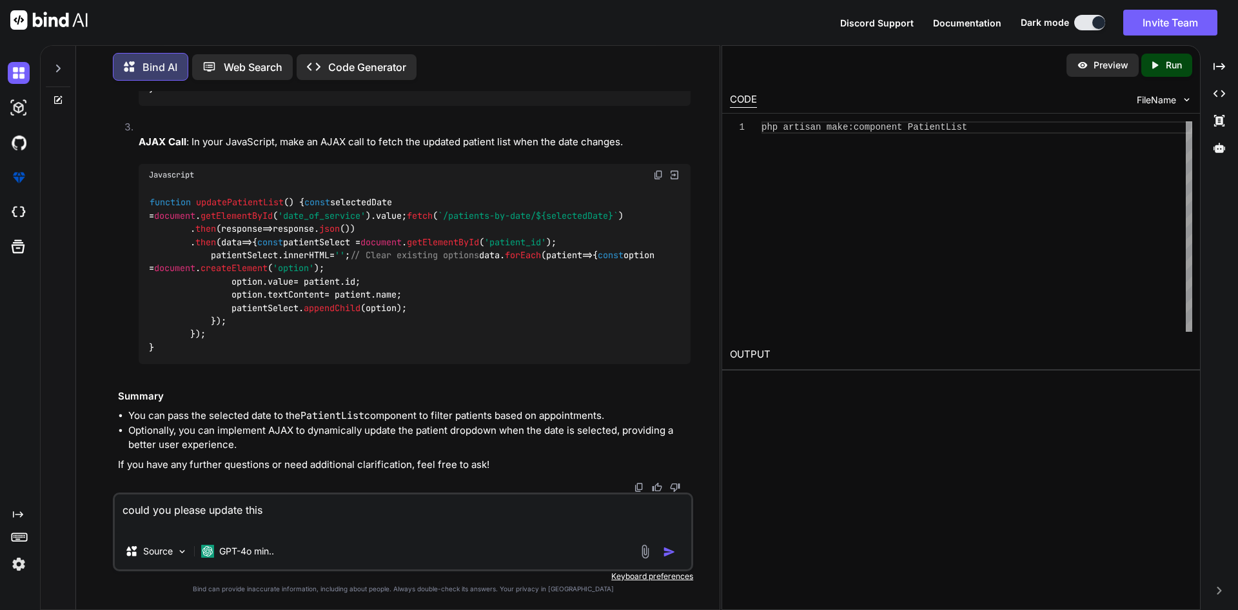
paste textarea "class ActivePatientDropdown extends Component { /** * Create a new component in…"
type textarea "could you please update this class ActivePatientDropdown extends Component { /*…"
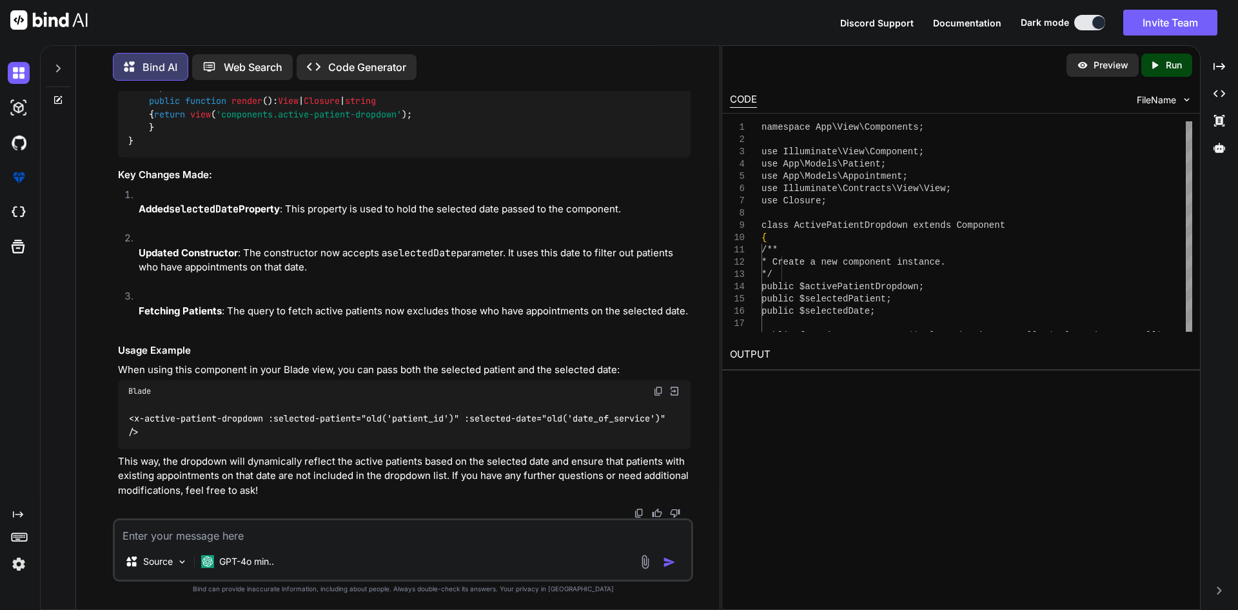
scroll to position [9135, 0]
drag, startPoint x: 150, startPoint y: 288, endPoint x: 272, endPoint y: 284, distance: 122.6
click at [272, 157] on div "namespace App \ View \ Components ; use Illuminate \ View \ Component ; use App…" at bounding box center [404, 16] width 573 height 284
copy code "public $selectedDate ;"
drag, startPoint x: 417, startPoint y: 316, endPoint x: 533, endPoint y: 312, distance: 116.2
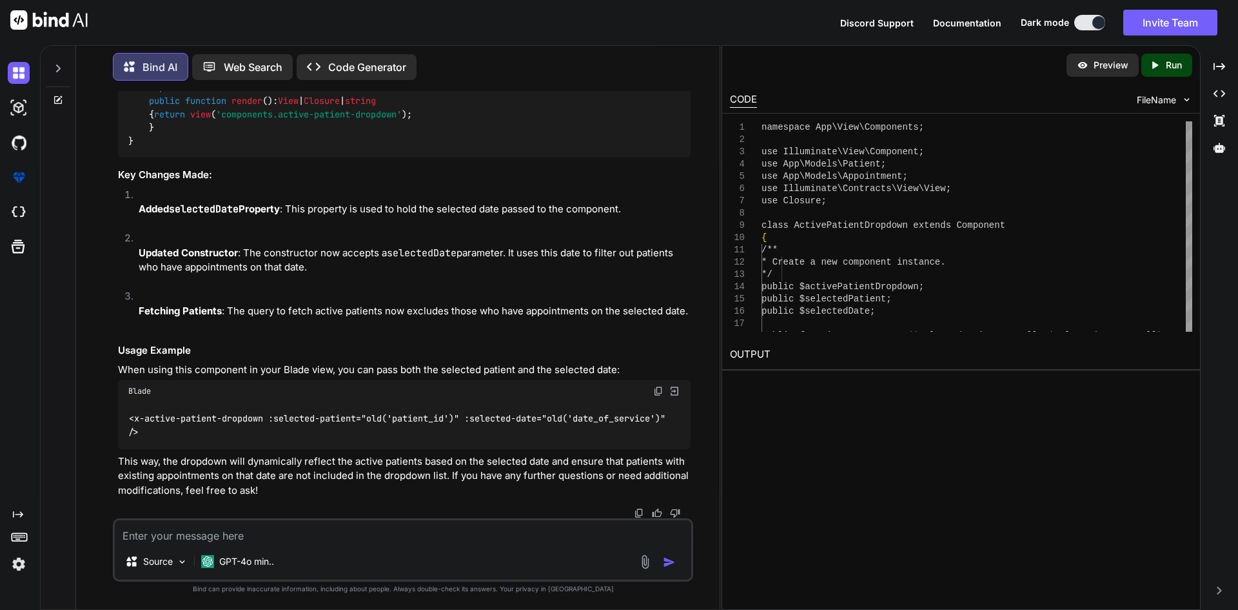
copy span ", $selectedDate = null"
drag, startPoint x: 170, startPoint y: 289, endPoint x: 323, endPoint y: 390, distance: 182.5
click at [323, 157] on div "namespace App \ View \ Components ; use Illuminate \ View \ Component ; use App…" at bounding box center [404, 16] width 573 height 284
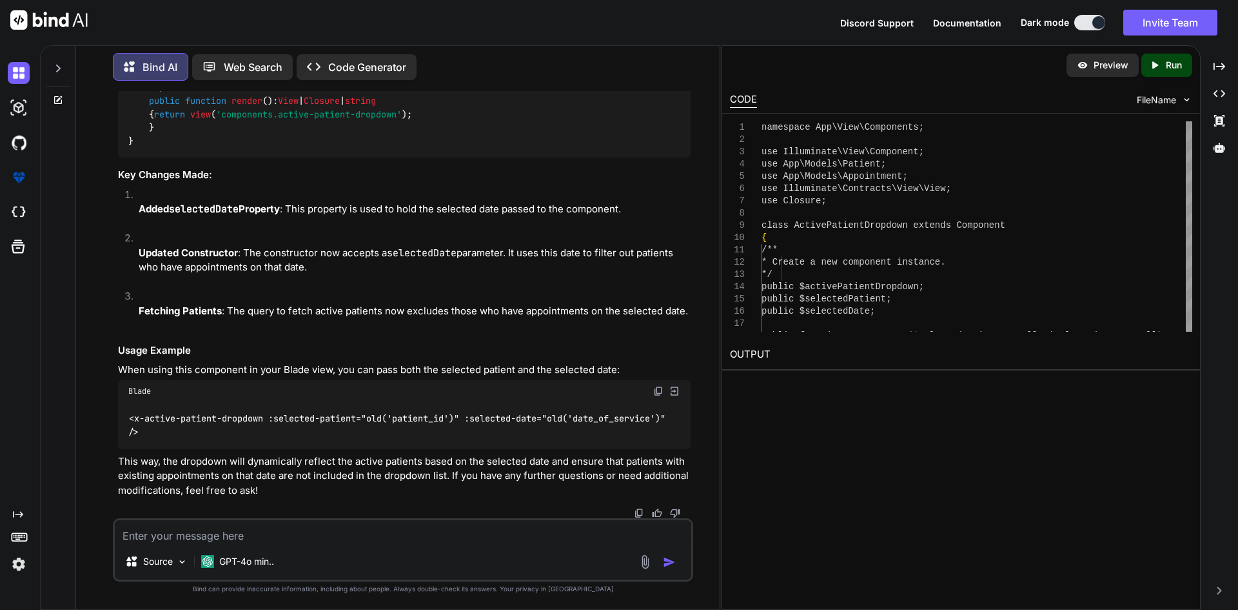
copy code "$this ->selectedDate = $selectedDate ; // Fetch active patients who do not have…"
drag, startPoint x: 272, startPoint y: 419, endPoint x: 677, endPoint y: 417, distance: 405.1
click at [671, 417] on code "<x-active-patient-dropdown :selected-patient="old('patient_id')" :selected-date…" at bounding box center [399, 425] width 542 height 26
click at [560, 436] on div "<x-active-patient-dropdown :selected-patient="old('patient_id')" :selected-date…" at bounding box center [404, 425] width 573 height 47
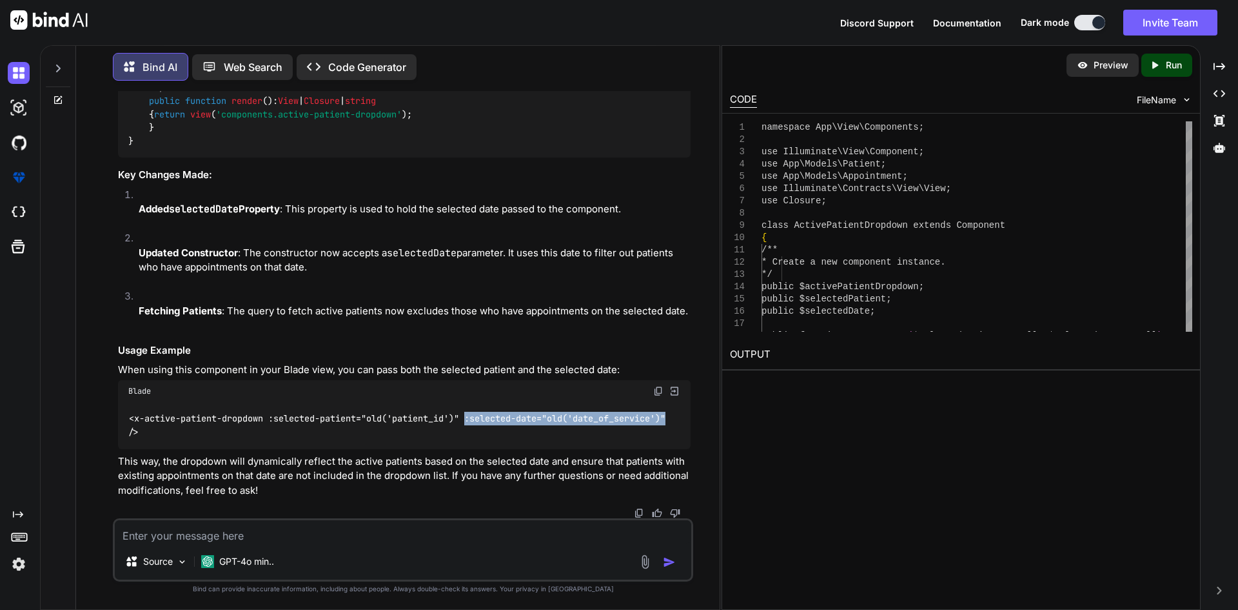
drag, startPoint x: 472, startPoint y: 419, endPoint x: 676, endPoint y: 421, distance: 204.5
click at [671, 421] on code "<x-active-patient-dropdown :selected-patient="old('patient_id')" :selected-date…" at bounding box center [399, 425] width 542 height 26
copy code ":selected-date="old('date_of_service')""
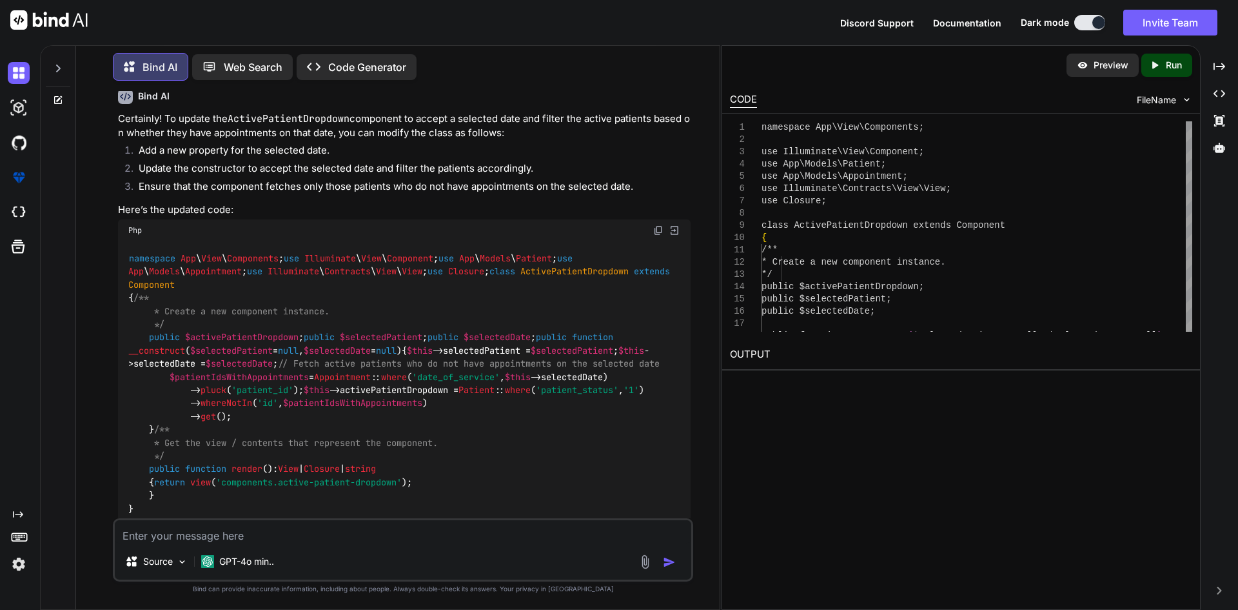
scroll to position [7585, 0]
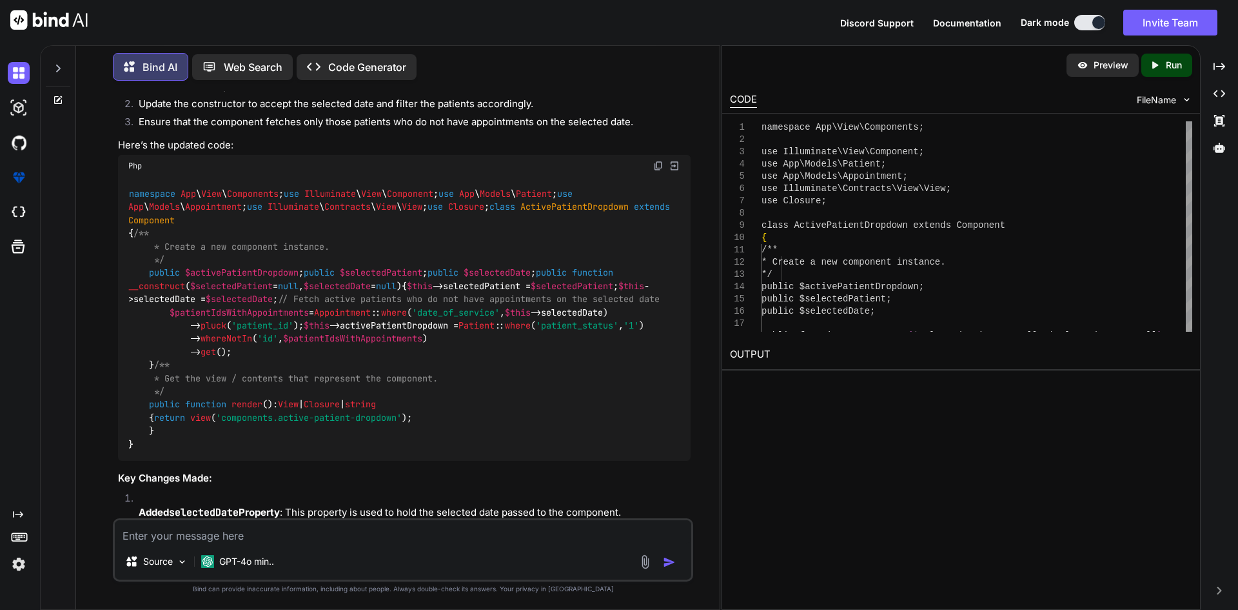
drag, startPoint x: 129, startPoint y: 296, endPoint x: 284, endPoint y: 296, distance: 155.5
copy code "onchange="updatePatientList()""
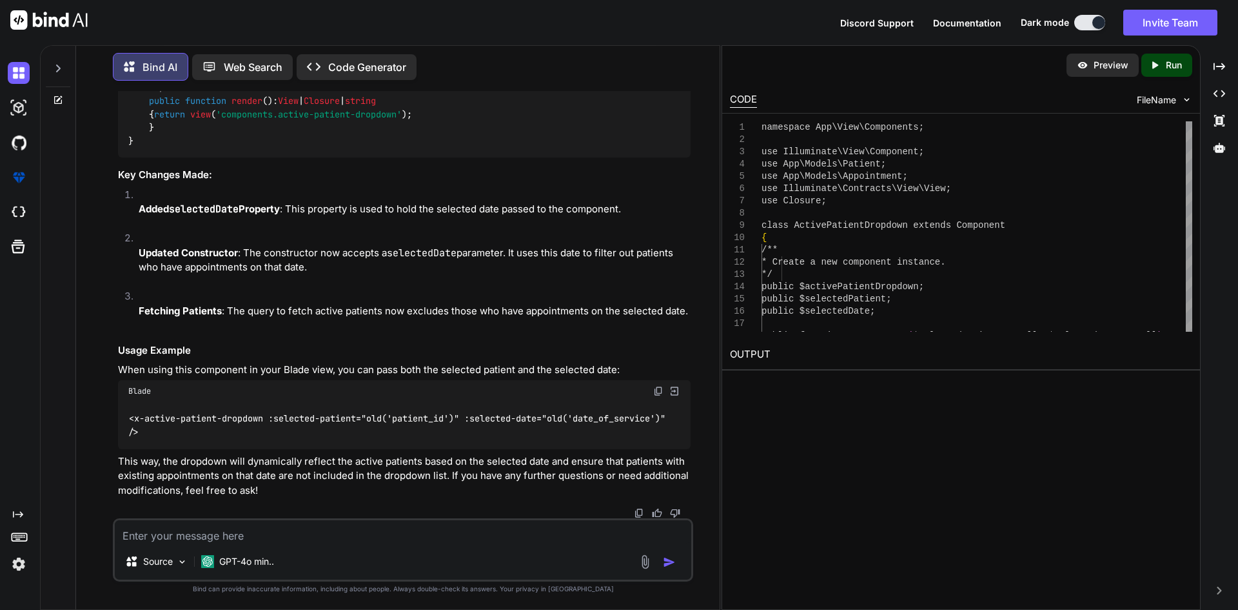
scroll to position [8359, 0]
drag, startPoint x: 170, startPoint y: 266, endPoint x: 218, endPoint y: 424, distance: 165.1
copy code "fetch ( `/patients-by-date/ ${selectedDate} ` ) . then ( response => response. …"
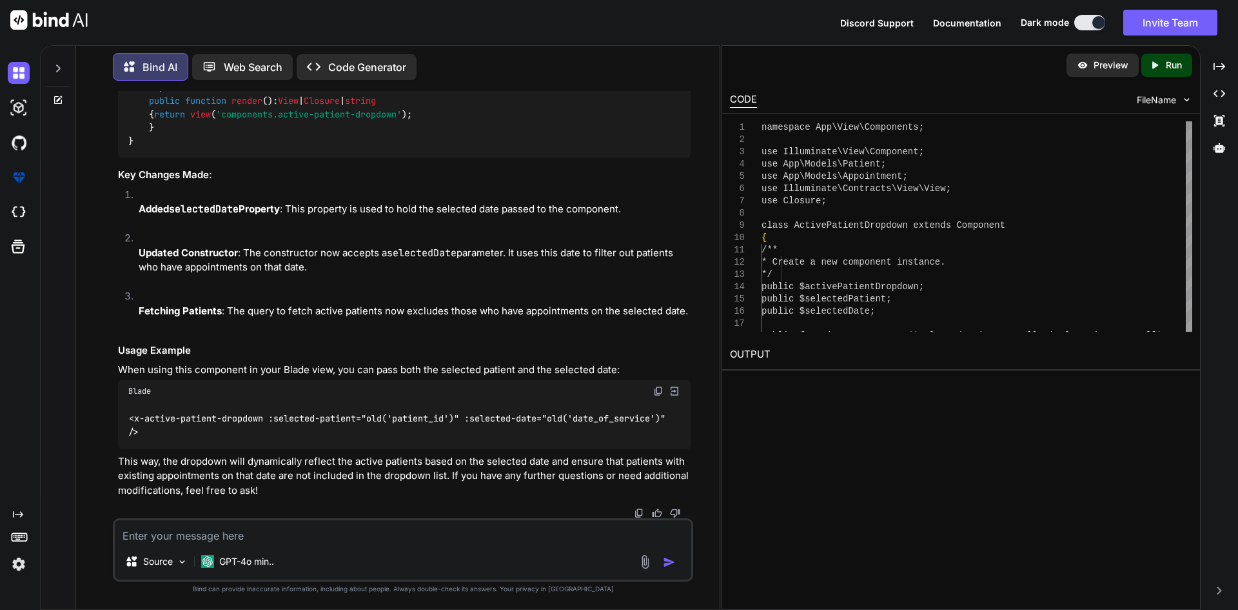
drag, startPoint x: 169, startPoint y: 203, endPoint x: 379, endPoint y: 297, distance: 229.8
copy code "$patientIdsWithAppointments = Appointment :: where ( 'date_of_service' , $date …"
click at [483, 539] on textarea at bounding box center [403, 531] width 577 height 23
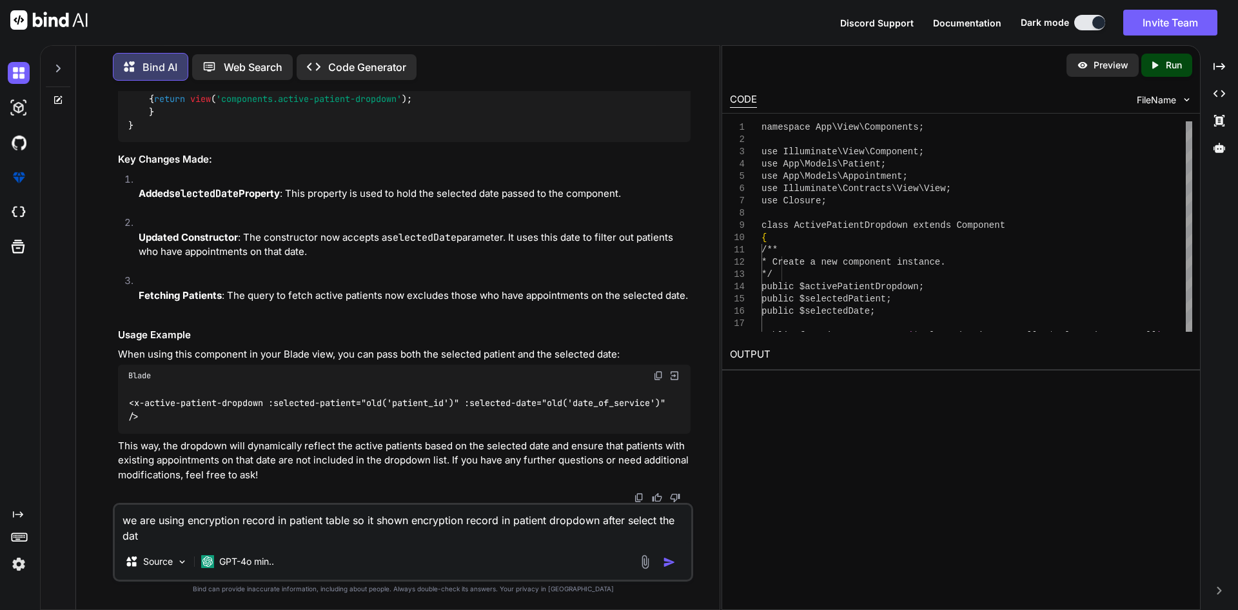
type textarea "we are using encryption record in patient table so it shown encryption record i…"
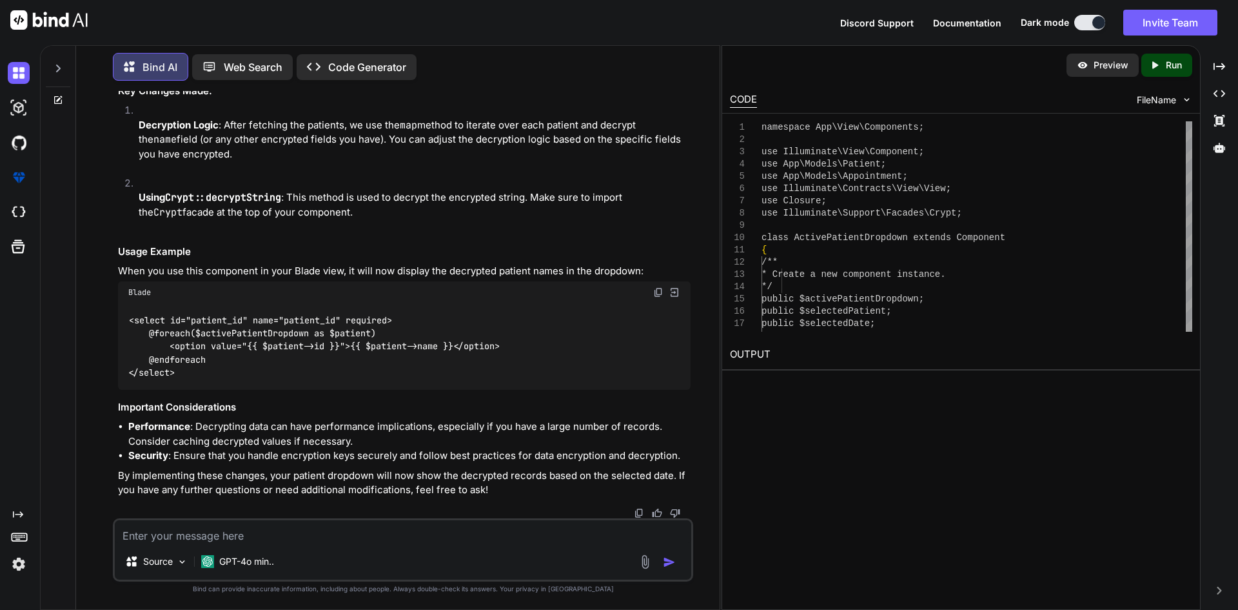
scroll to position [10863, 0]
click at [241, 527] on textarea at bounding box center [403, 531] width 577 height 23
type textarea "w"
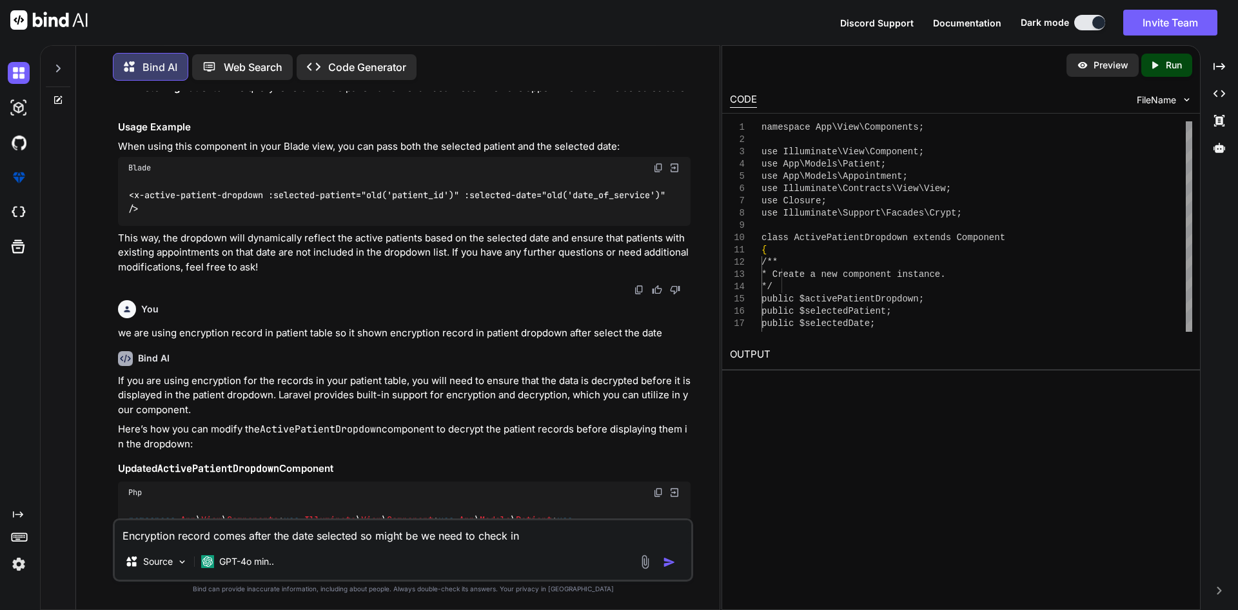
scroll to position [8090, 0]
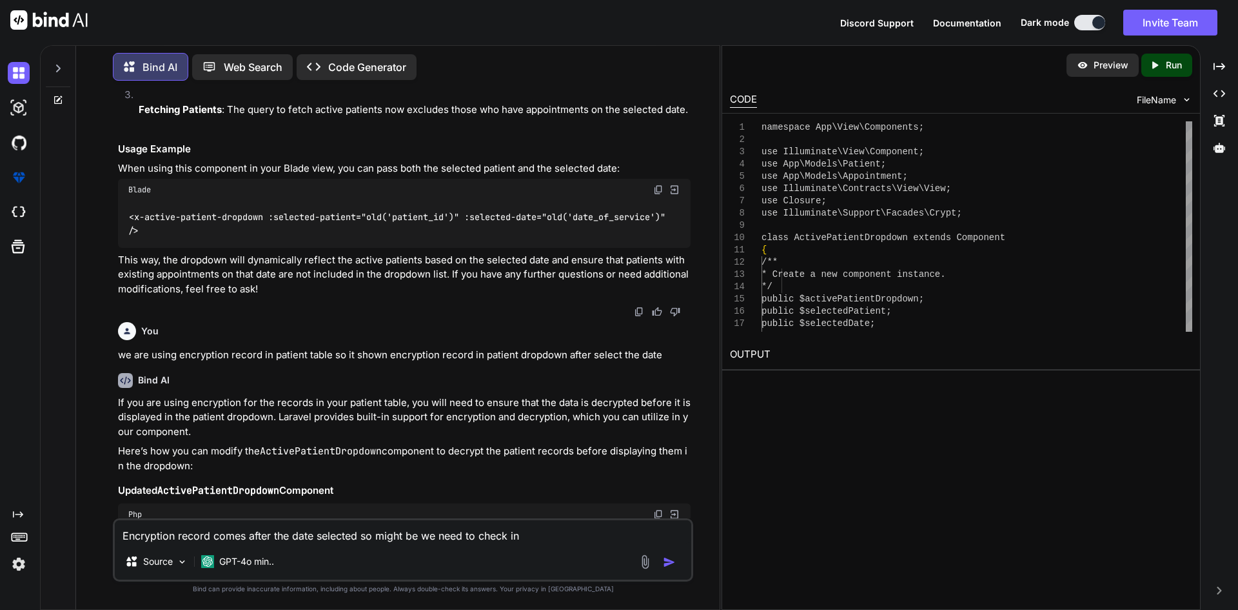
drag, startPoint x: 152, startPoint y: 253, endPoint x: 168, endPoint y: 377, distance: 125.5
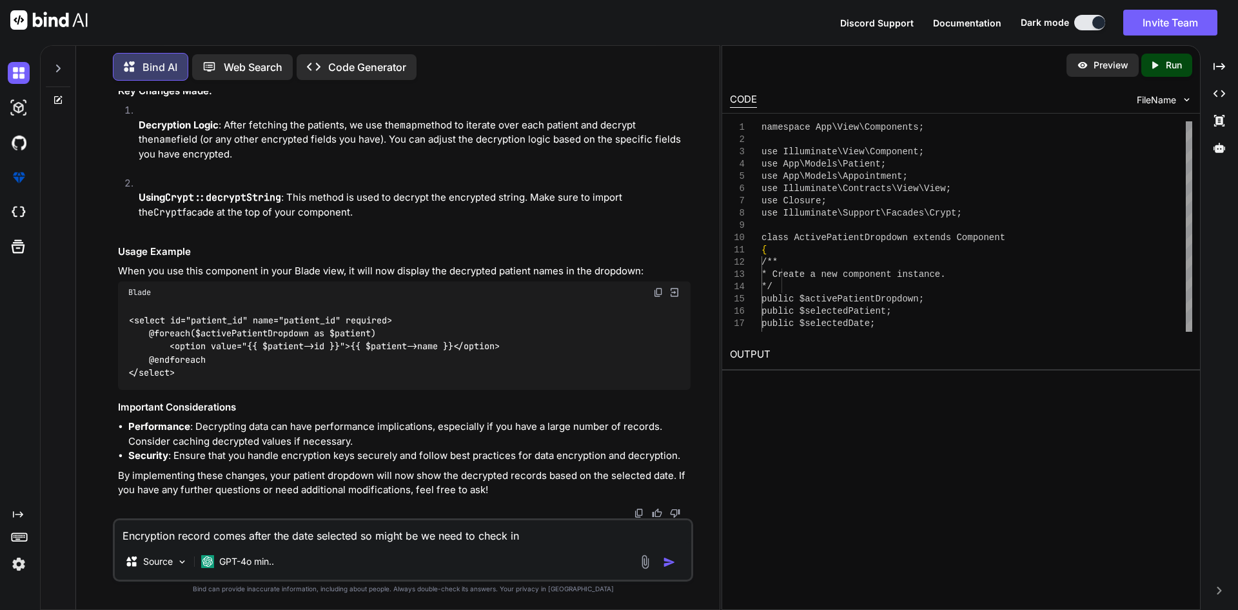
scroll to position [10734, 0]
click at [525, 536] on textarea "Encryption record comes after the date selected so might be we need to check in" at bounding box center [403, 531] width 577 height 23
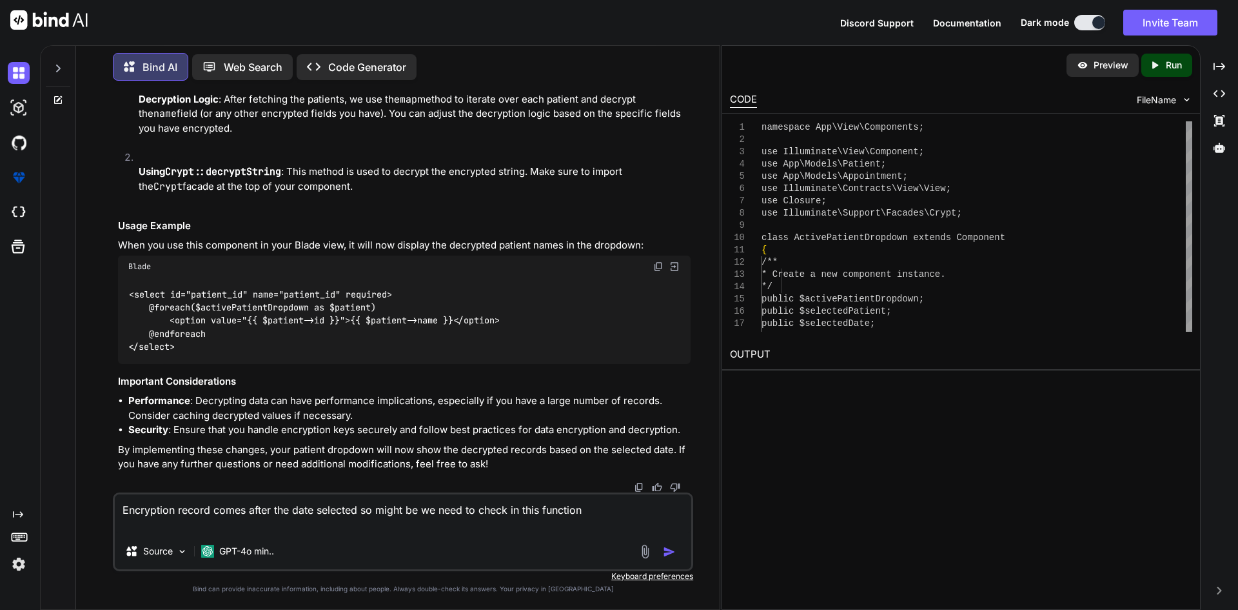
paste textarea "public function getPatientsByDate($date) { $patientIdsWithAppointments = Appoin…"
type textarea "Encryption record comes after the date selected so might be we need to check in…"
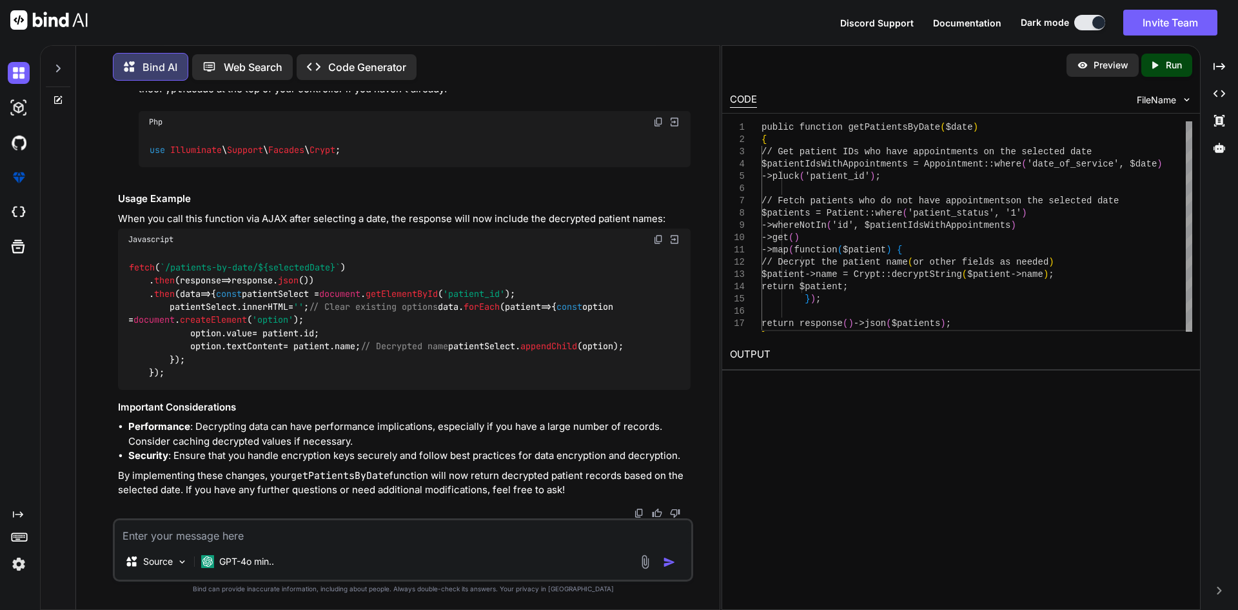
scroll to position [11495, 0]
drag, startPoint x: 148, startPoint y: 232, endPoint x: 188, endPoint y: 322, distance: 98.2
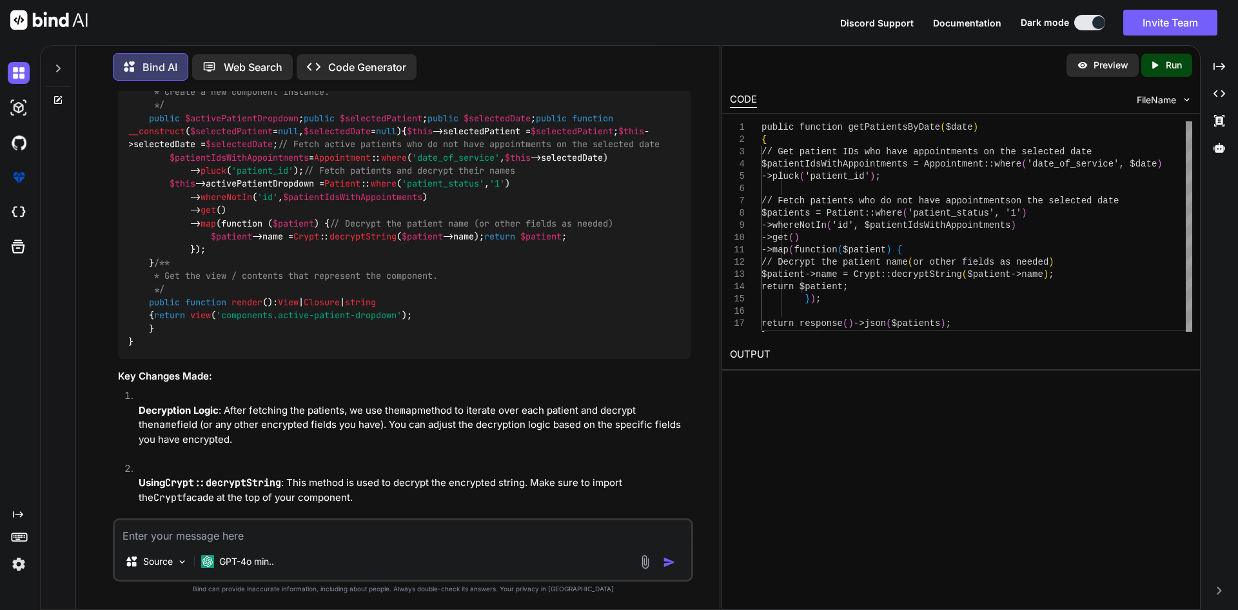
scroll to position [8399, 0]
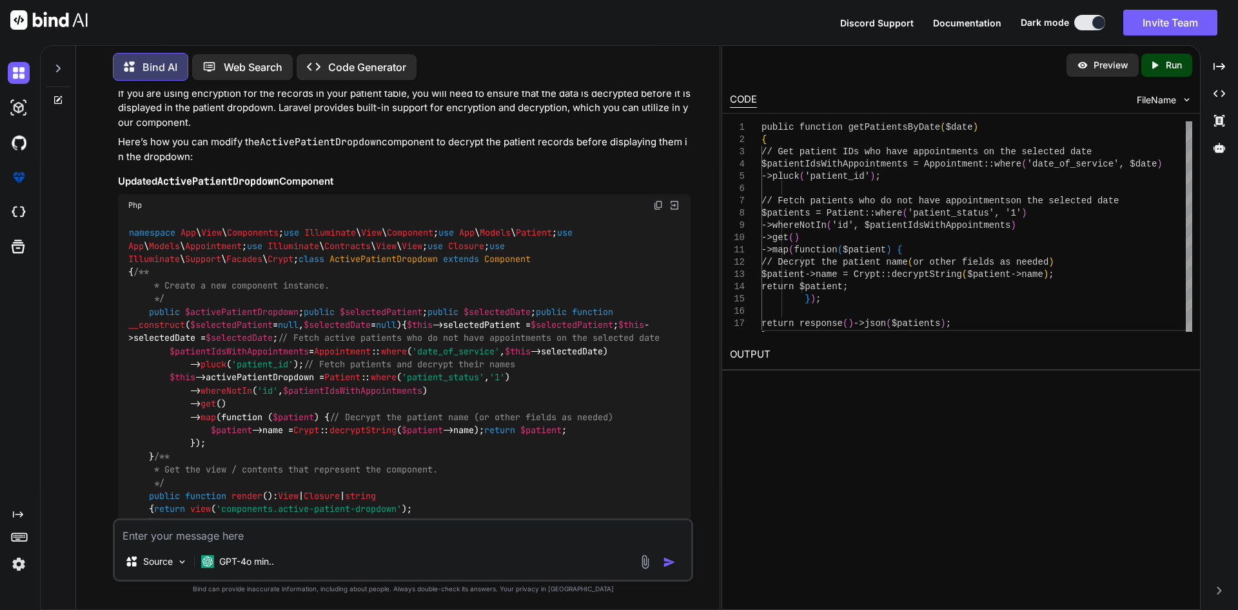
drag, startPoint x: 168, startPoint y: 226, endPoint x: 209, endPoint y: 383, distance: 162.1
drag, startPoint x: 152, startPoint y: 185, endPoint x: 169, endPoint y: 404, distance: 219.4
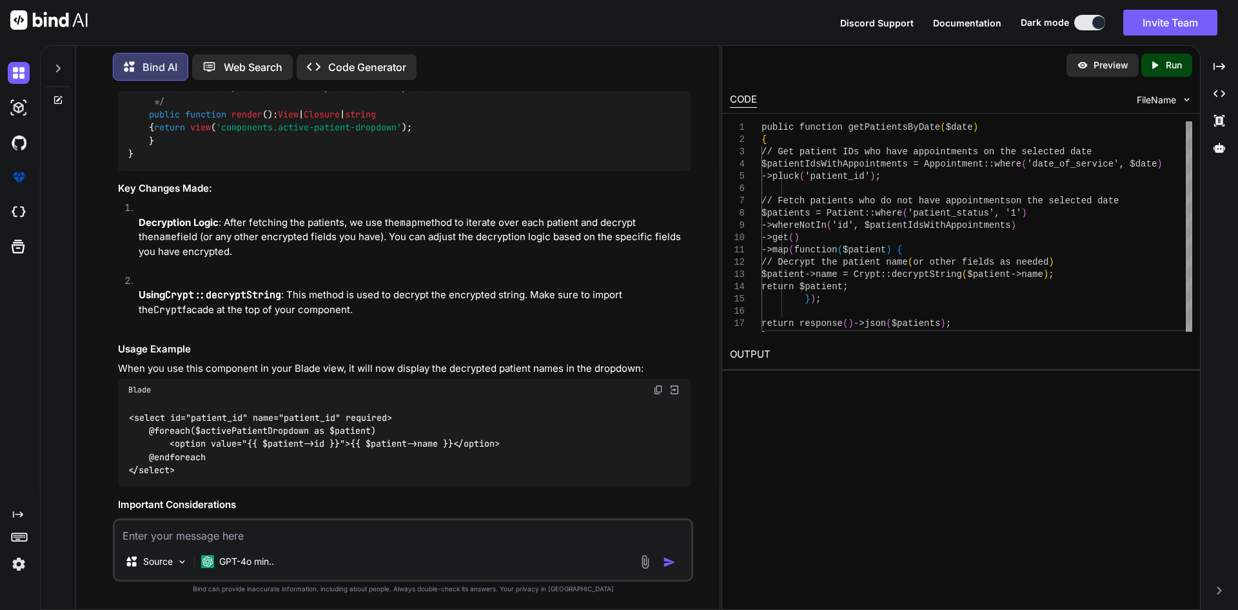
scroll to position [8850, 0]
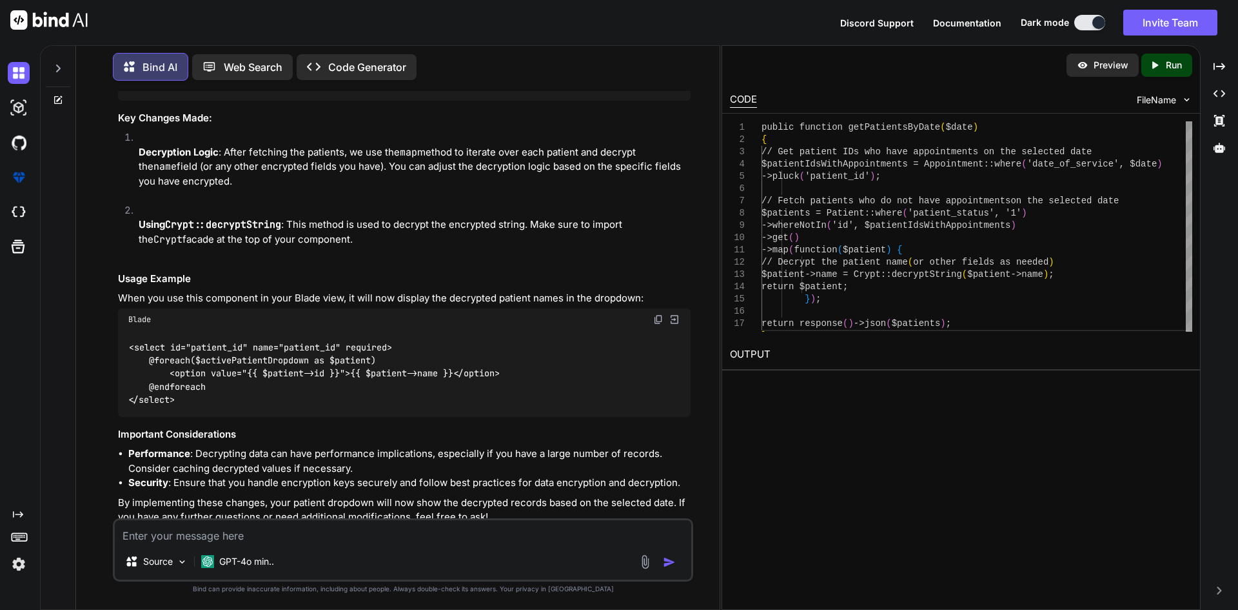
click at [293, 531] on textarea at bounding box center [403, 531] width 577 height 23
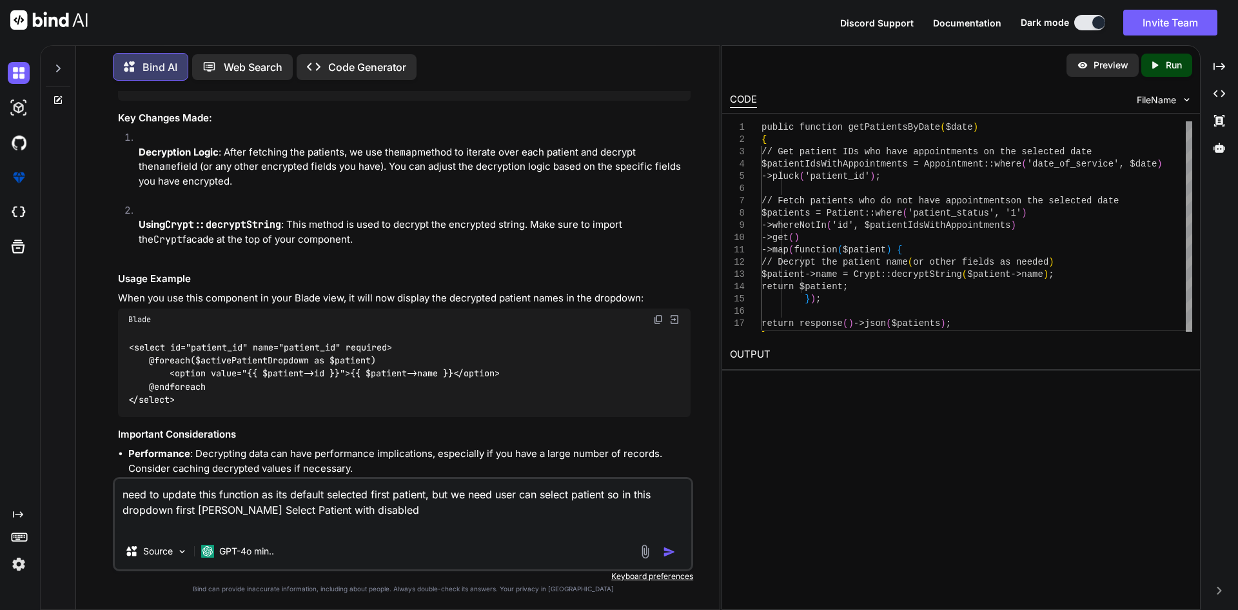
paste textarea "function updatePatientList() { const selectedDate = document.getElementById('da…"
type textarea "need to update this function as its default selected first patient, but we need…"
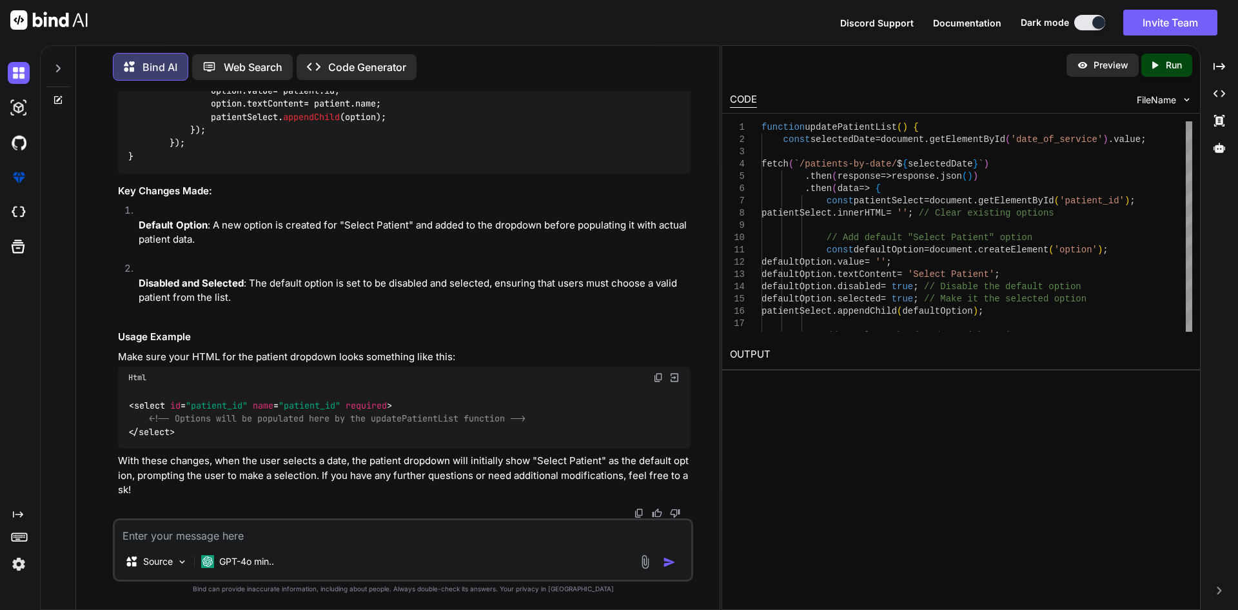
scroll to position [12702, 0]
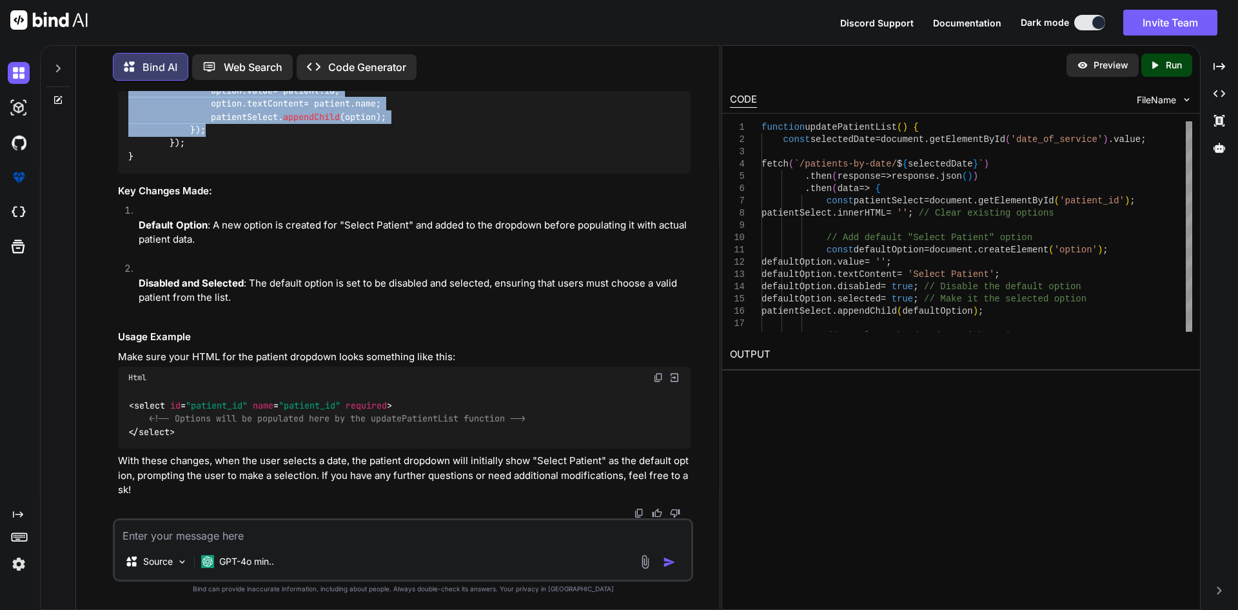
drag, startPoint x: 192, startPoint y: 203, endPoint x: 219, endPoint y: 373, distance: 171.8
click at [219, 173] on div "function updatePatientList ( ) { const selectedDate = document . getElementById…" at bounding box center [404, 38] width 573 height 270
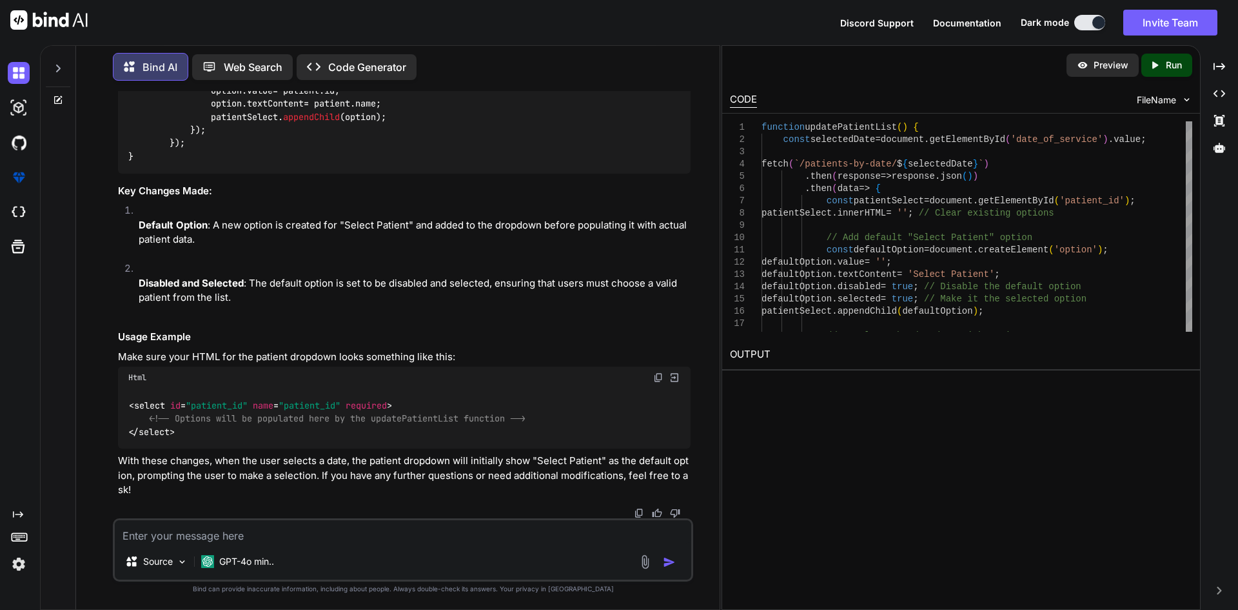
click at [430, 532] on textarea at bounding box center [403, 531] width 577 height 23
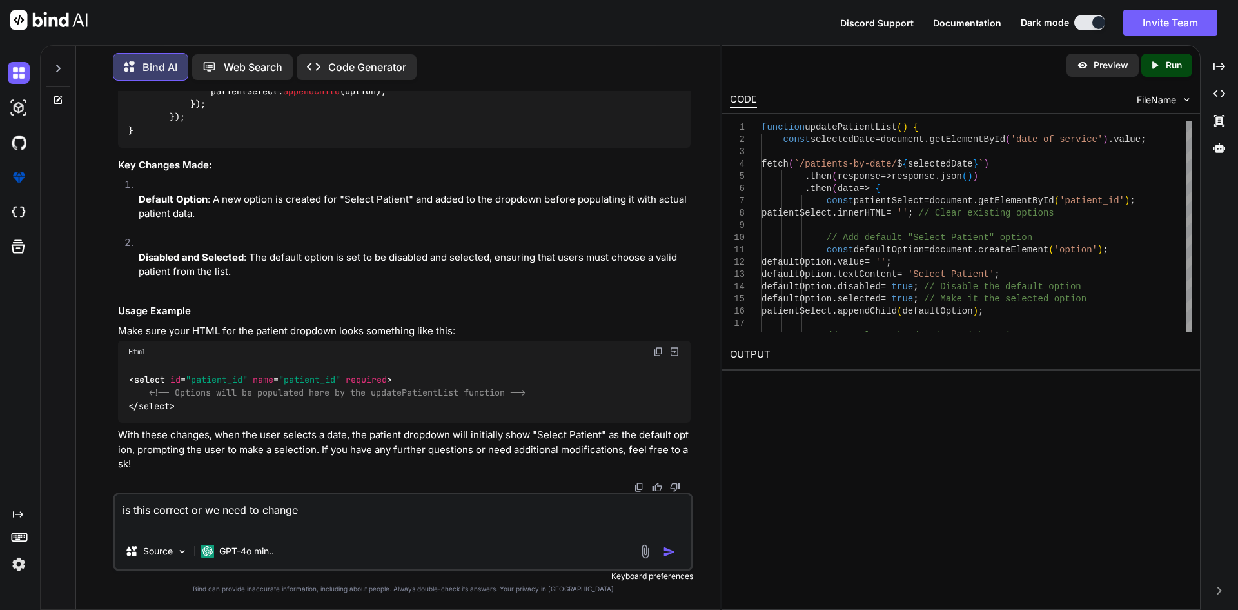
paste textarea "$patientExist = Appointment::where('facility_id',$request->facilityId)->where('…"
type textarea "is this correct or we need to change $patientExist = Appointment::where('facili…"
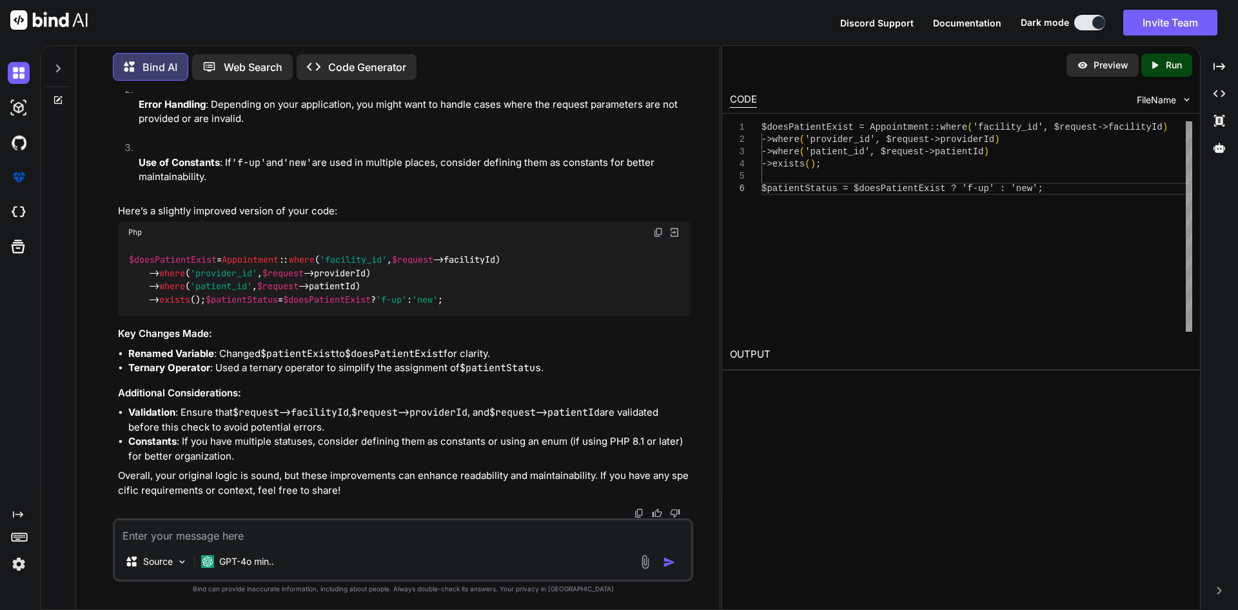
scroll to position [13629, 0]
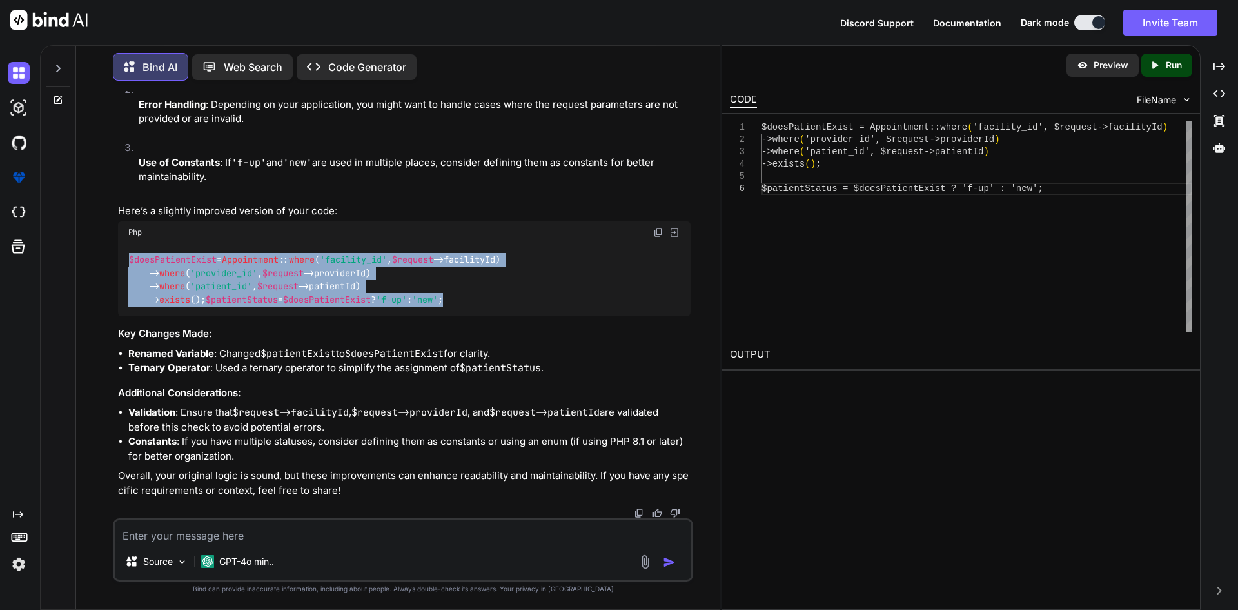
drag, startPoint x: 129, startPoint y: 243, endPoint x: 417, endPoint y: 313, distance: 296.2
click at [417, 313] on div "$doesPatientExist = Appointment :: where ( 'facility_id' , $request ->facilityI…" at bounding box center [404, 280] width 573 height 74
